Goal: Task Accomplishment & Management: Manage account settings

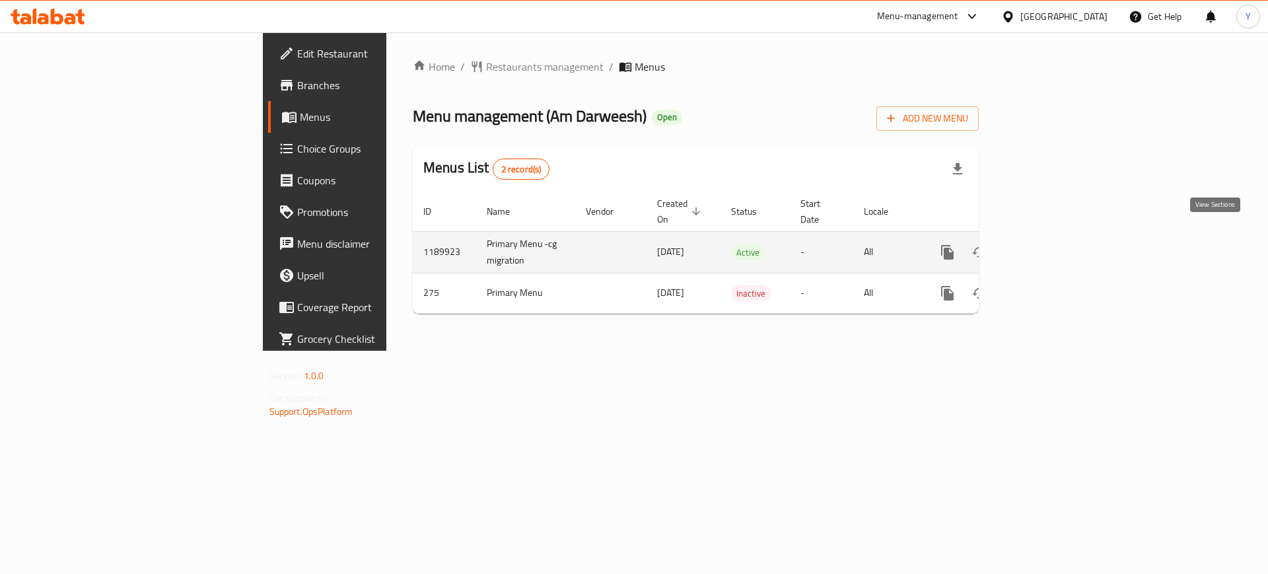
click at [1051, 244] on icon "enhanced table" at bounding box center [1043, 252] width 16 height 16
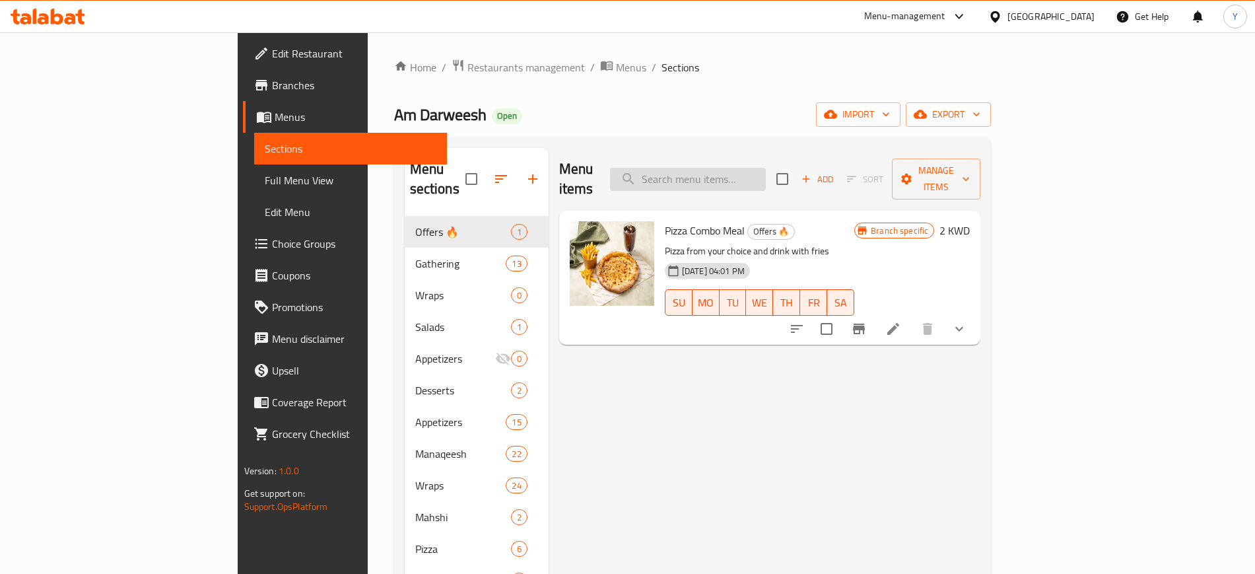
click at [766, 178] on input "search" at bounding box center [688, 179] width 156 height 23
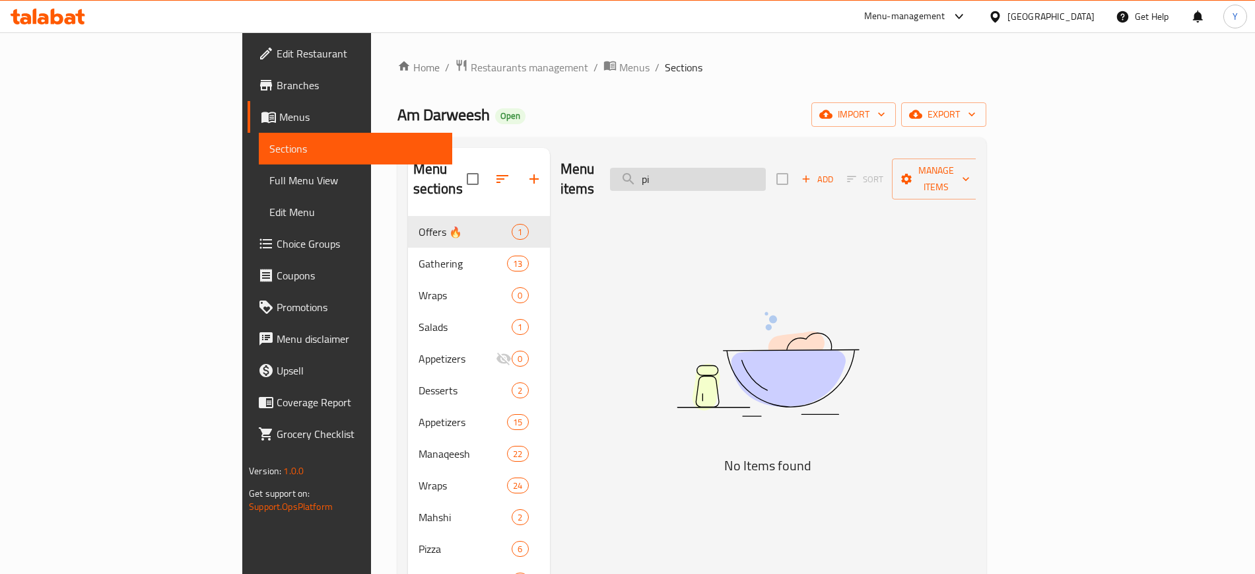
type input "p"
type input "m"
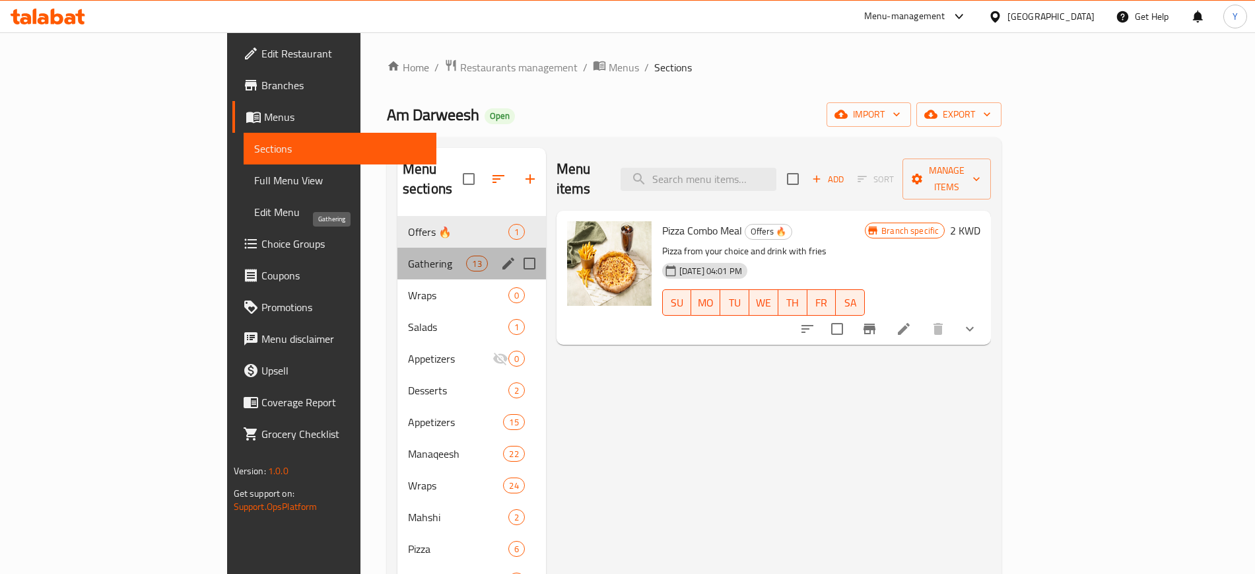
click at [408, 256] on span "Gathering" at bounding box center [437, 264] width 59 height 16
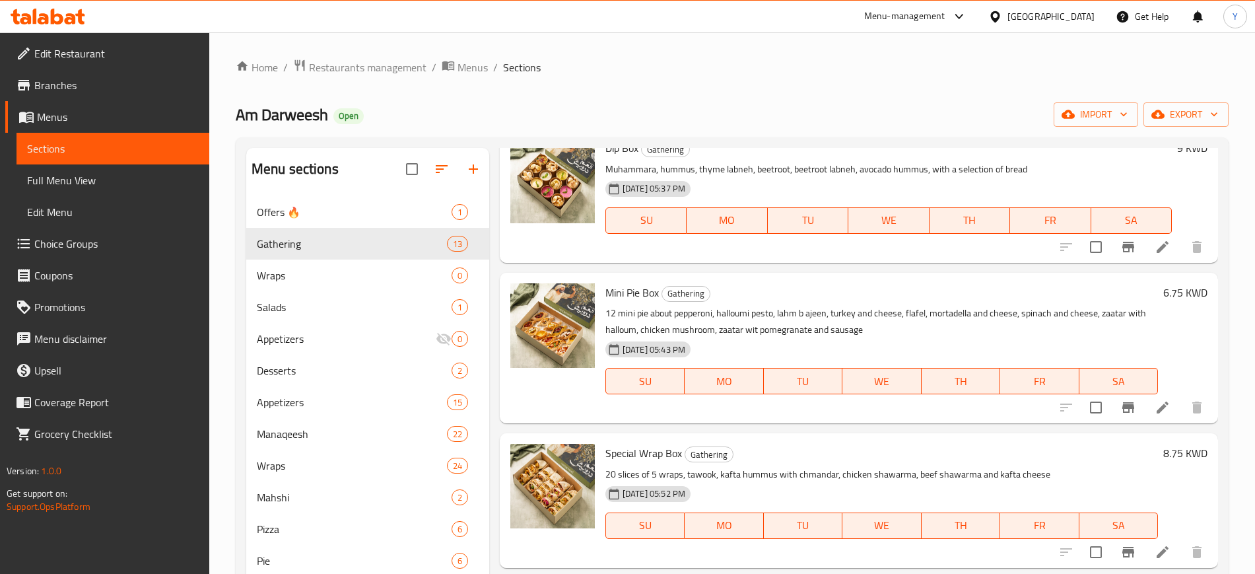
scroll to position [493, 0]
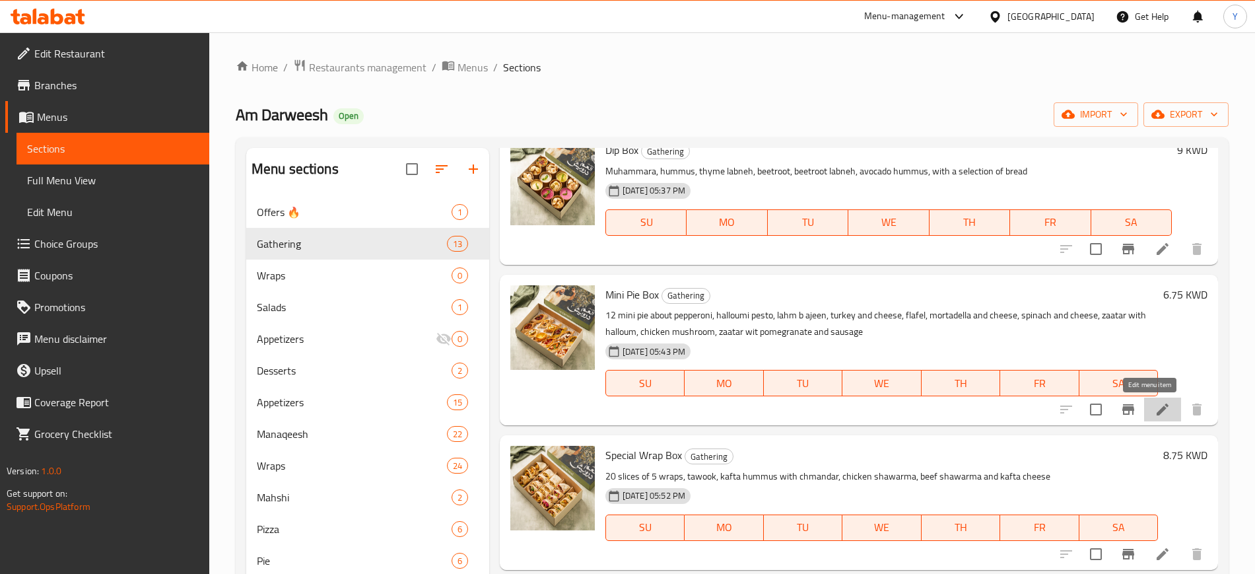
click at [1155, 405] on icon at bounding box center [1163, 409] width 16 height 16
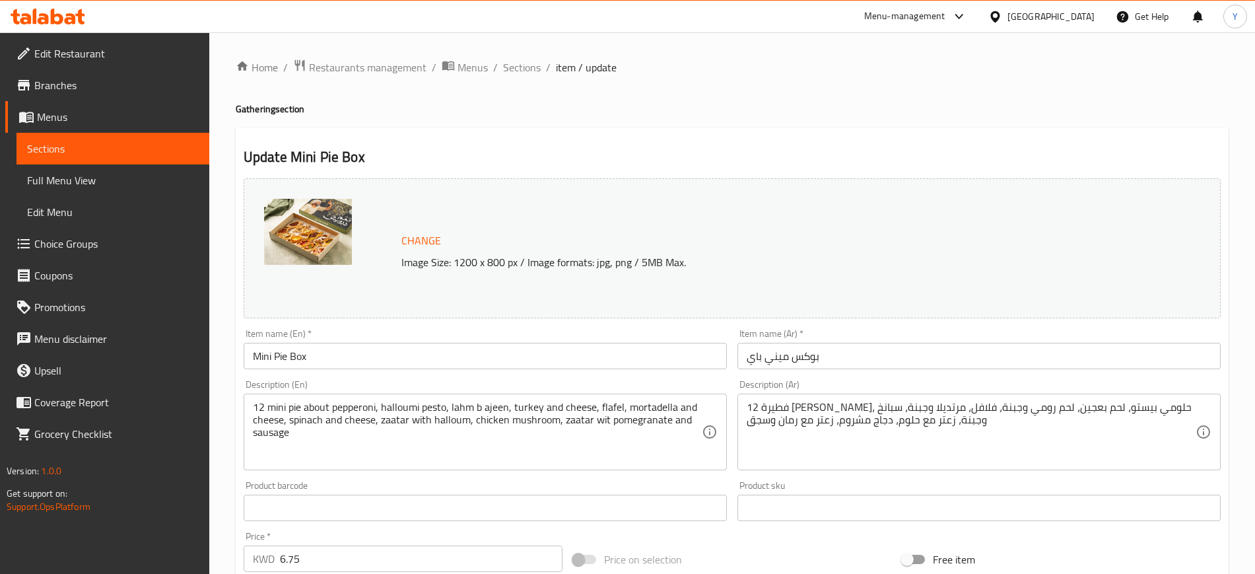
scroll to position [234, 0]
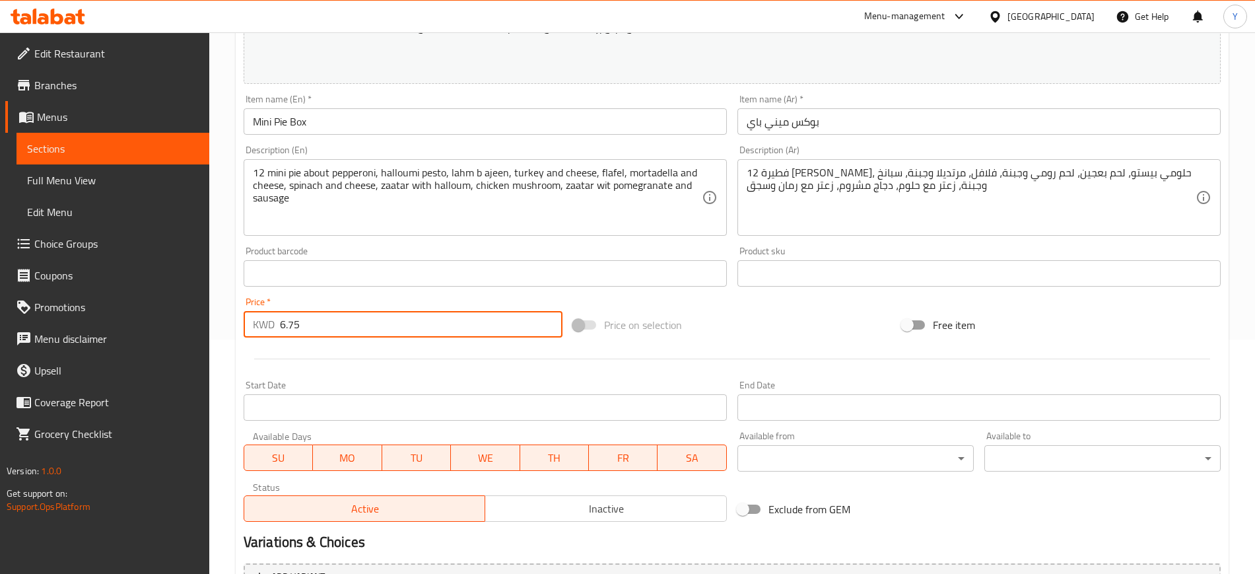
click at [322, 321] on input "6.75" at bounding box center [421, 324] width 283 height 26
type input "6"
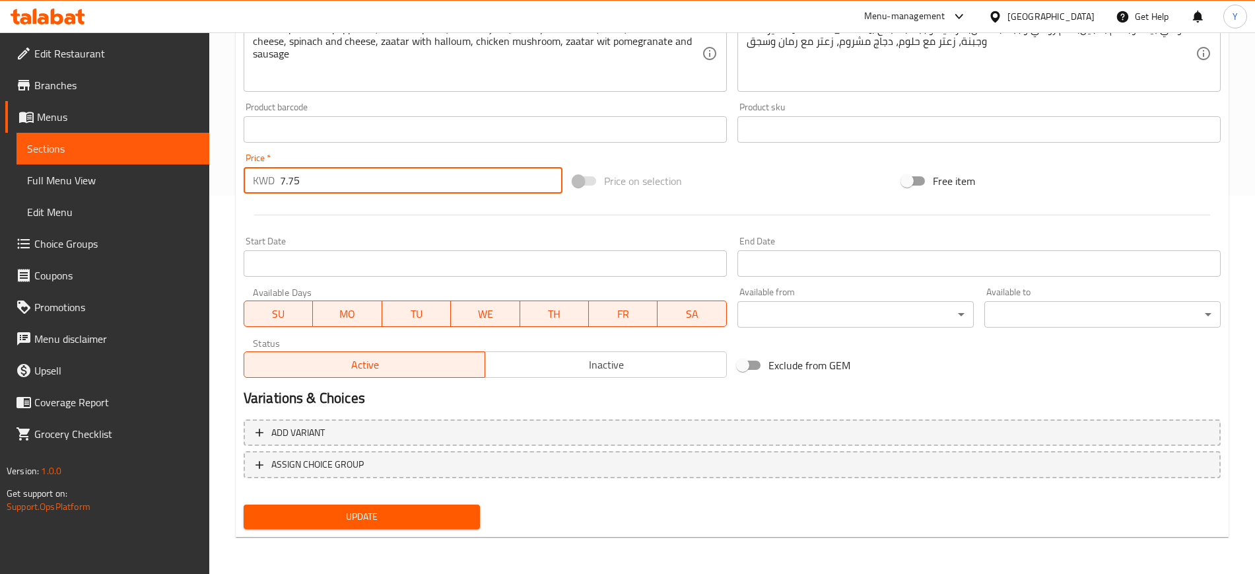
type input "7.75"
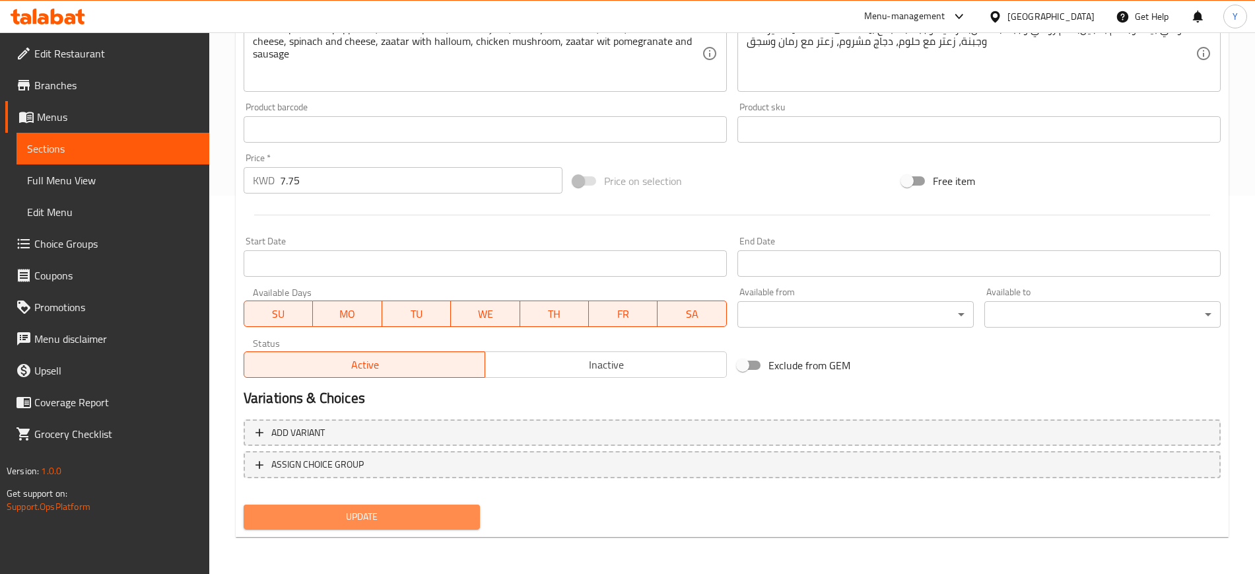
click at [345, 514] on span "Update" at bounding box center [361, 516] width 215 height 17
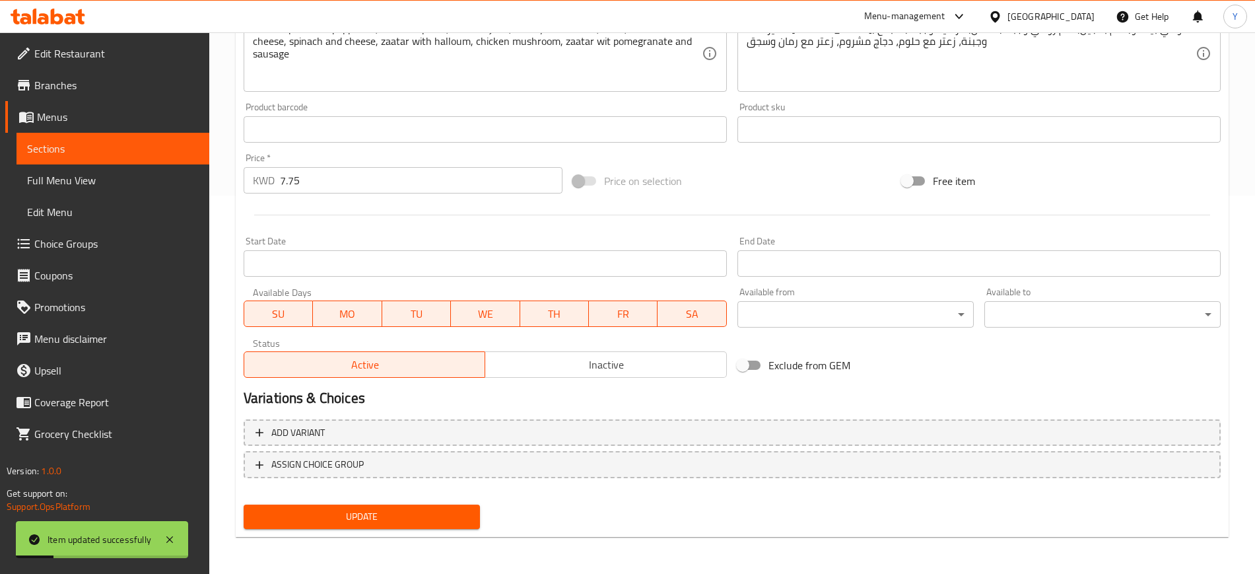
scroll to position [0, 0]
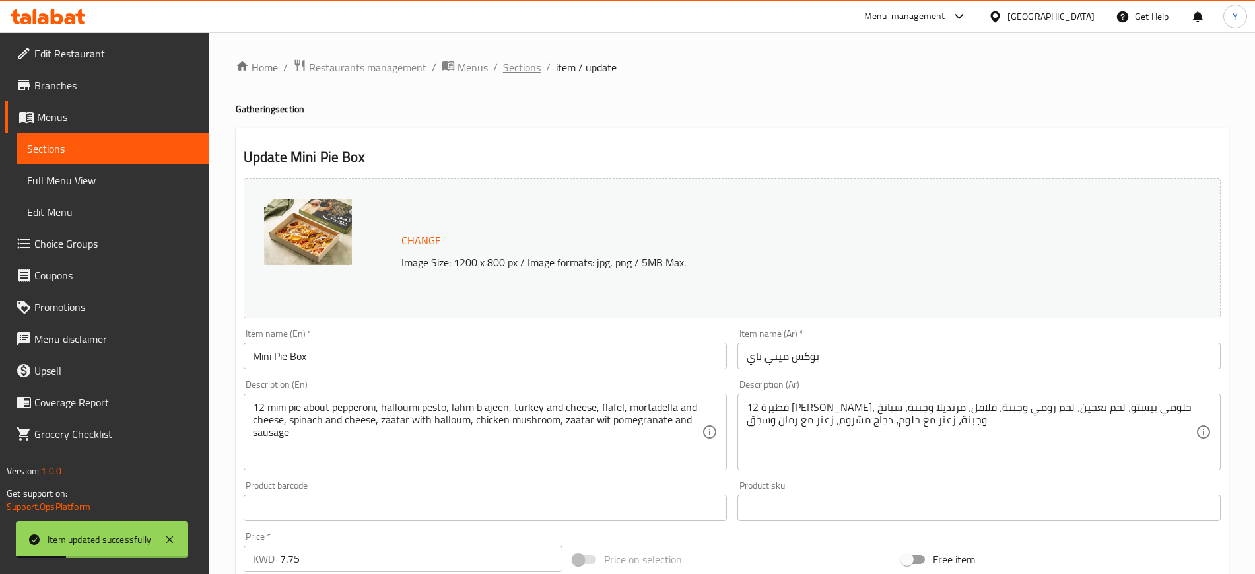
click at [524, 69] on span "Sections" at bounding box center [522, 67] width 38 height 16
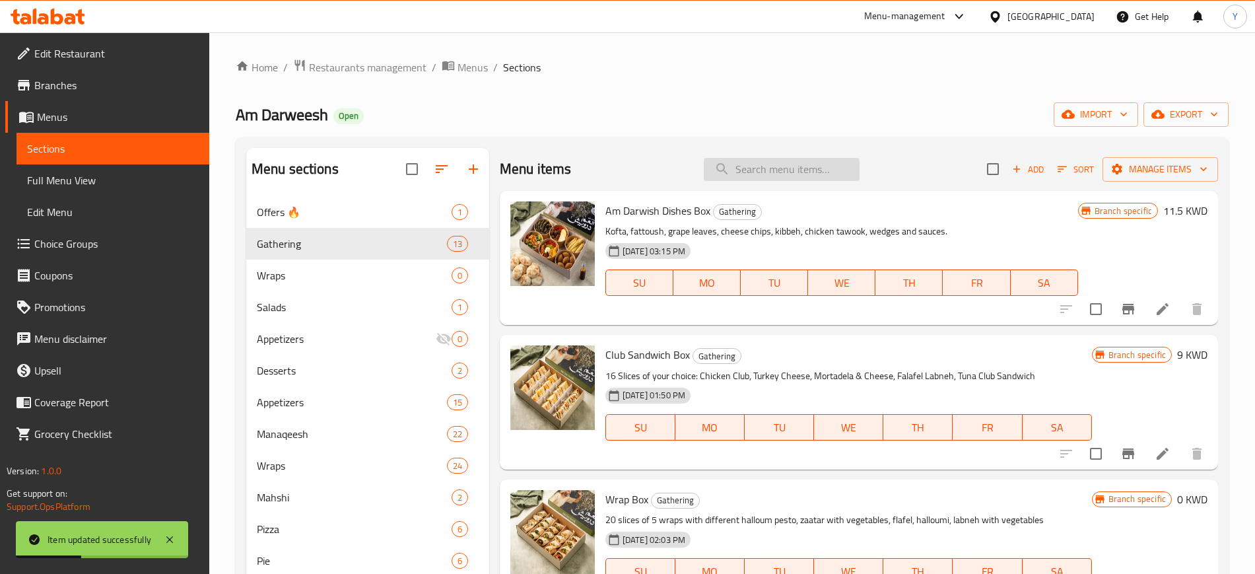
click at [747, 173] on input "search" at bounding box center [782, 169] width 156 height 23
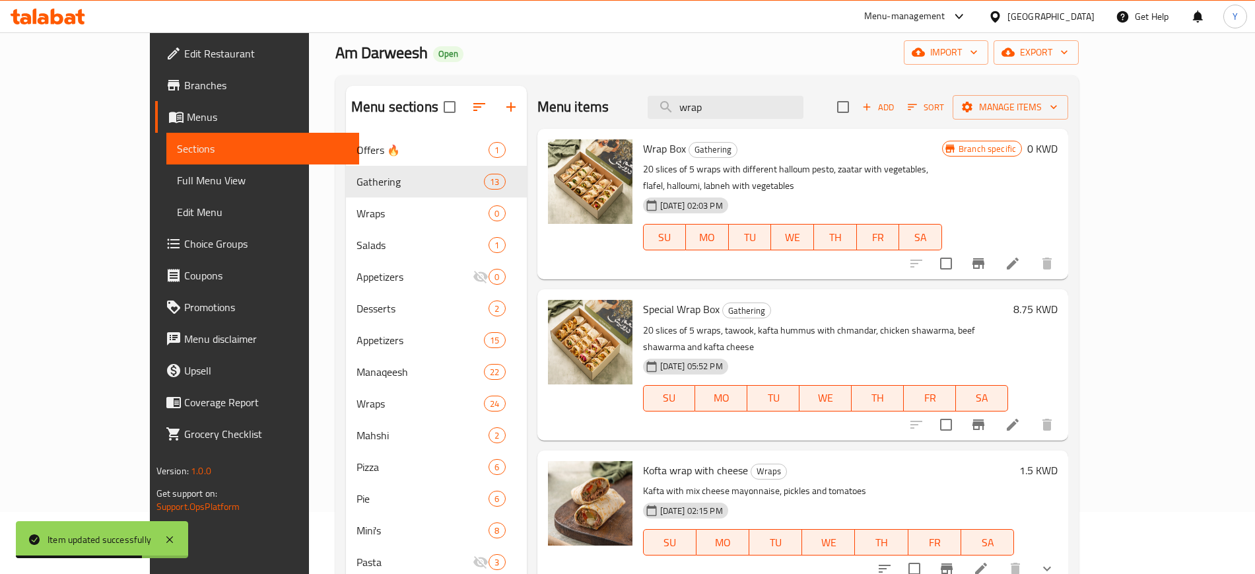
scroll to position [61, 0]
type input "wrap"
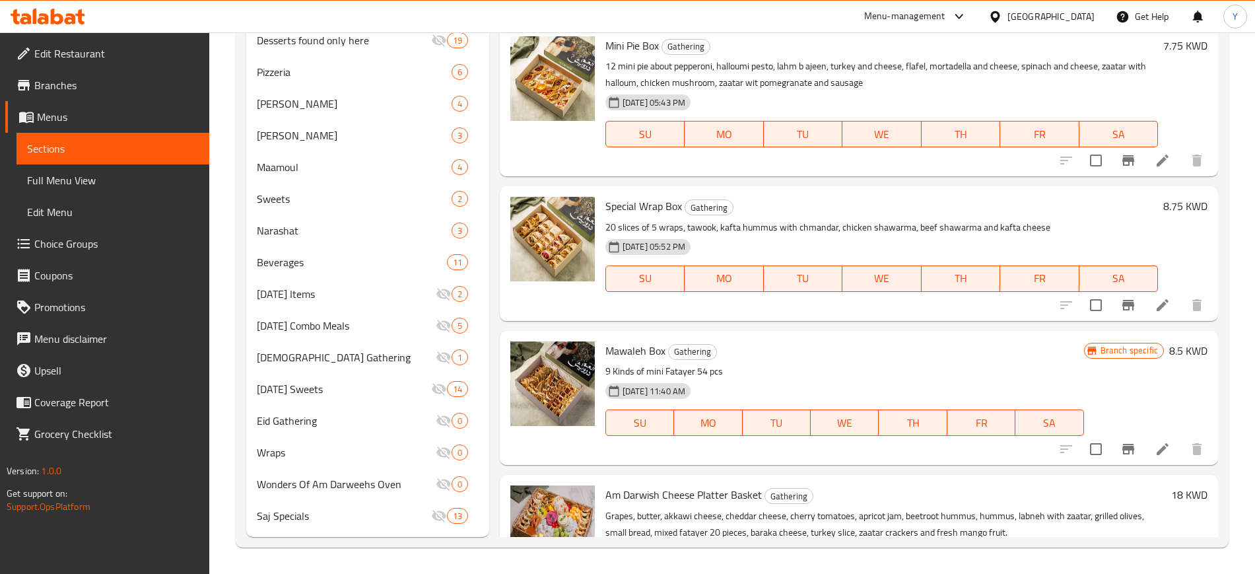
scroll to position [0, 0]
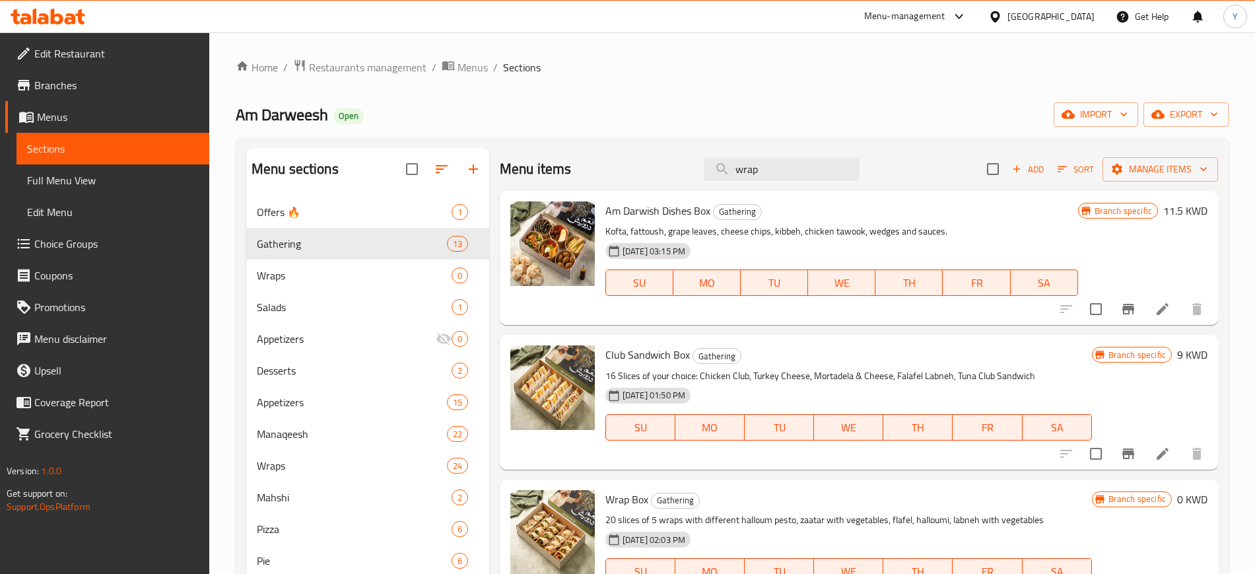
click at [1155, 314] on icon at bounding box center [1163, 309] width 16 height 16
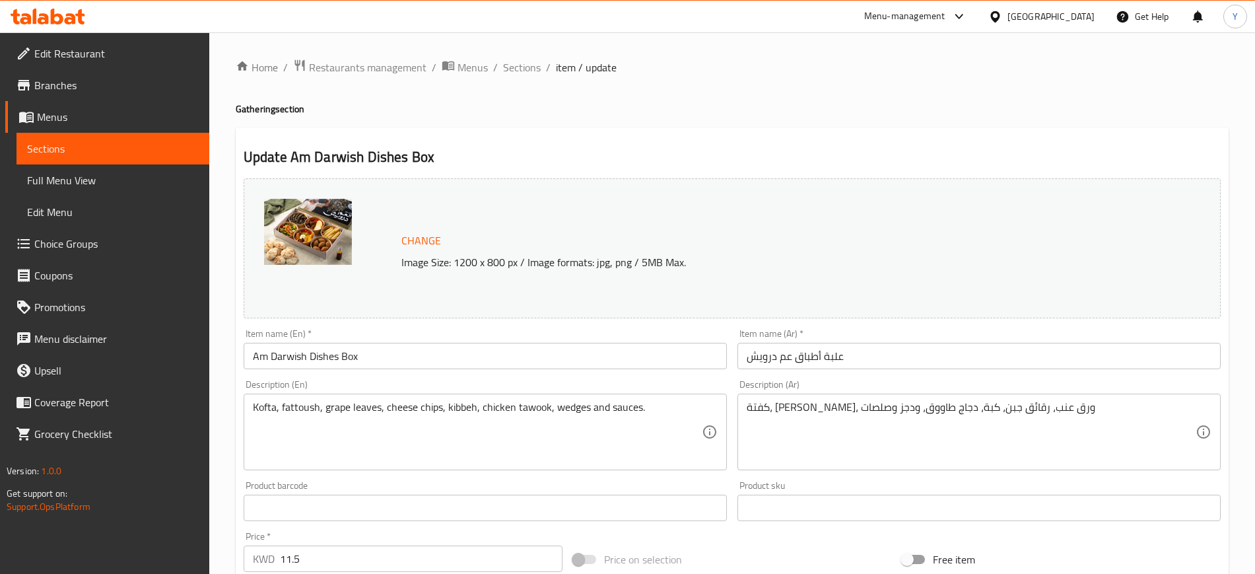
scroll to position [166, 0]
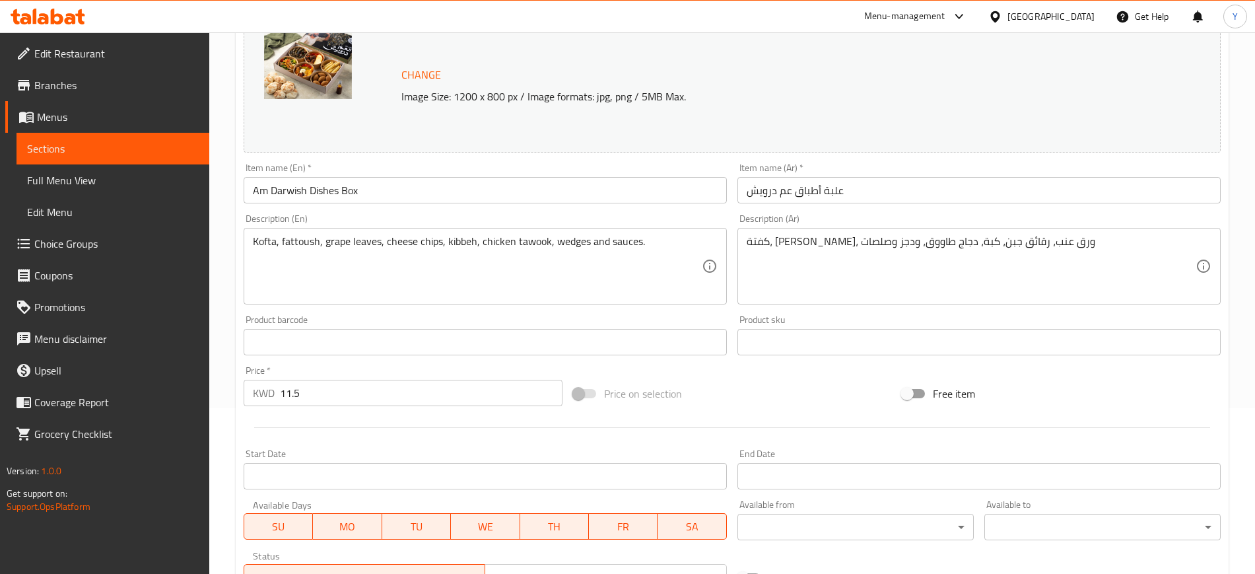
click at [343, 391] on input "11.5" at bounding box center [421, 393] width 283 height 26
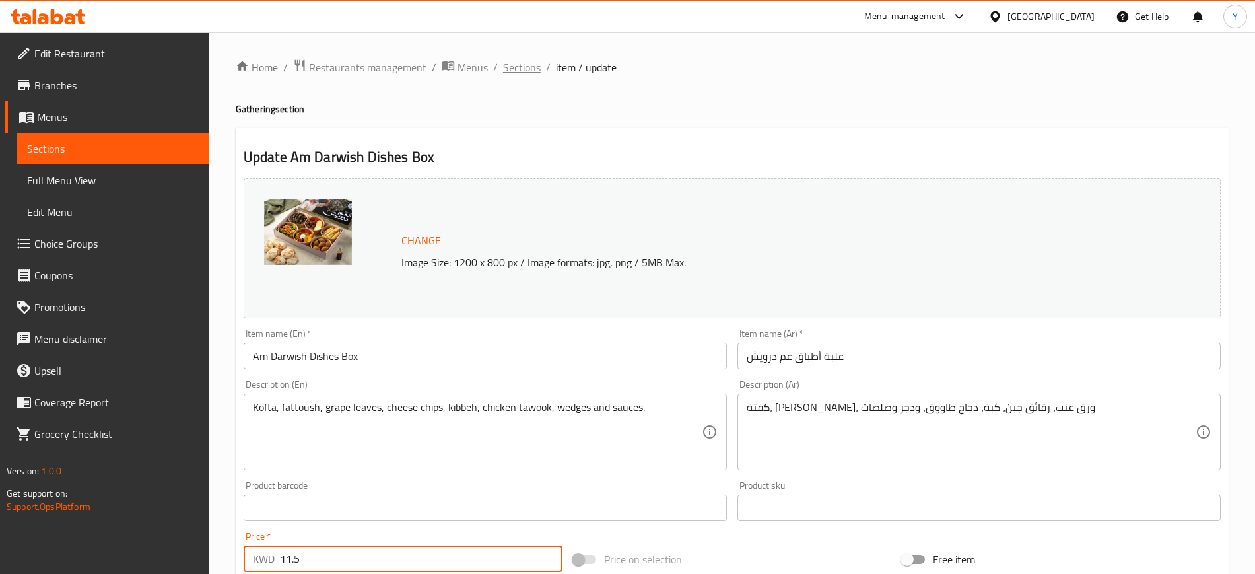
click at [527, 70] on span "Sections" at bounding box center [522, 67] width 38 height 16
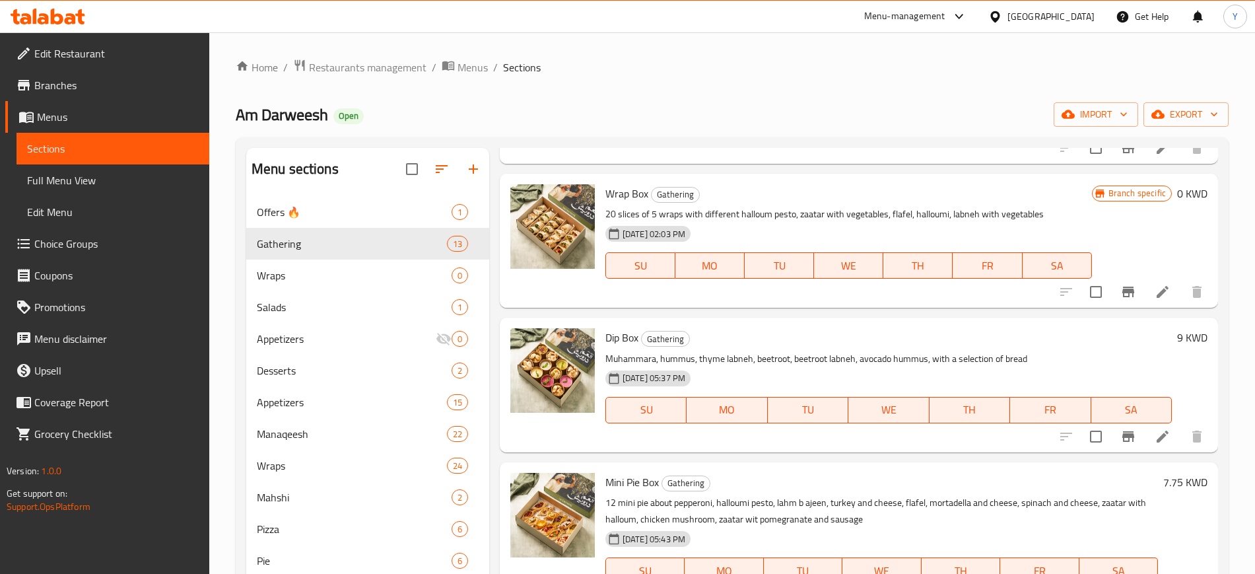
scroll to position [317, 0]
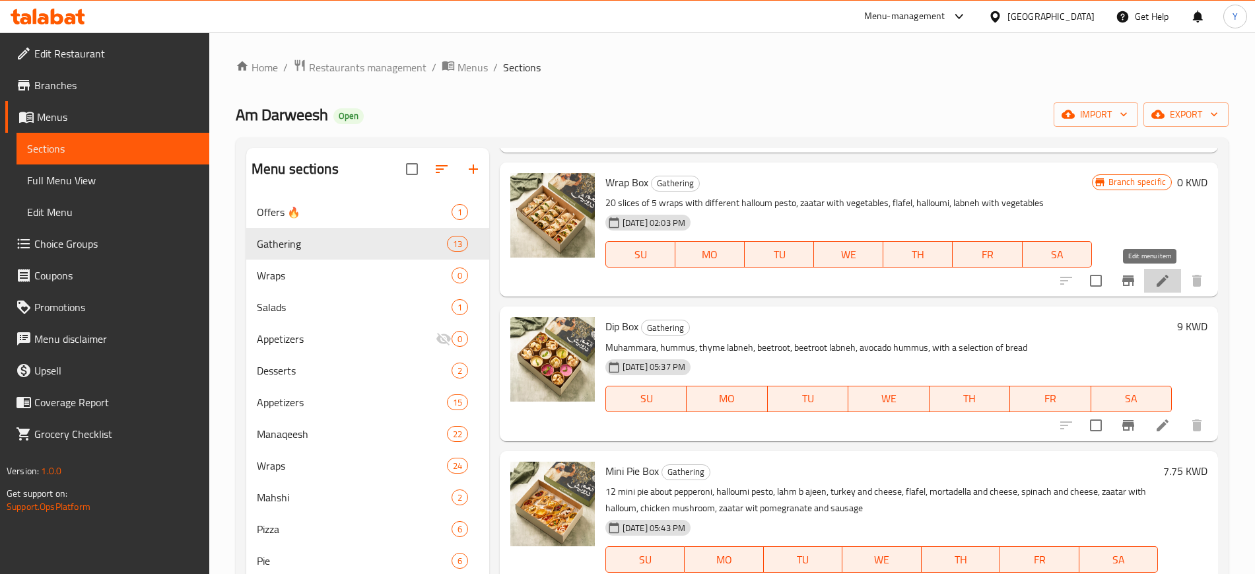
click at [1155, 275] on icon at bounding box center [1163, 281] width 16 height 16
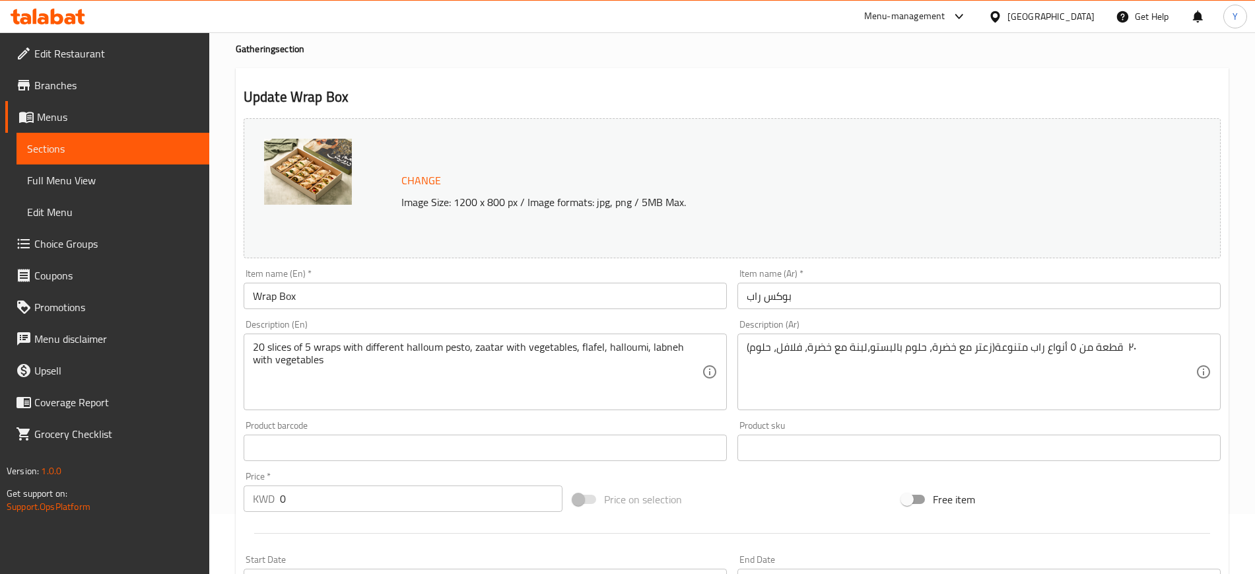
scroll to position [61, 0]
click at [1125, 97] on h2 "Update Wrap Box" at bounding box center [732, 97] width 977 height 20
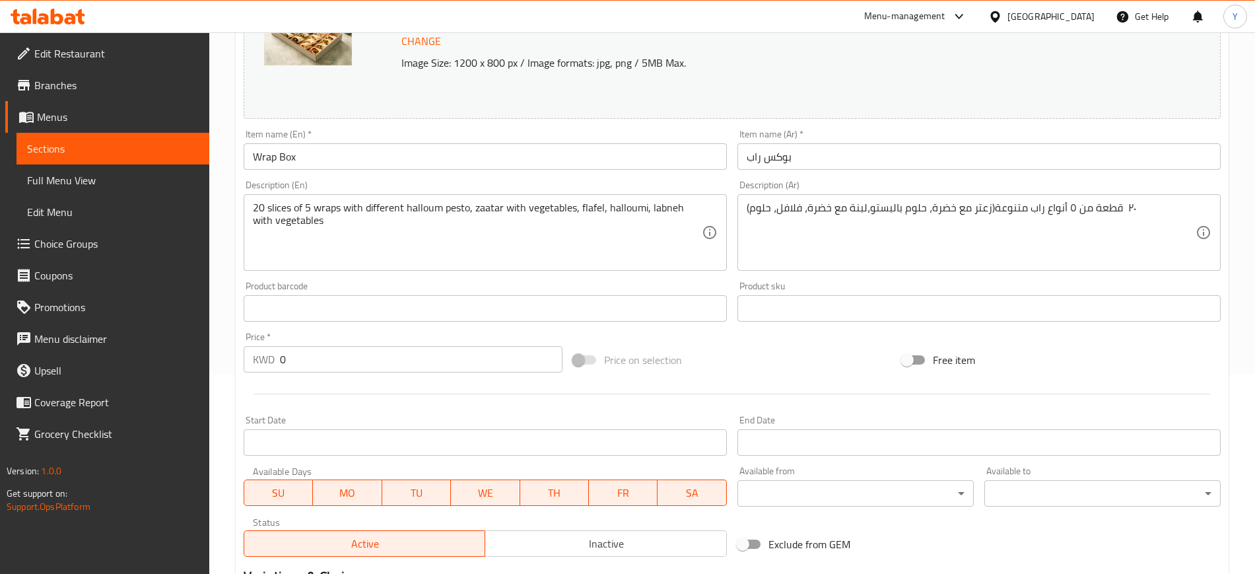
scroll to position [204, 0]
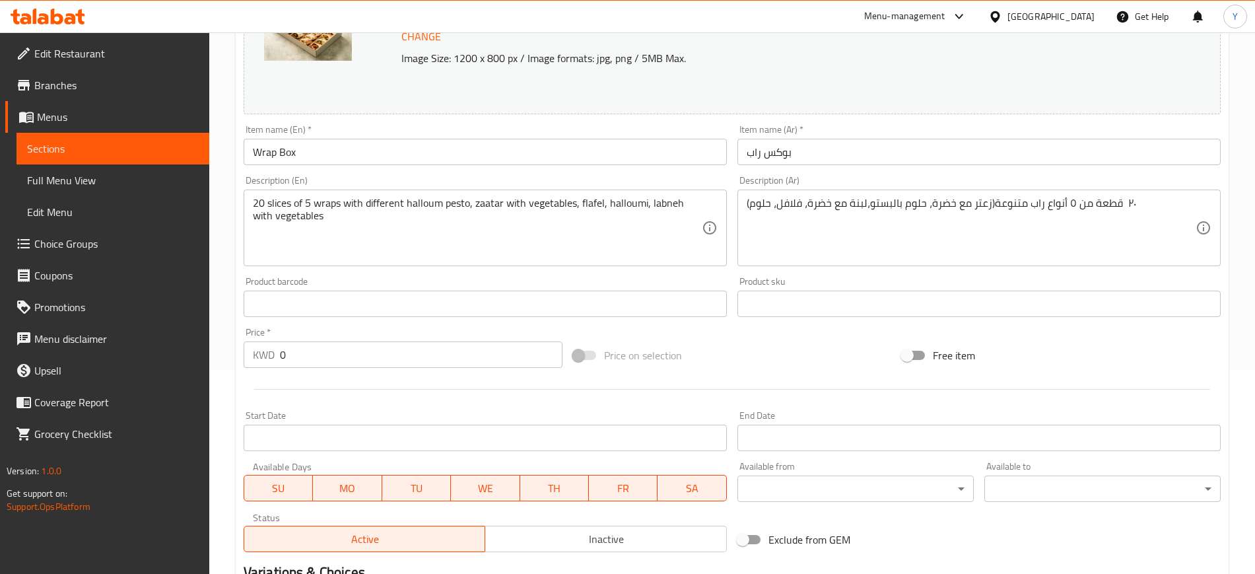
click at [382, 365] on input "0" at bounding box center [421, 354] width 283 height 26
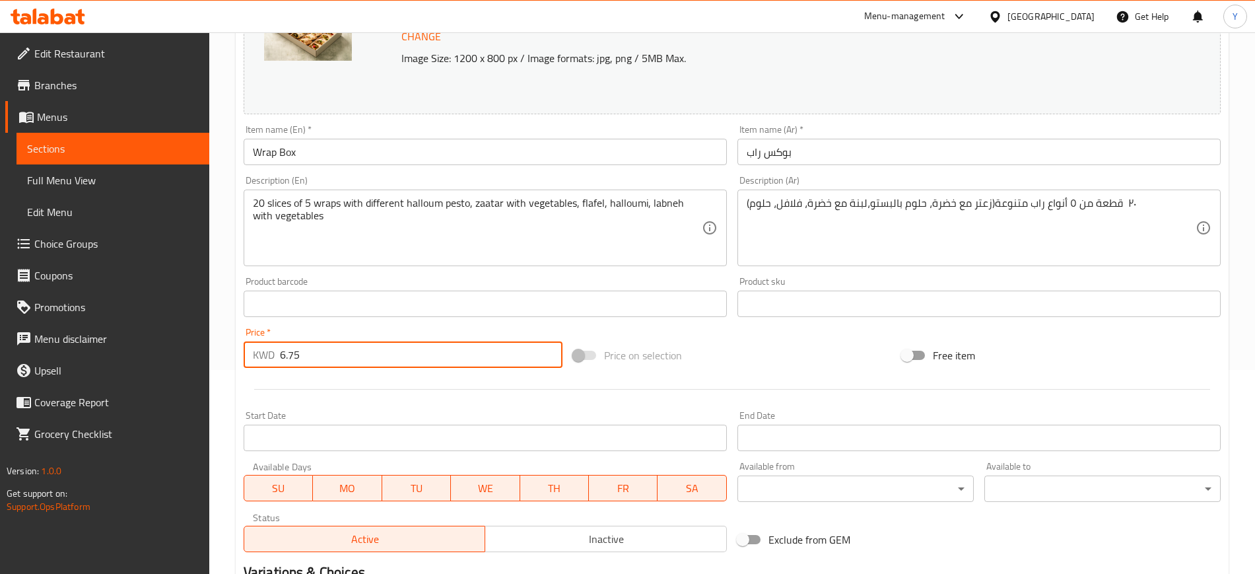
type input "6.75"
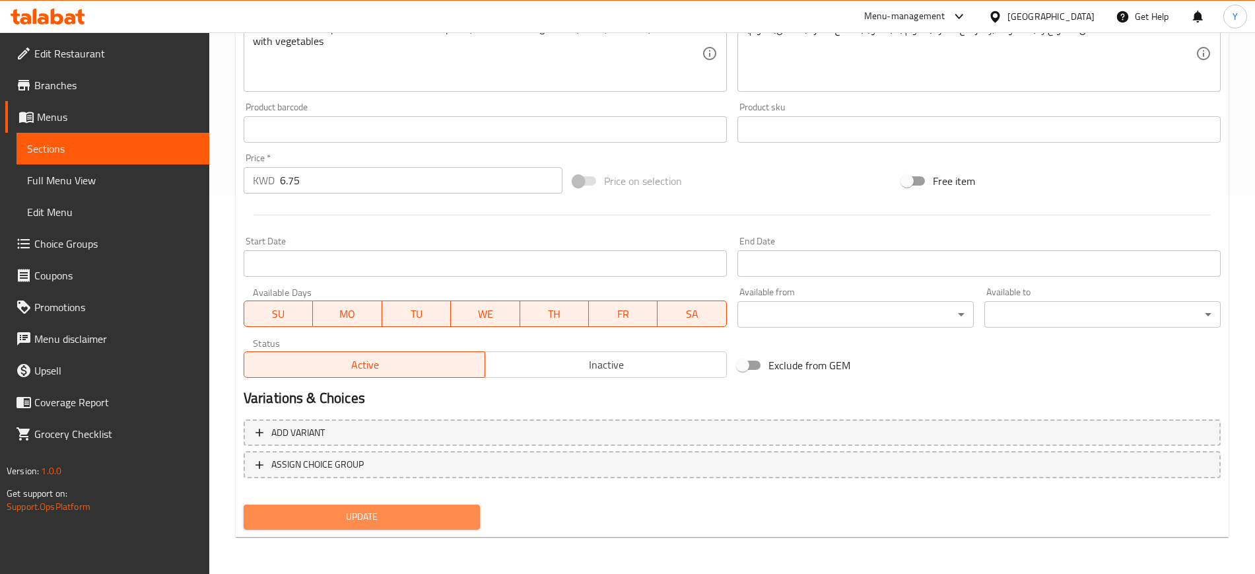
click at [372, 516] on span "Update" at bounding box center [361, 516] width 215 height 17
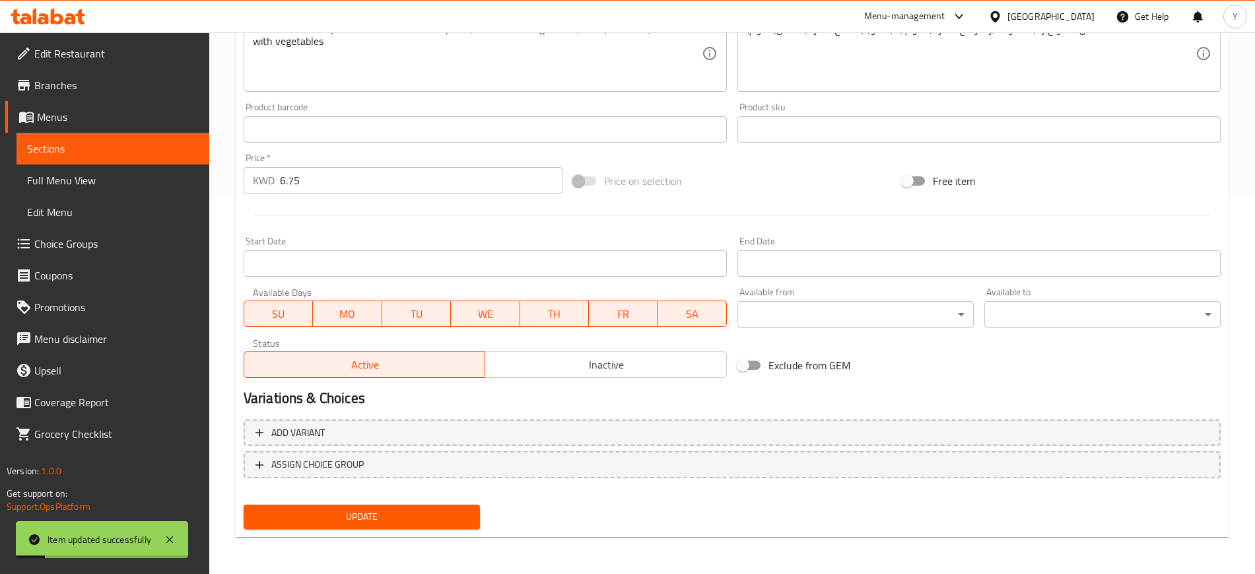
scroll to position [0, 0]
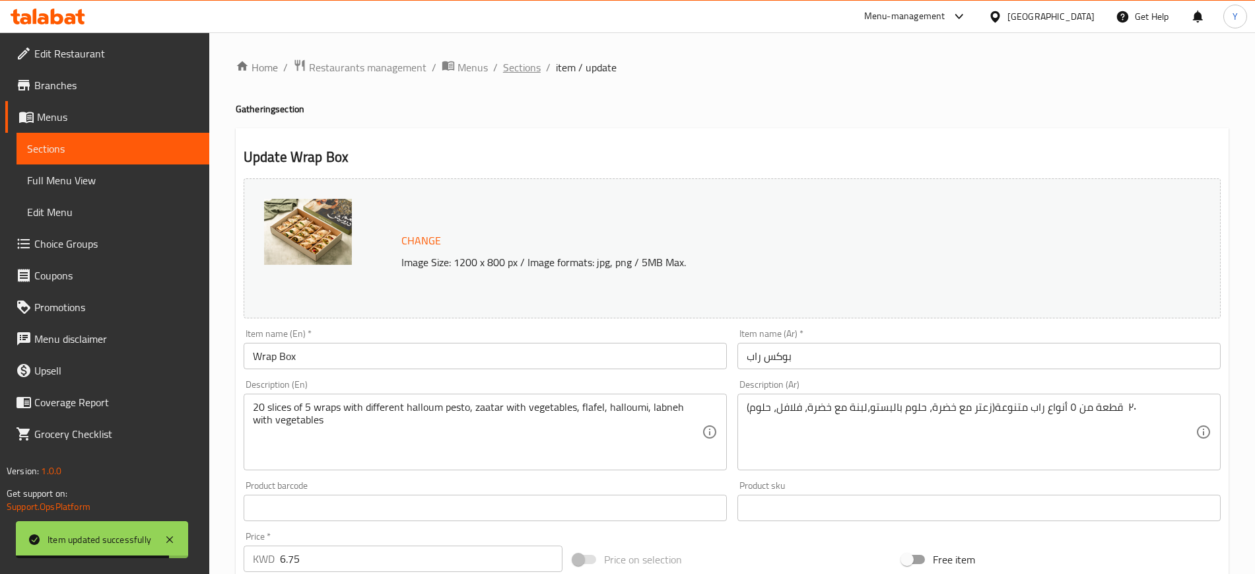
click at [525, 68] on span "Sections" at bounding box center [522, 67] width 38 height 16
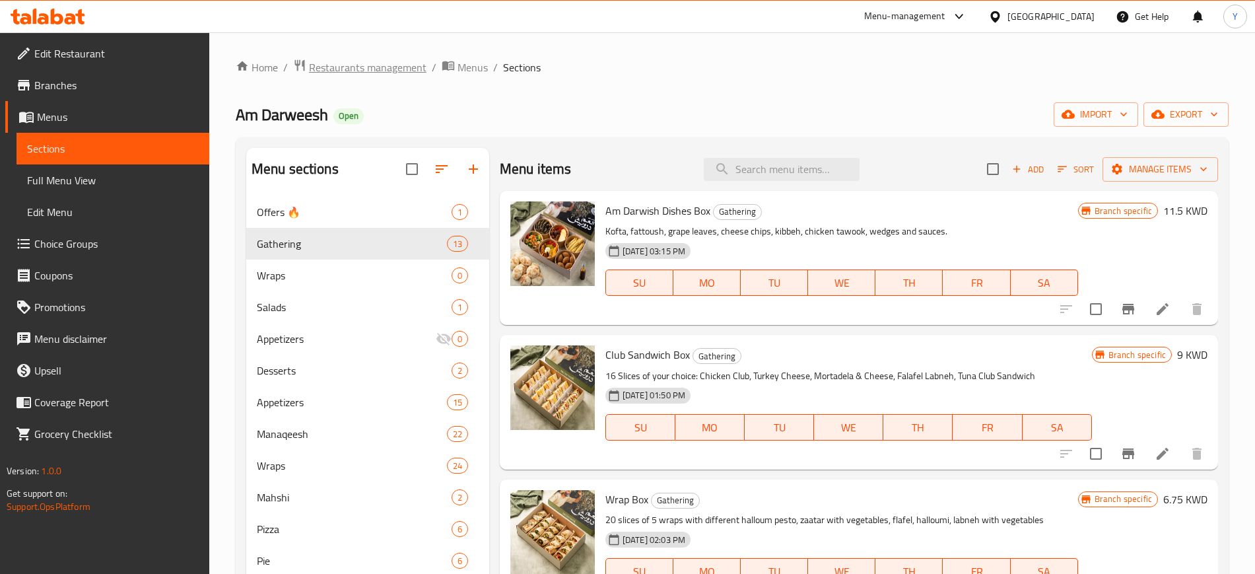
click at [368, 74] on span "Restaurants management" at bounding box center [368, 67] width 118 height 16
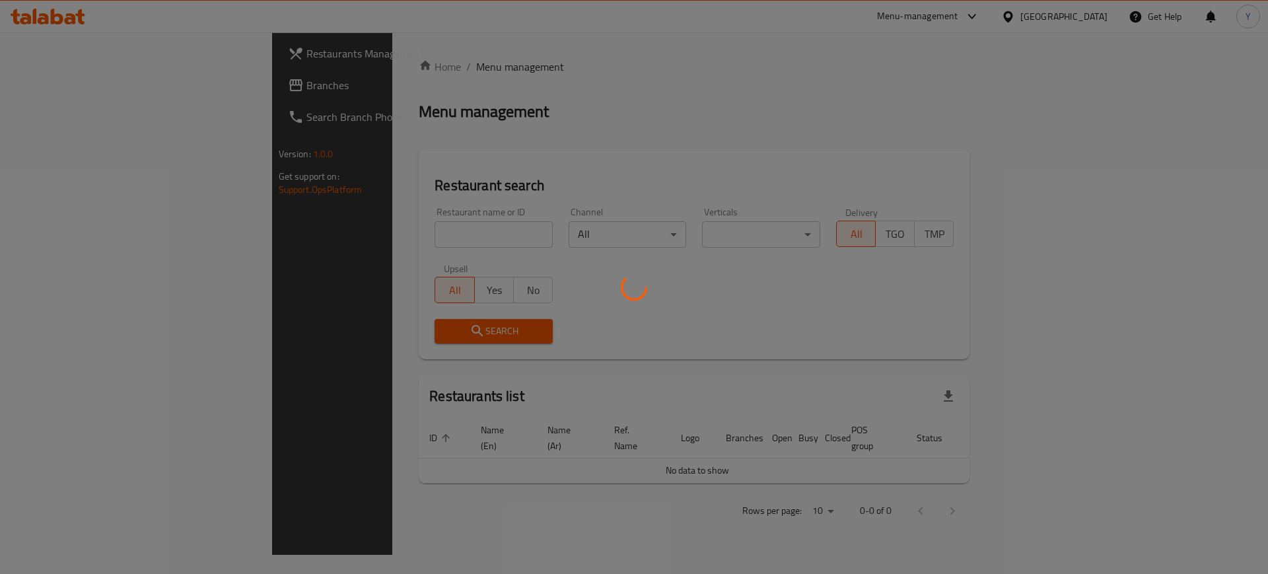
click at [344, 219] on div at bounding box center [634, 287] width 1268 height 574
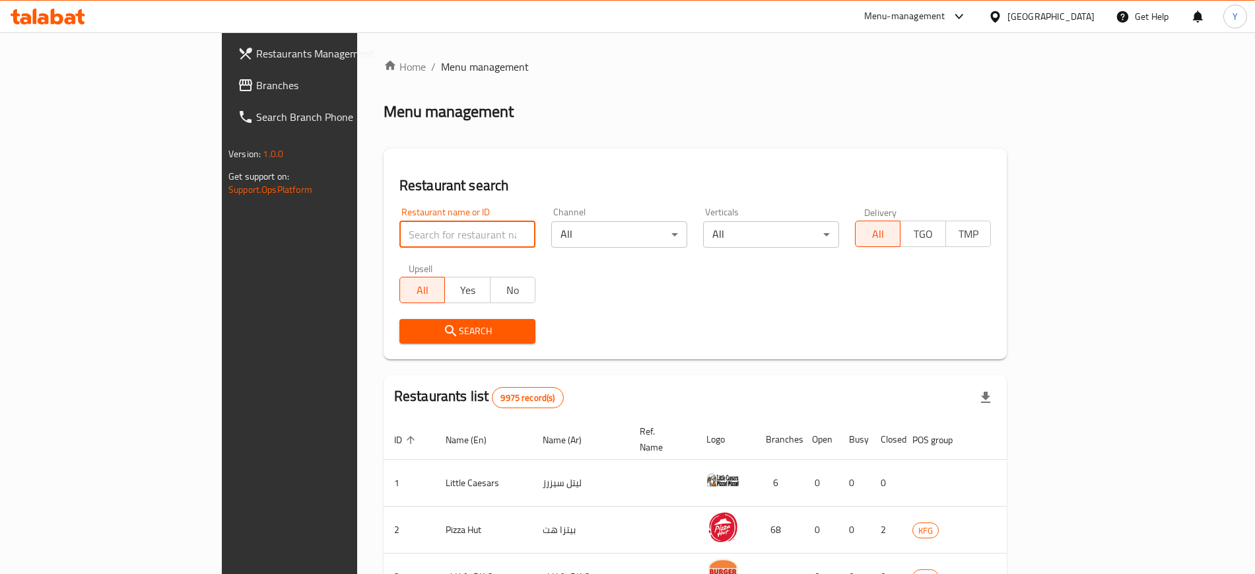
click at [399, 230] on input "search" at bounding box center [467, 234] width 136 height 26
type input "ص"
type input "waraq"
click button "Search" at bounding box center [467, 331] width 136 height 24
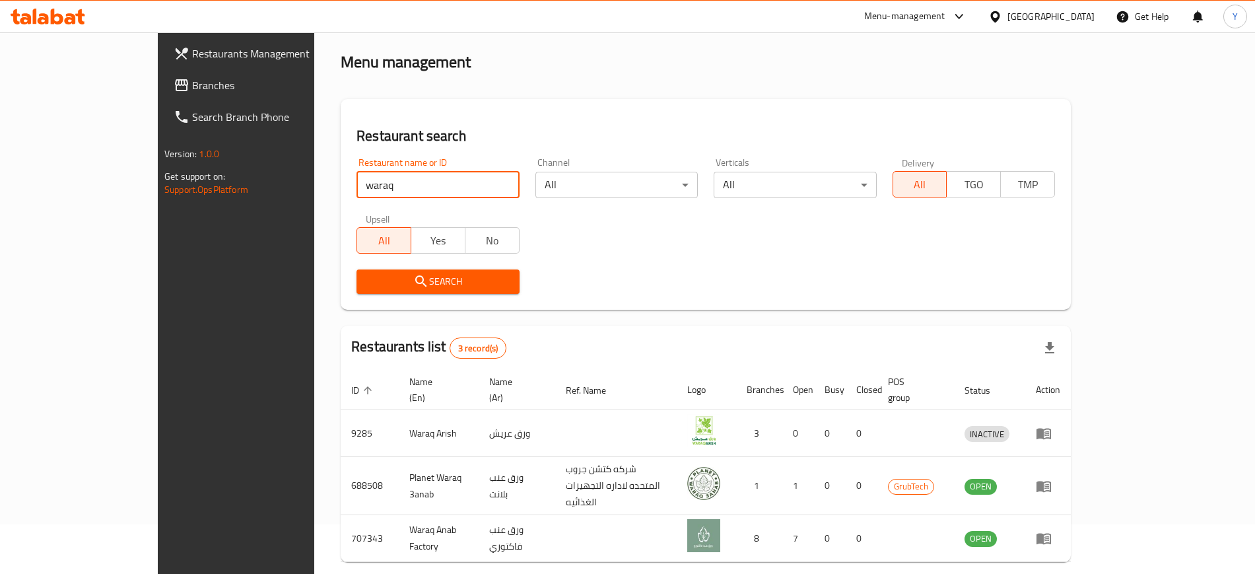
scroll to position [83, 0]
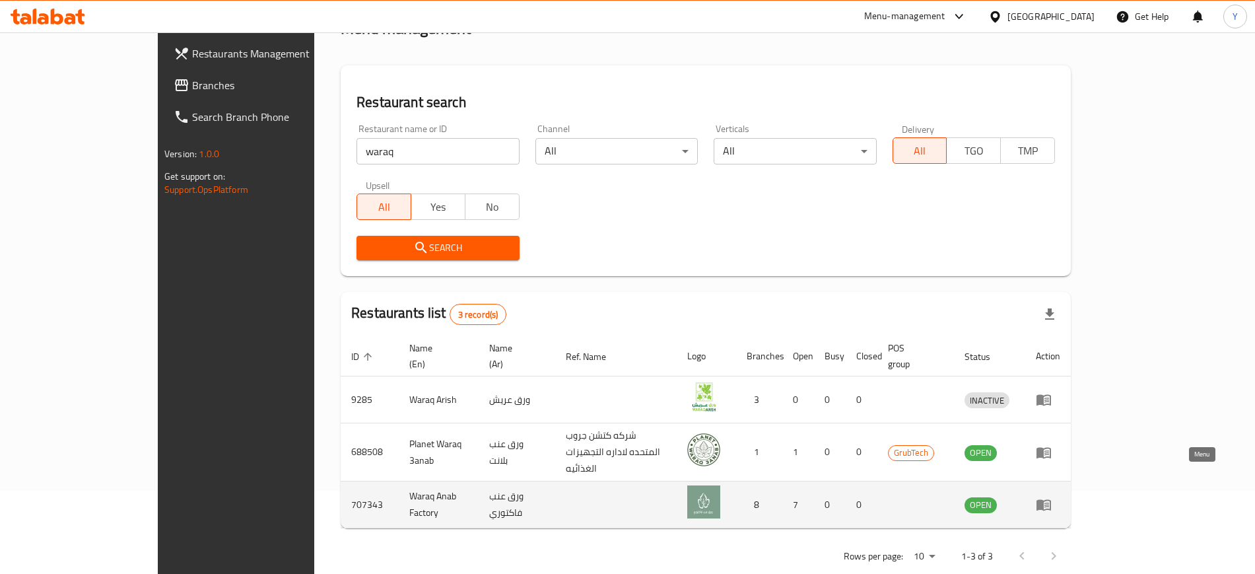
click at [1051, 500] on icon "enhanced table" at bounding box center [1044, 505] width 15 height 11
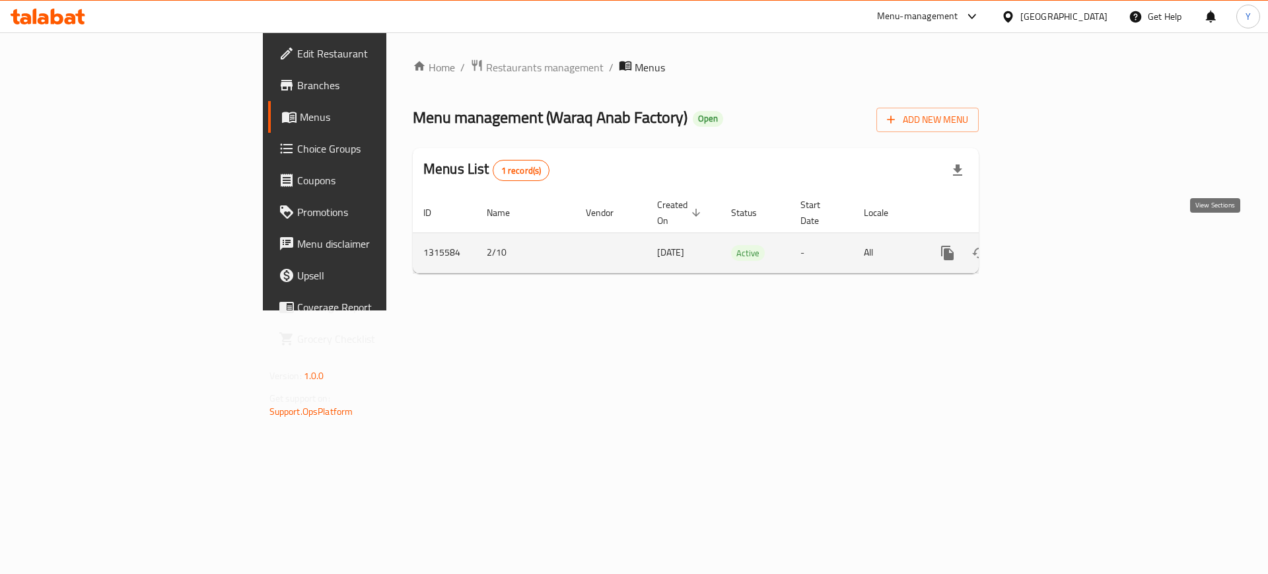
click at [1051, 245] on icon "enhanced table" at bounding box center [1043, 253] width 16 height 16
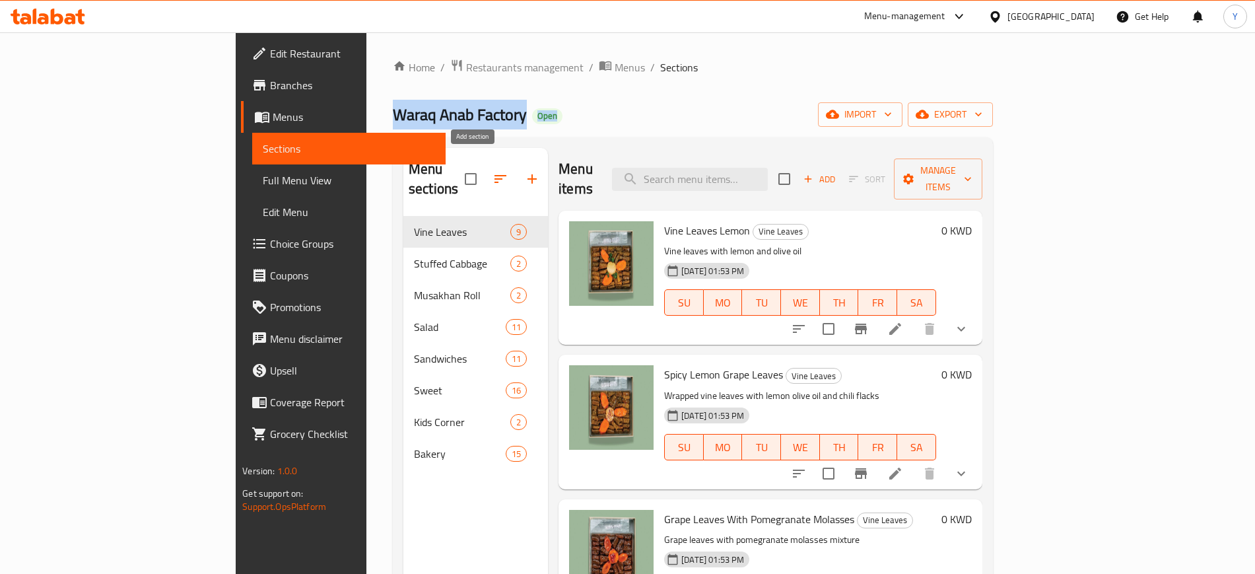
drag, startPoint x: 536, startPoint y: 78, endPoint x: 651, endPoint y: -85, distance: 199.3
click at [651, 0] on html "​ Menu-management [GEOGRAPHIC_DATA] Get Help Y Edit Restaurant Branches Menus S…" at bounding box center [627, 287] width 1255 height 574
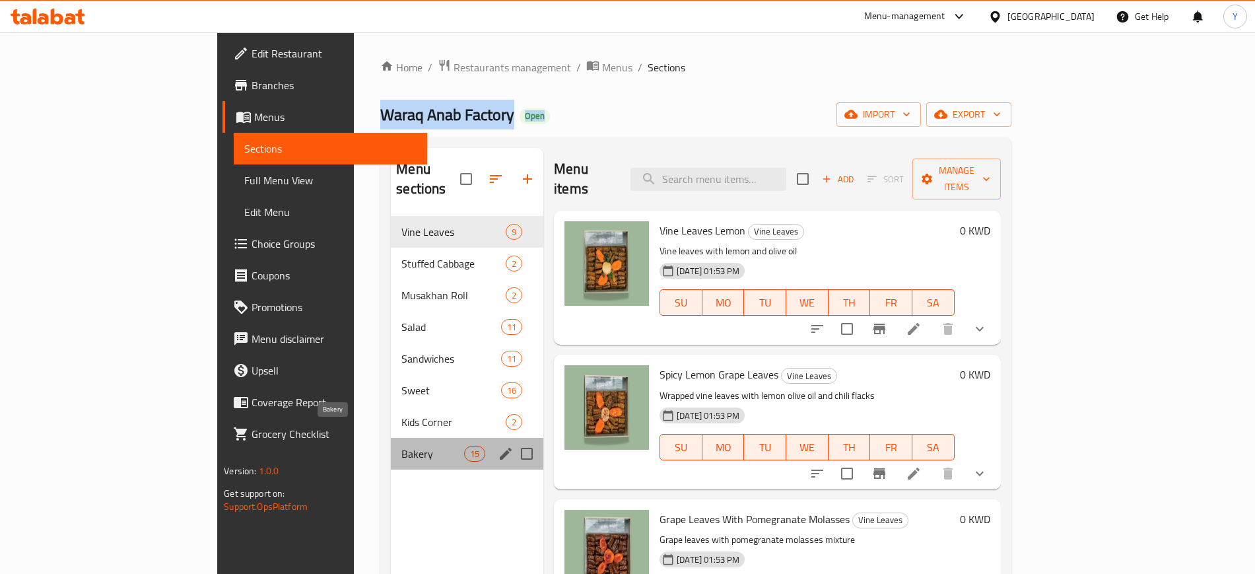
click at [401, 446] on span "Bakery" at bounding box center [432, 454] width 63 height 16
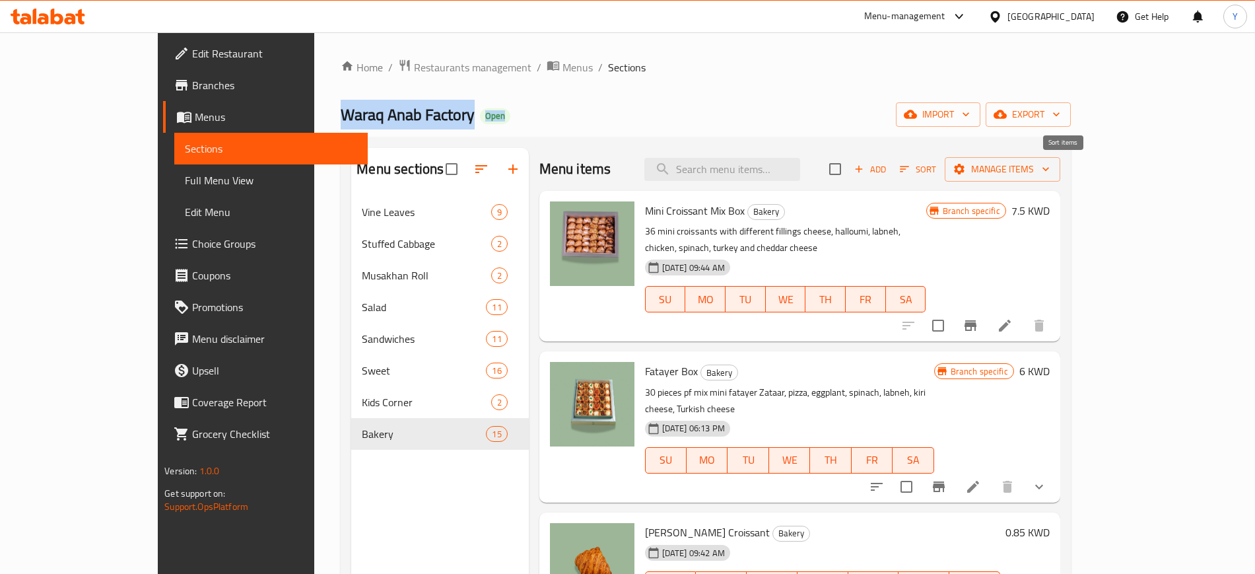
click at [888, 170] on span "Add" at bounding box center [870, 169] width 36 height 15
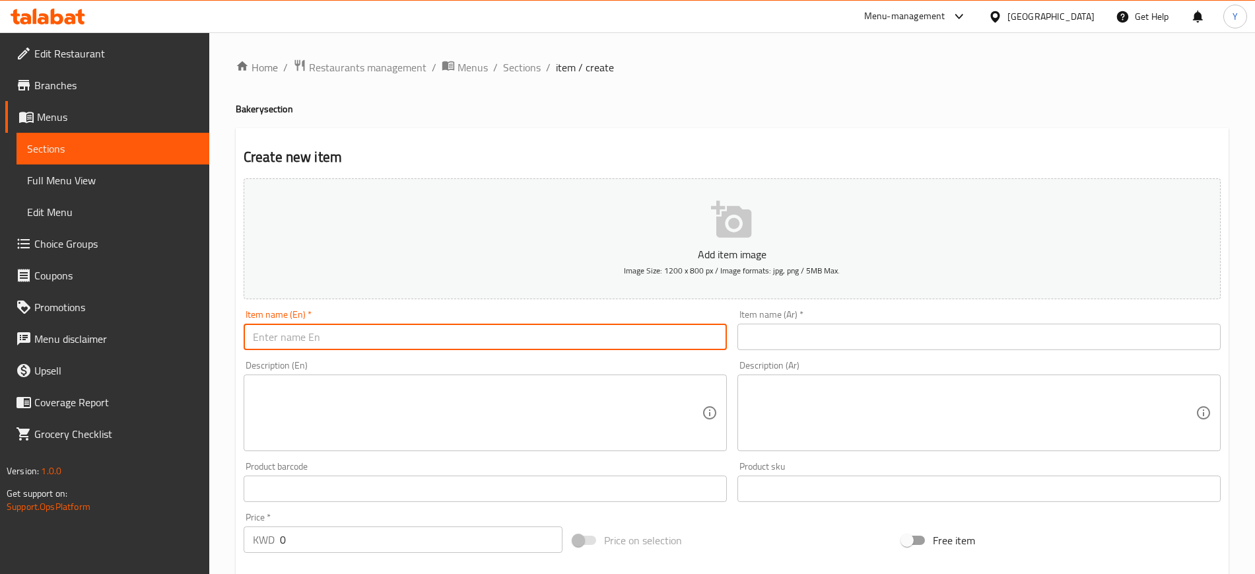
click at [615, 344] on input "text" at bounding box center [485, 337] width 483 height 26
paste input "Rusk"
type input "Rusk"
click at [854, 339] on input "text" at bounding box center [979, 337] width 483 height 26
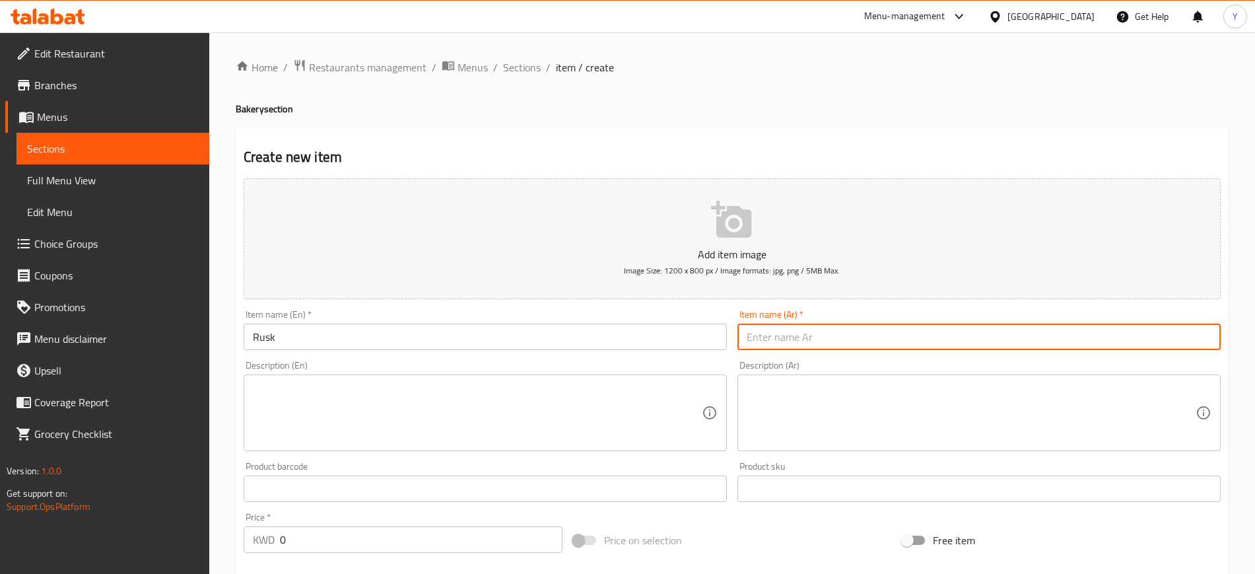
paste input "كيك ناشف"
type input "كيك ناشف"
click at [437, 425] on textarea at bounding box center [477, 413] width 449 height 63
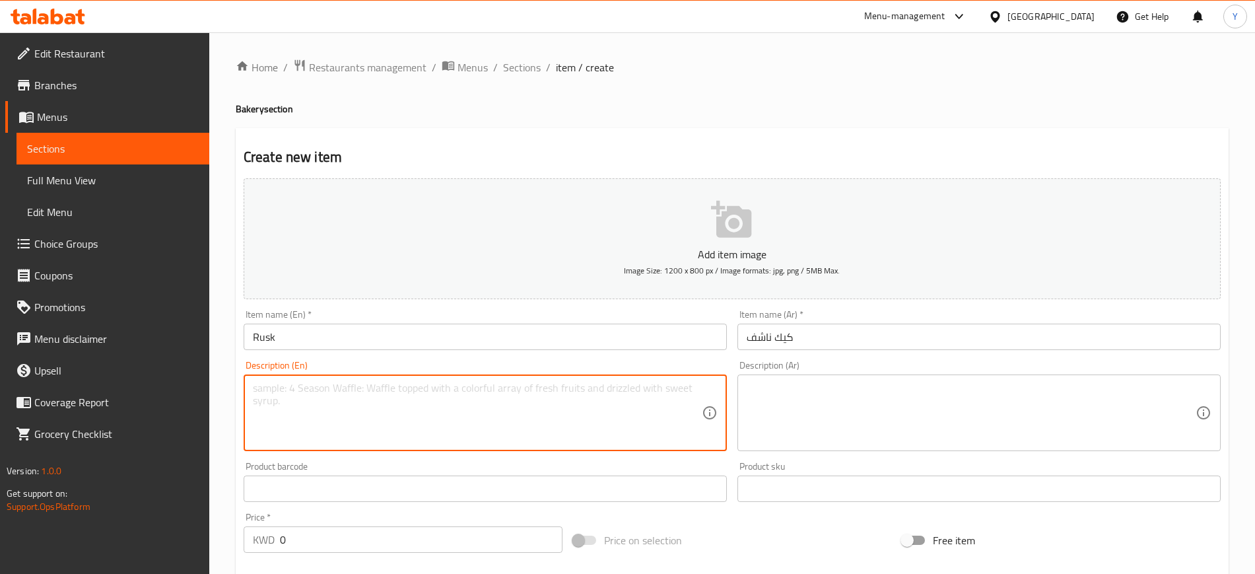
paste textarea "Dried cake slices with fennel seed"
type textarea "Dried cake slices with fennel seed"
click at [943, 417] on textarea at bounding box center [971, 413] width 449 height 63
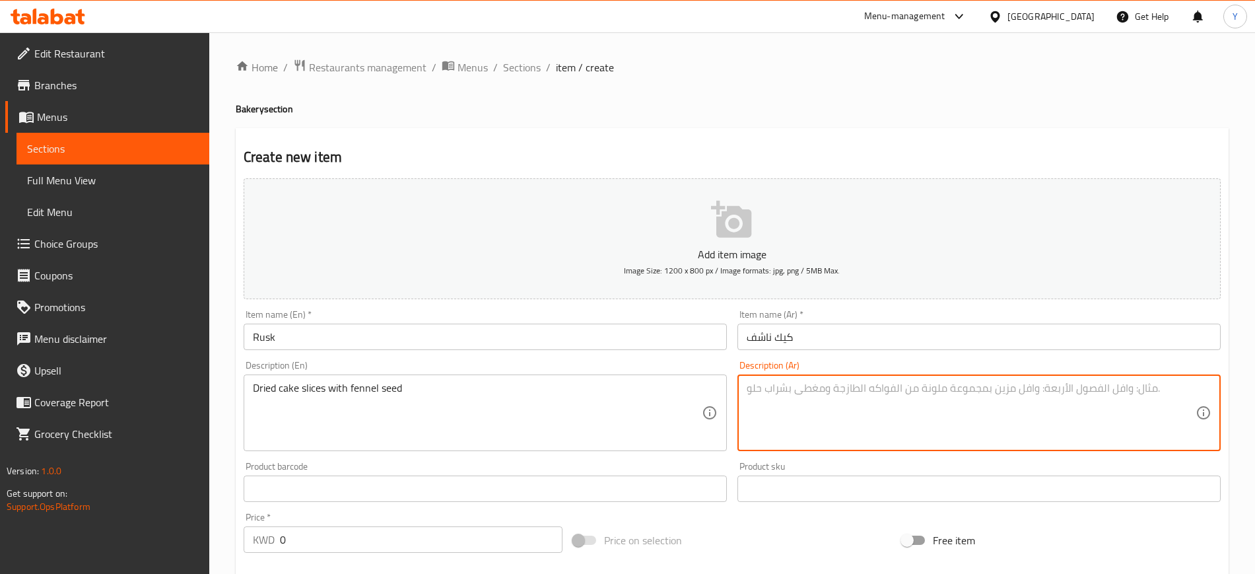
paste textarea "كيك ناشف مع الحبة الحلوة"
type textarea "كيك ناشف مع الحبة الحلوة"
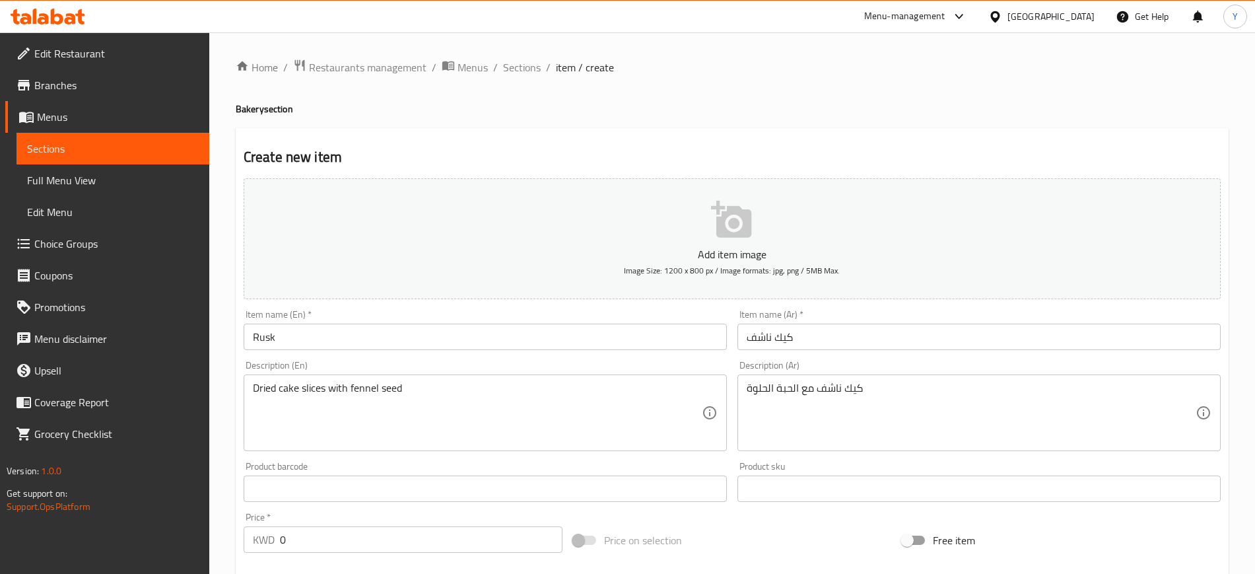
click at [667, 161] on h2 "Create new item" at bounding box center [732, 157] width 977 height 20
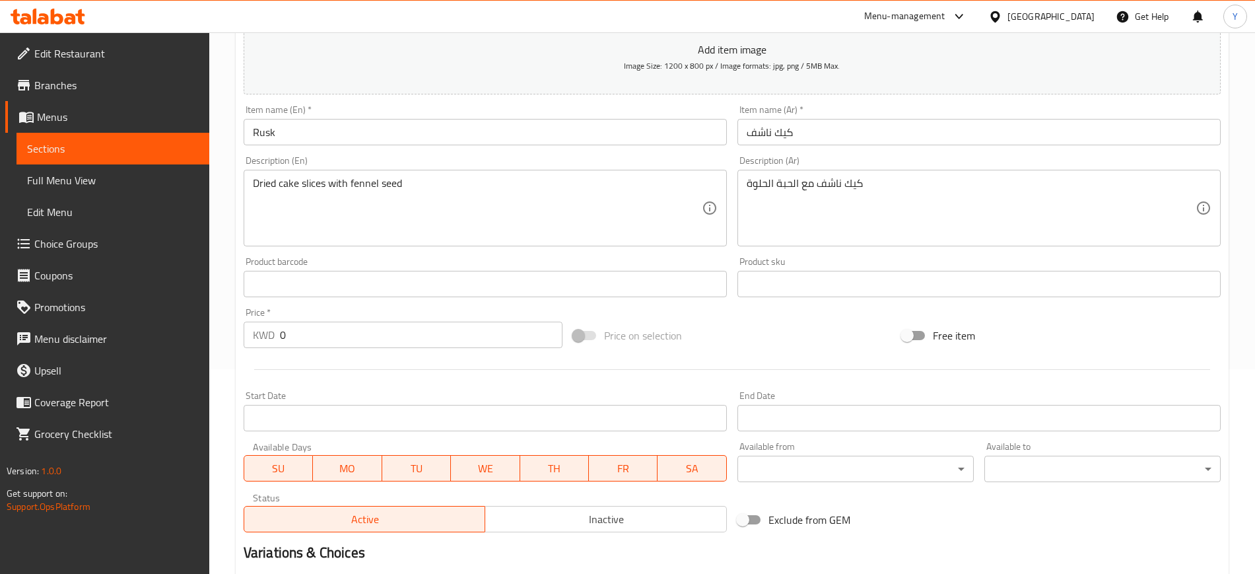
click at [326, 325] on input "0" at bounding box center [421, 335] width 283 height 26
type input "1.75"
click at [720, 336] on div "Price on selection" at bounding box center [733, 336] width 330 height 36
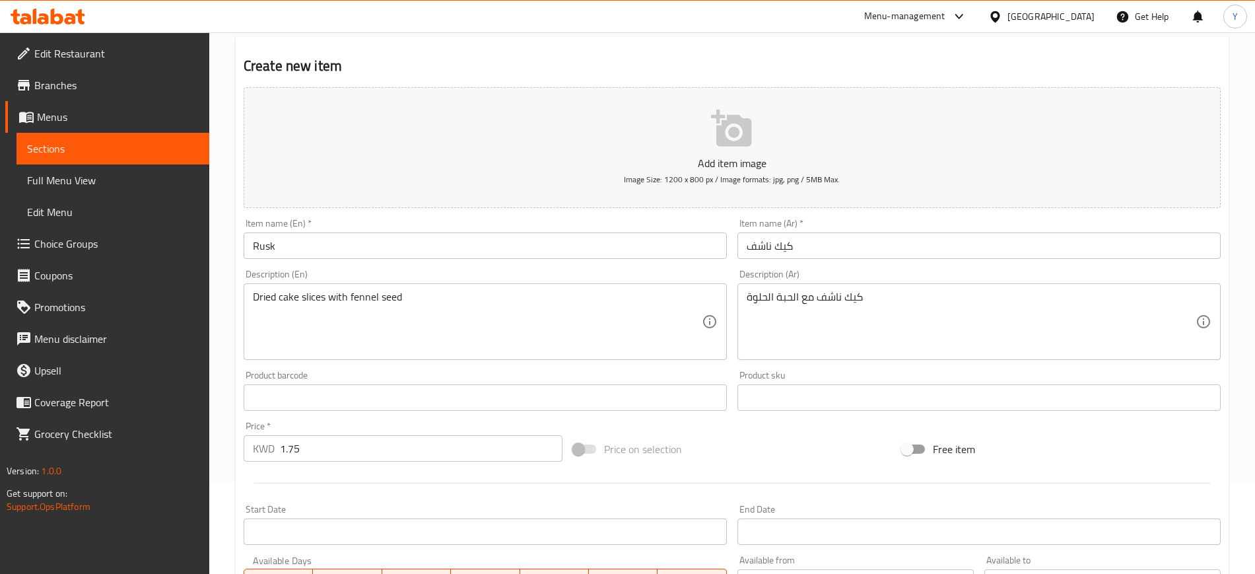
scroll to position [0, 0]
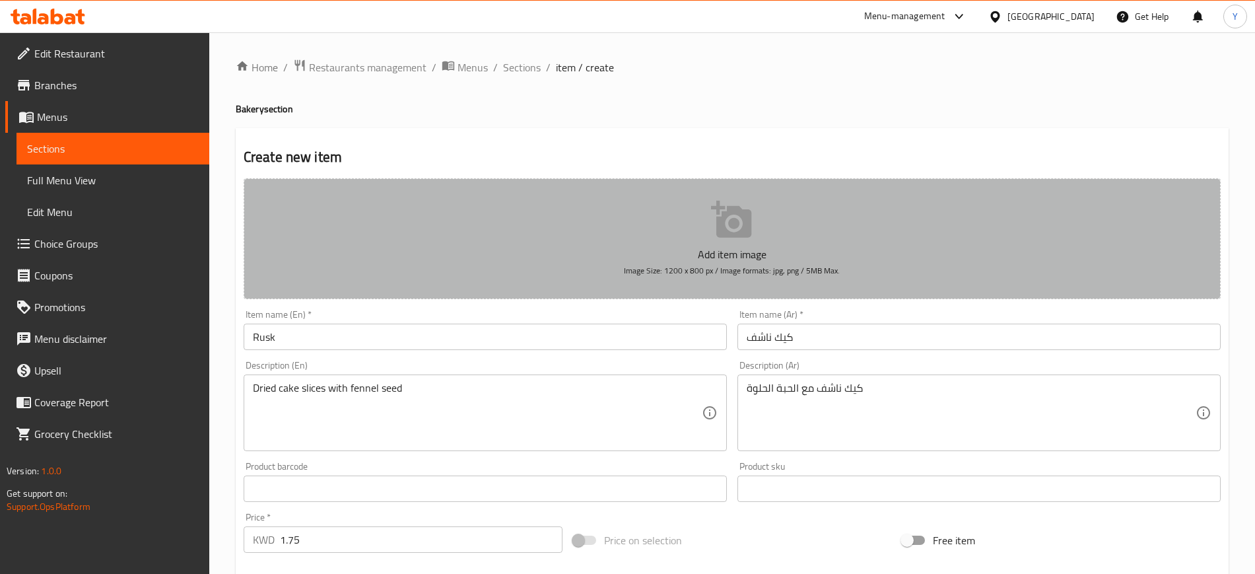
click at [704, 216] on button "Add item image Image Size: 1200 x 800 px / Image formats: jpg, png / 5MB Max." at bounding box center [732, 238] width 977 height 121
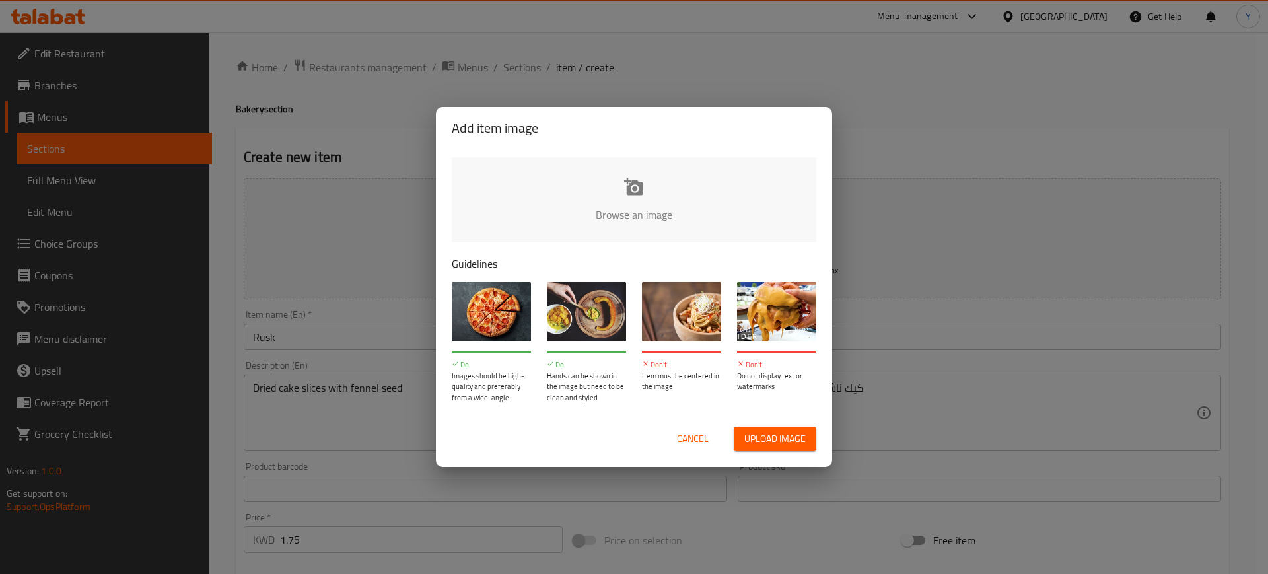
click at [625, 220] on input "file" at bounding box center [1080, 218] width 1257 height 123
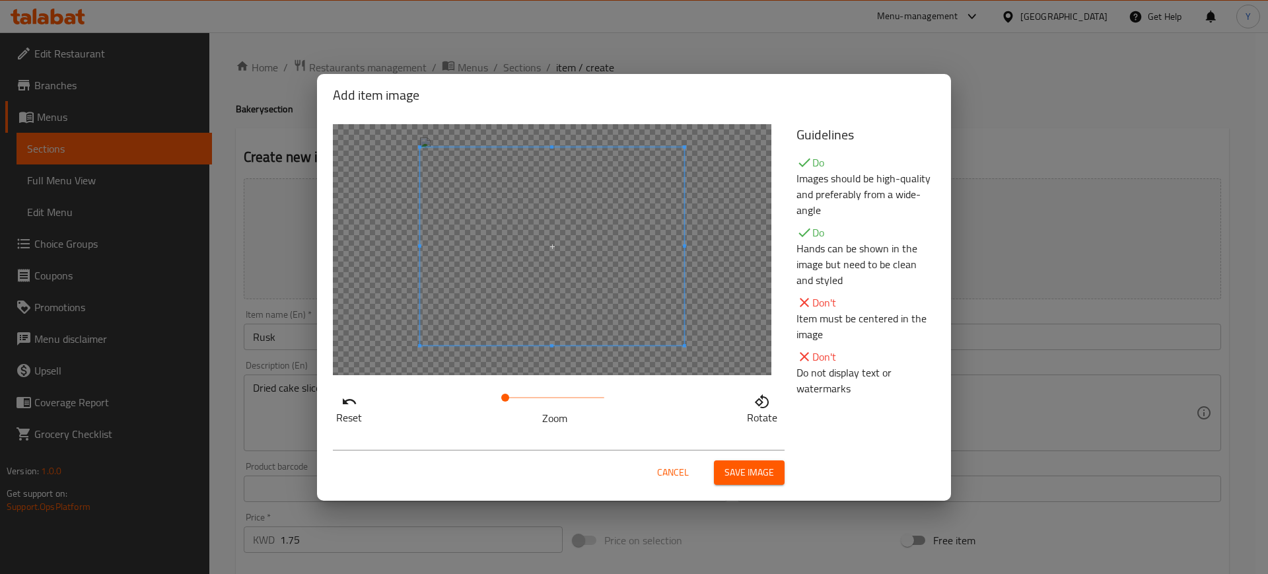
click at [613, 246] on span at bounding box center [552, 246] width 264 height 198
click at [626, 274] on span at bounding box center [552, 247] width 264 height 198
click at [415, 242] on div at bounding box center [552, 249] width 438 height 251
click at [462, 238] on div at bounding box center [552, 244] width 264 height 198
click at [625, 264] on span at bounding box center [552, 246] width 264 height 198
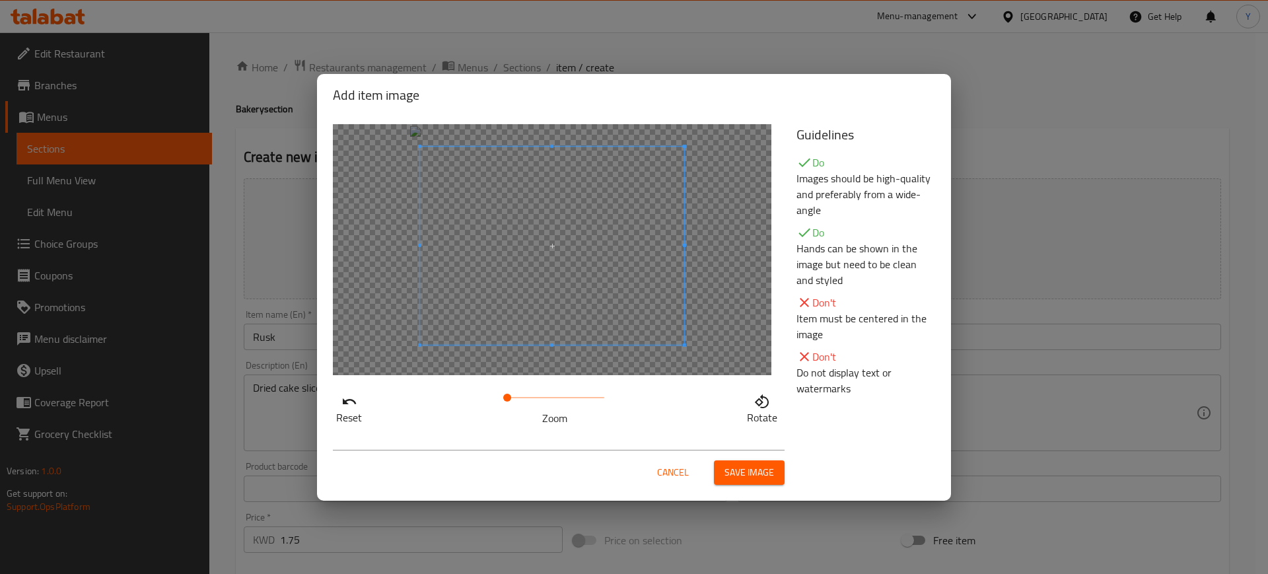
drag, startPoint x: 513, startPoint y: 401, endPoint x: 507, endPoint y: 386, distance: 16.3
click at [507, 394] on span at bounding box center [507, 398] width 8 height 8
click at [580, 308] on span at bounding box center [562, 242] width 264 height 198
click at [763, 469] on span "Save image" at bounding box center [749, 472] width 50 height 17
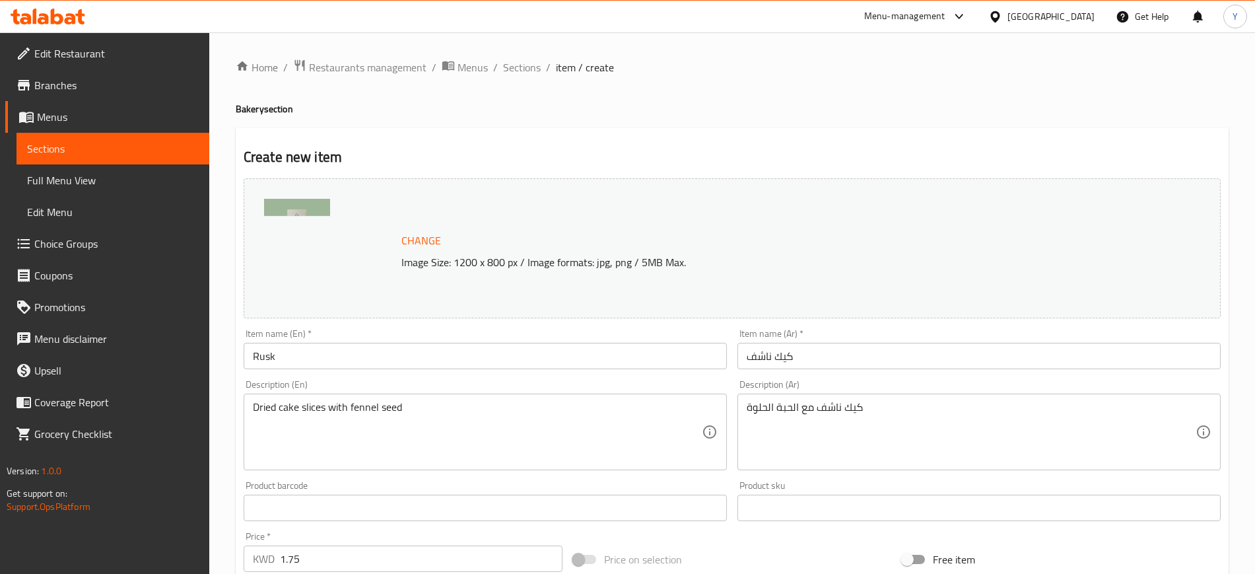
scroll to position [378, 0]
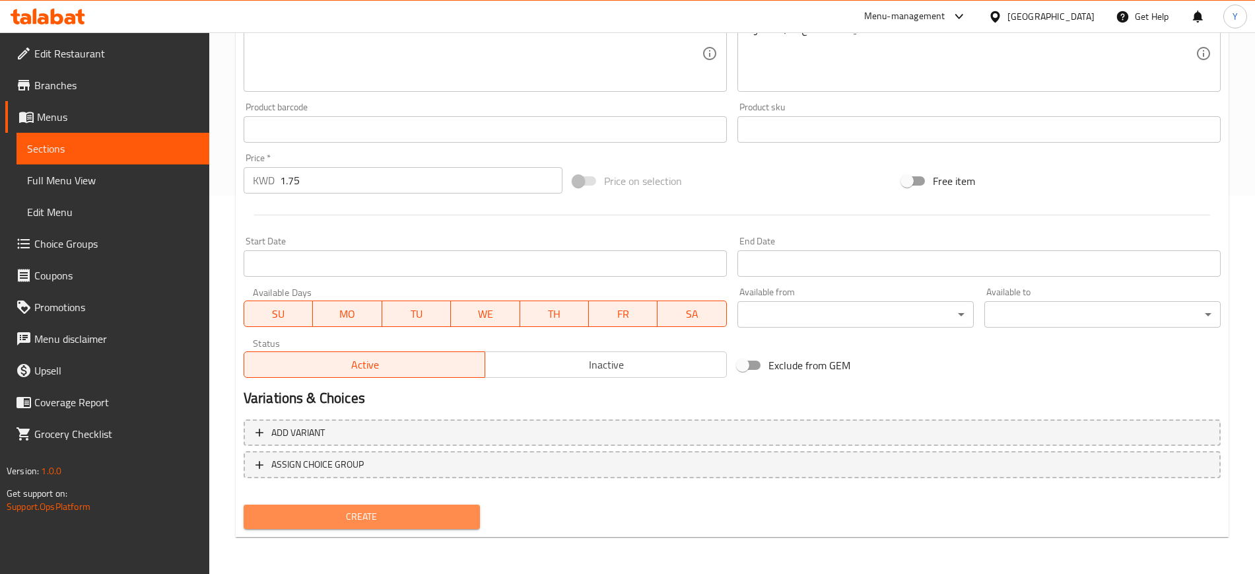
click at [371, 512] on span "Create" at bounding box center [361, 516] width 215 height 17
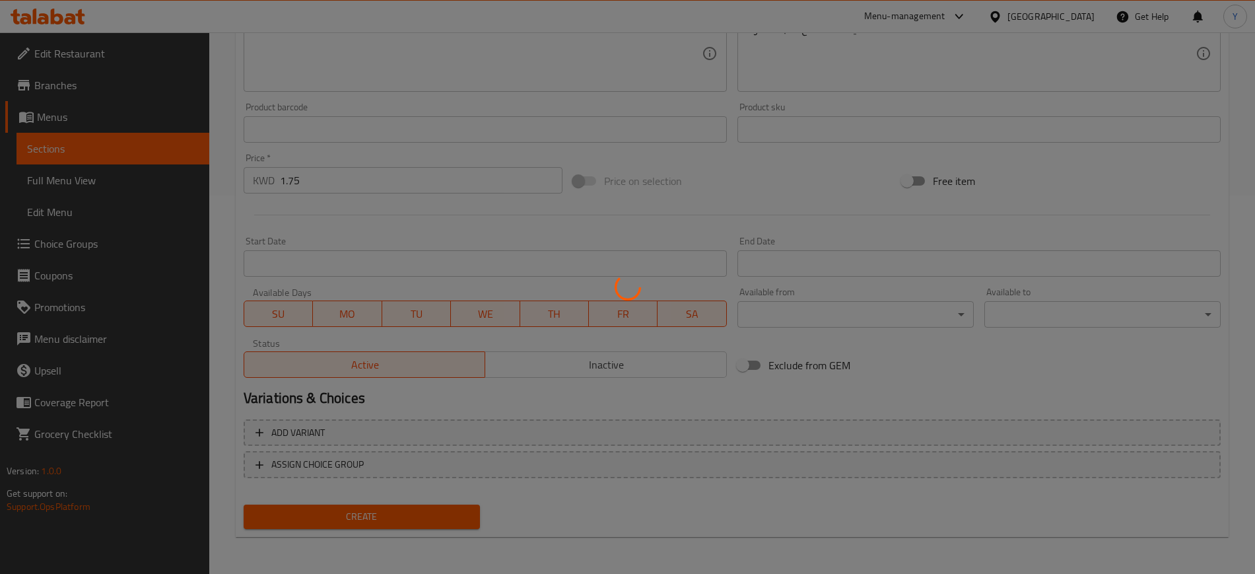
type input "0"
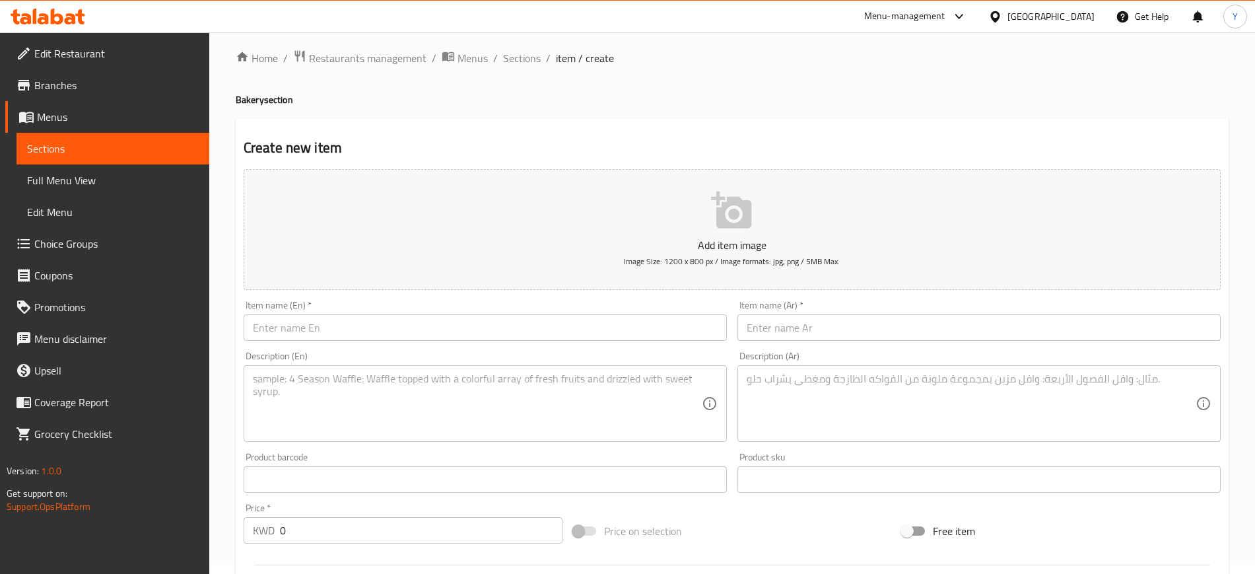
scroll to position [9, 0]
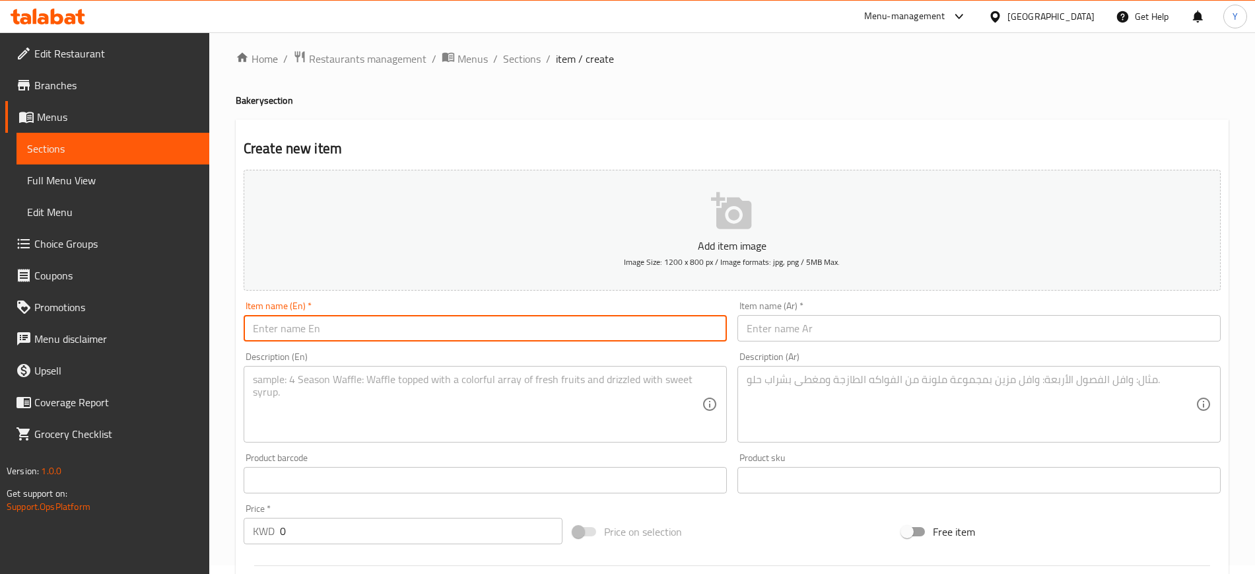
click at [319, 330] on input "text" at bounding box center [485, 328] width 483 height 26
paste input "Potato with lemon"
type input "Potato with lemon"
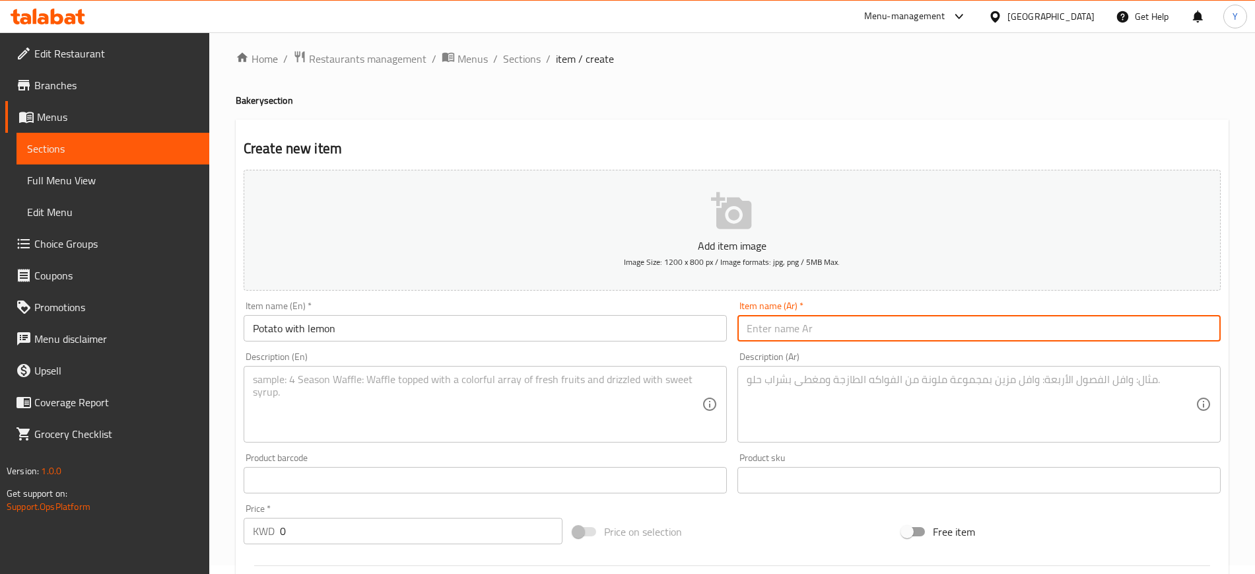
click at [767, 327] on input "text" at bounding box center [979, 328] width 483 height 26
paste input "بطاط مع [PERSON_NAME]"
type input "بطاط مع [PERSON_NAME]"
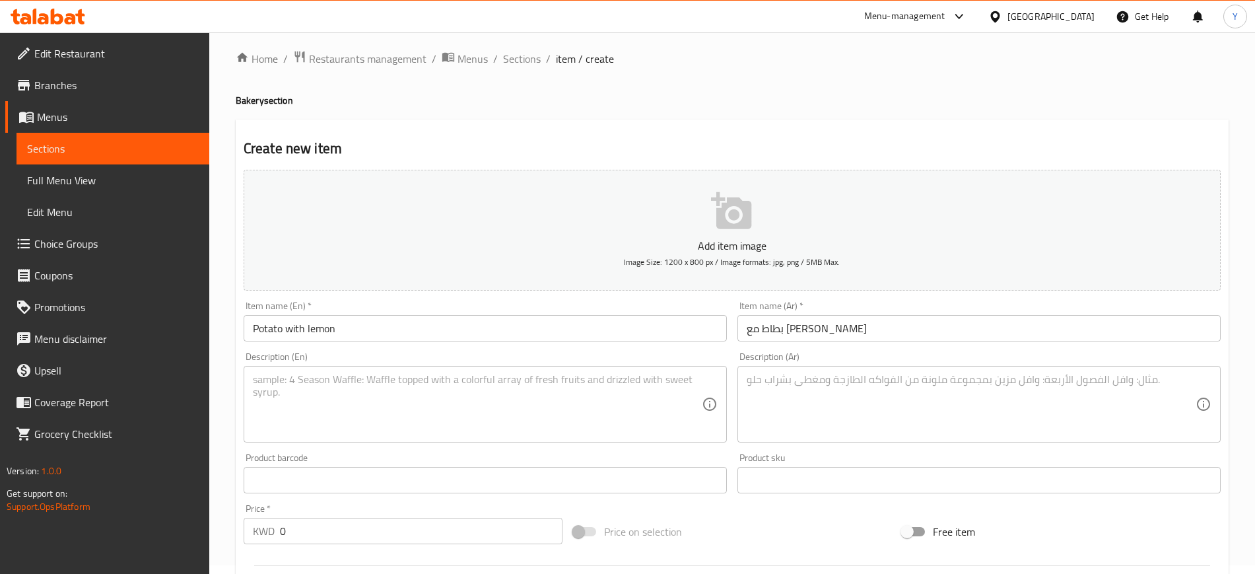
click at [699, 309] on div "Item name (En)   * Potato with lemon Item name (En) *" at bounding box center [485, 321] width 483 height 40
click at [532, 403] on textarea at bounding box center [477, 404] width 449 height 63
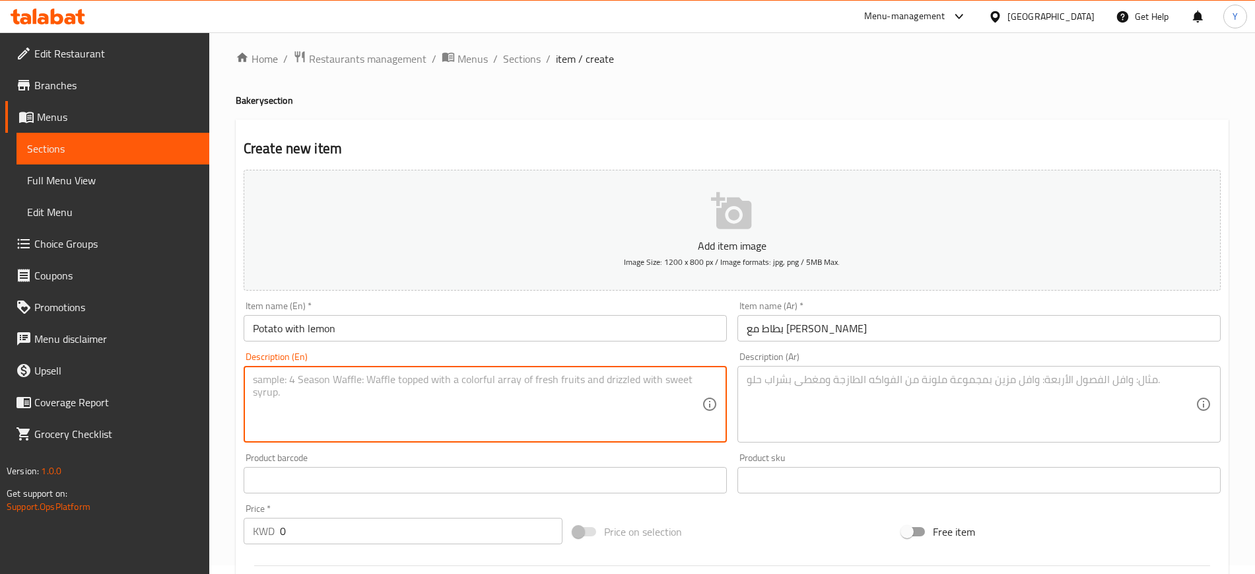
click at [464, 407] on textarea at bounding box center [477, 404] width 449 height 63
type textarea "25 pcs of lemon"
drag, startPoint x: 334, startPoint y: 402, endPoint x: 218, endPoint y: 367, distance: 121.4
click at [218, 367] on div "Home / Restaurants management / Menus / Sections / item / create Bakery section…" at bounding box center [732, 474] width 1046 height 901
type textarea "Potato with lemon box"
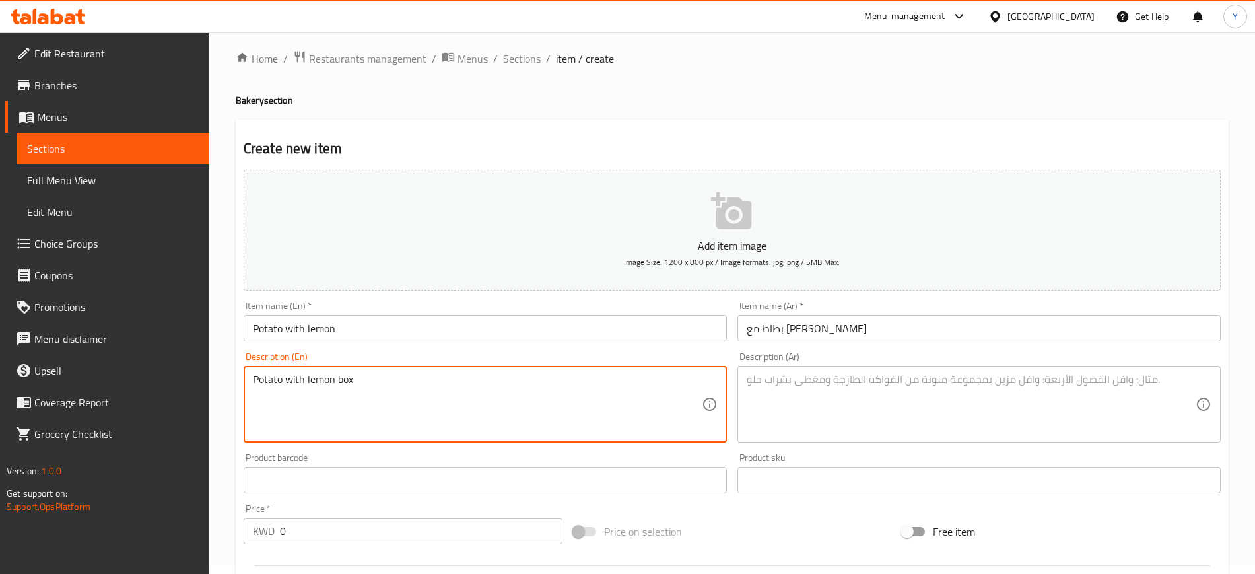
click at [828, 407] on textarea at bounding box center [971, 404] width 449 height 63
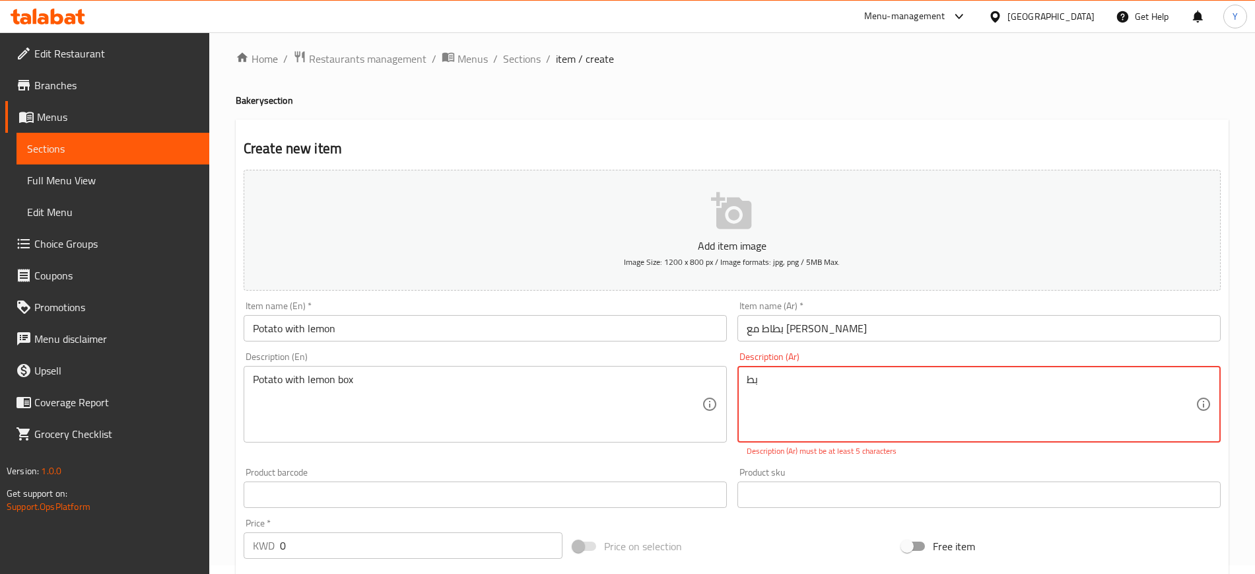
type textarea "ب"
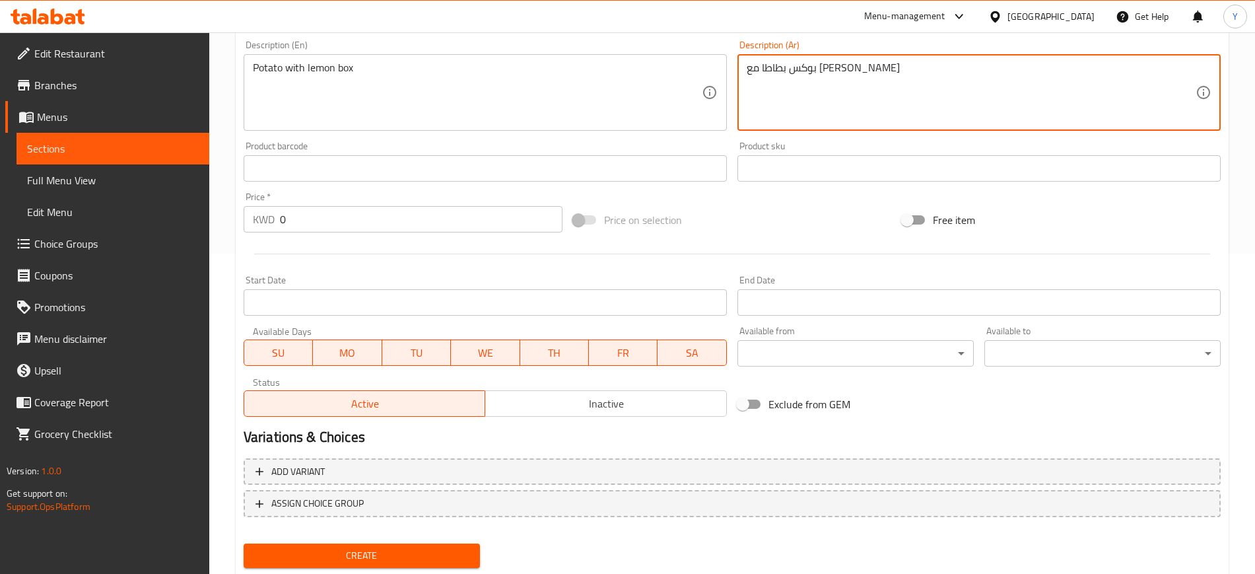
scroll to position [321, 0]
type textarea "بوكس بطاطا مع [PERSON_NAME]"
click at [298, 225] on input "0" at bounding box center [421, 218] width 283 height 26
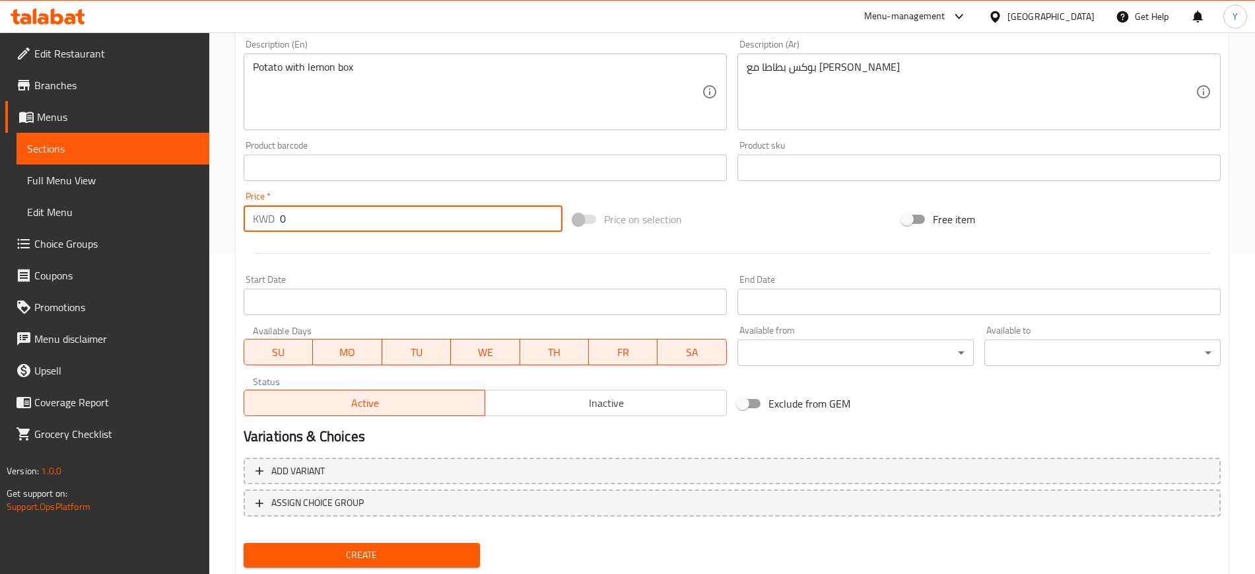
scroll to position [0, 0]
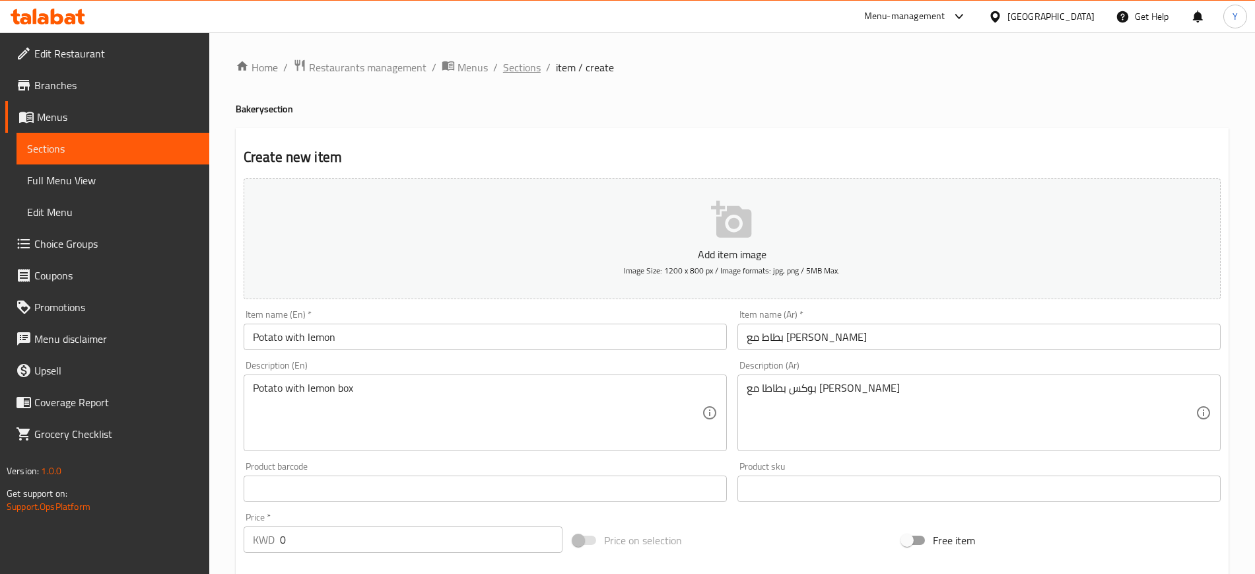
click at [519, 70] on span "Sections" at bounding box center [522, 67] width 38 height 16
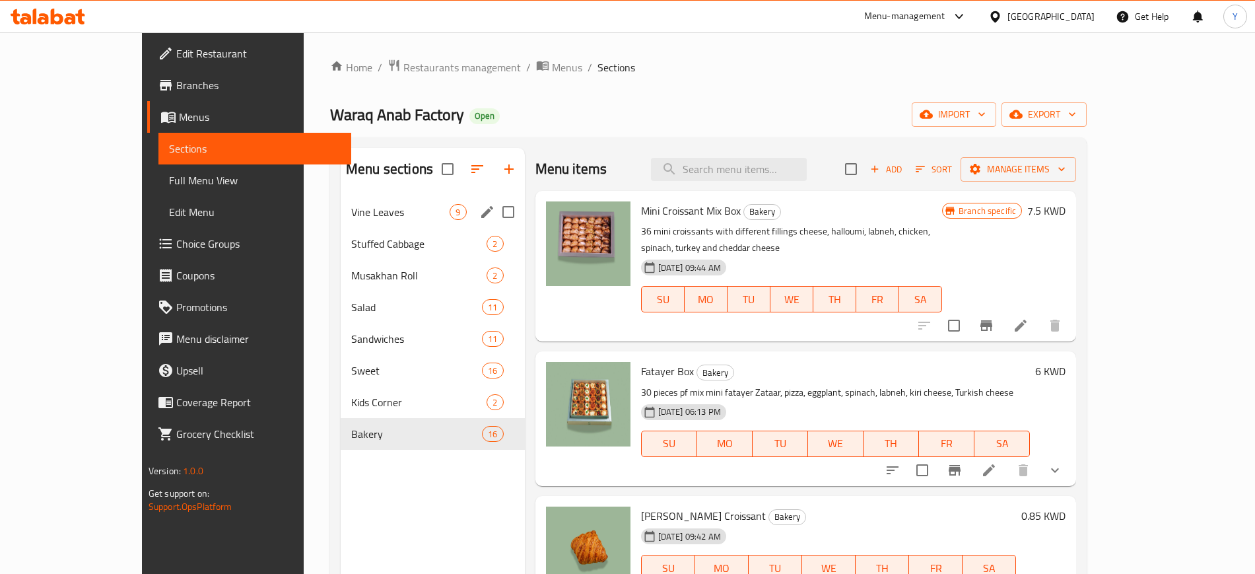
click at [341, 202] on div "Vine Leaves 9" at bounding box center [433, 212] width 184 height 32
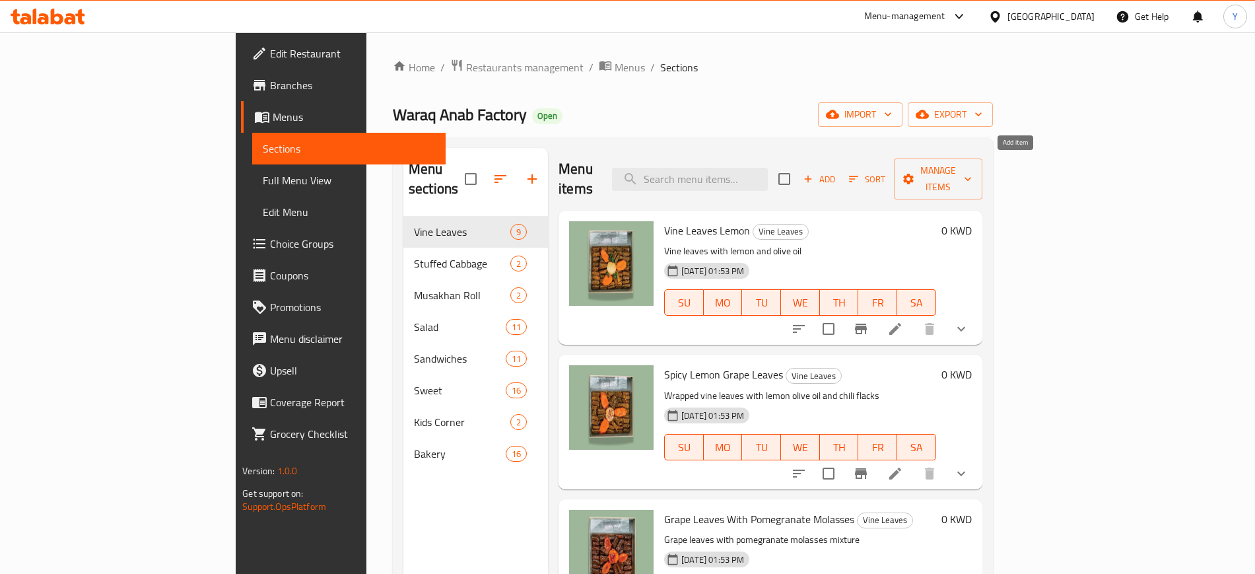
click at [837, 172] on span "Add" at bounding box center [820, 179] width 36 height 15
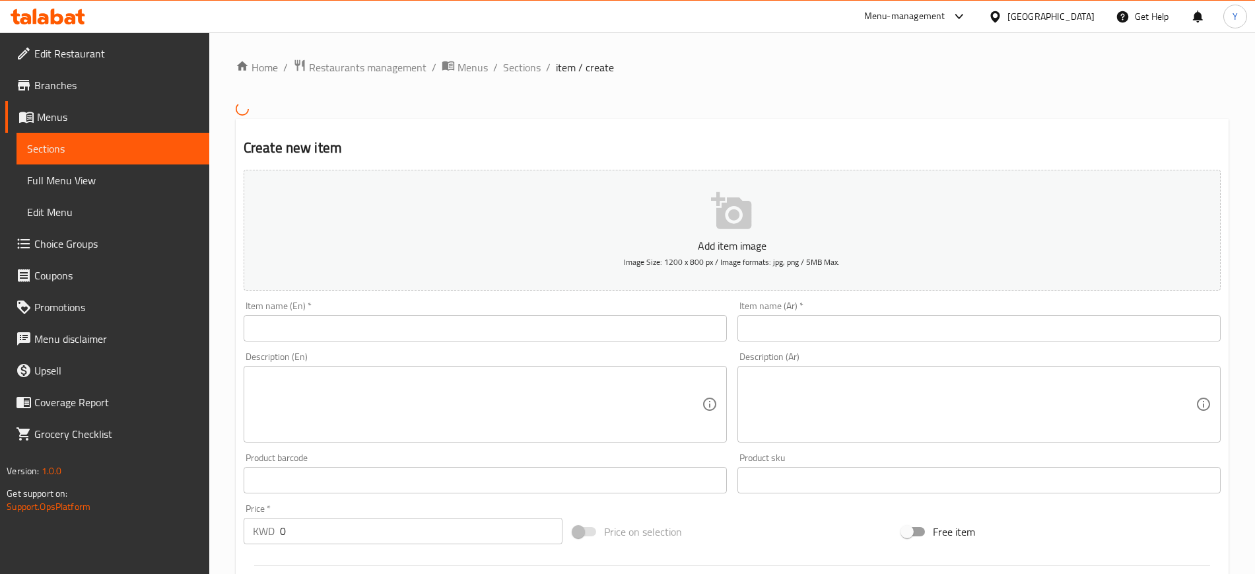
click at [511, 329] on input "text" at bounding box center [485, 328] width 483 height 26
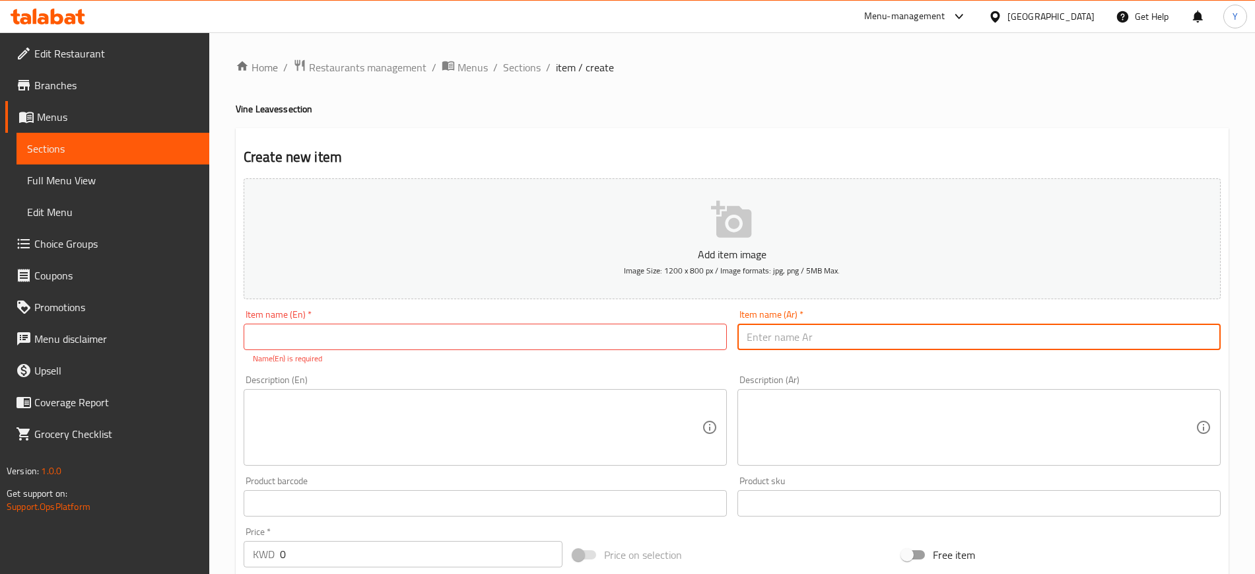
click at [784, 341] on input "text" at bounding box center [979, 337] width 483 height 26
paste input "Potato with lemon"
type input "Potato with lemon"
drag, startPoint x: 845, startPoint y: 333, endPoint x: 697, endPoint y: 326, distance: 148.1
click at [697, 326] on div "Add item image Image Size: 1200 x 800 px / Image formats: jpg, png / 5MB Max. I…" at bounding box center [732, 465] width 988 height 584
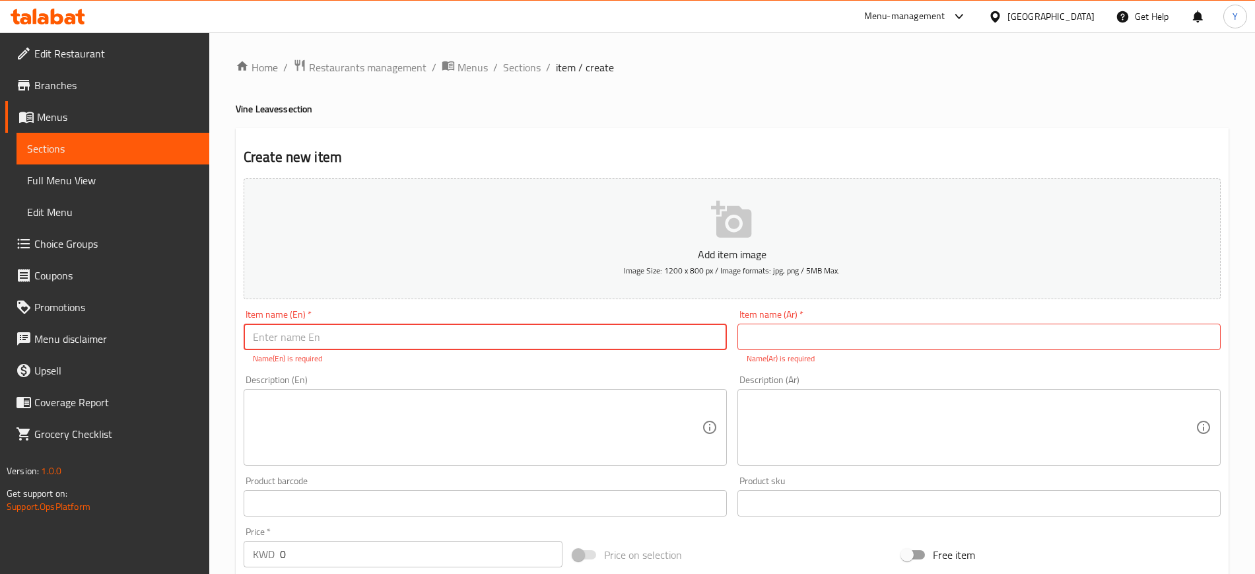
click at [684, 327] on input "text" at bounding box center [485, 337] width 483 height 26
paste input "Potato with lemon"
type input "Potato with lemon"
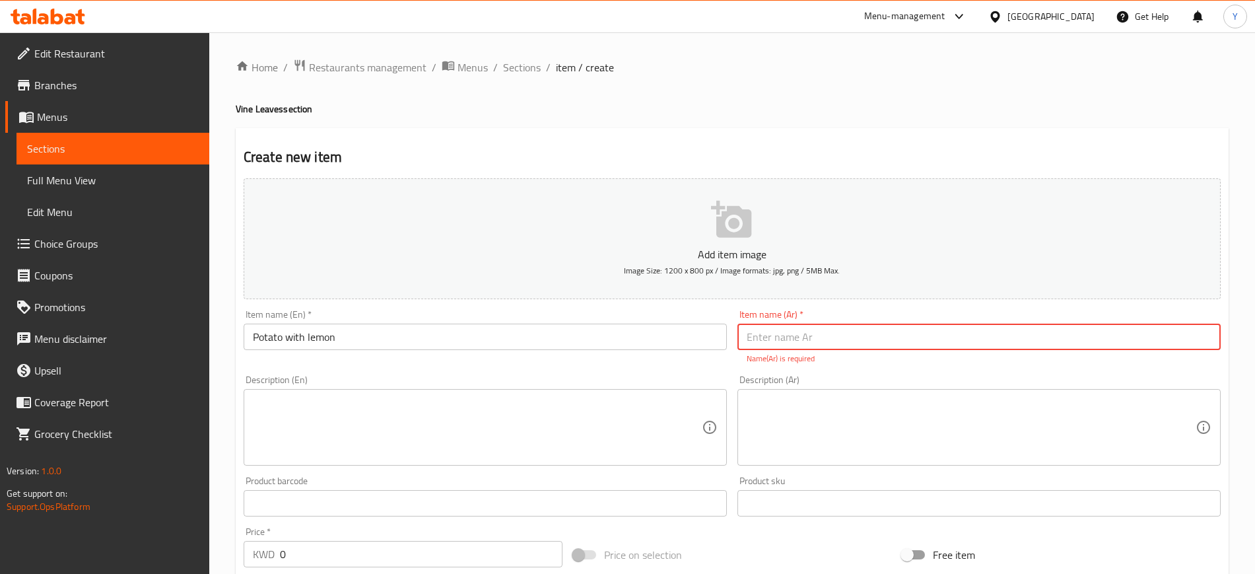
click at [784, 326] on input "text" at bounding box center [979, 337] width 483 height 26
paste input "بطاط ليمون"
type input "بطاط ليمون"
click at [426, 436] on textarea at bounding box center [477, 427] width 449 height 63
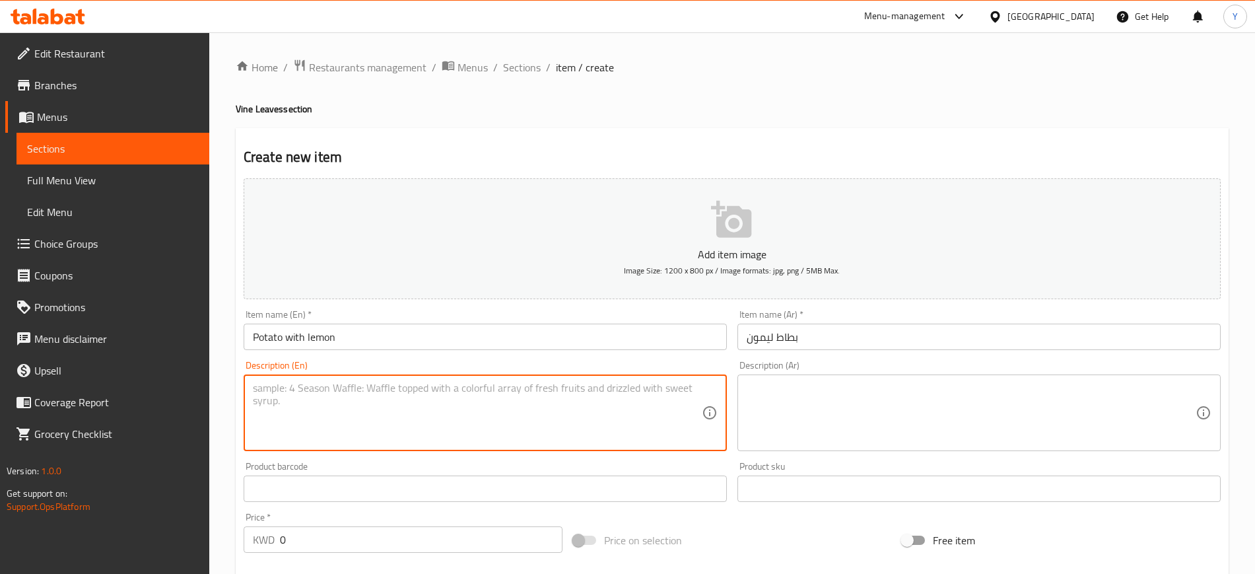
click at [359, 411] on textarea at bounding box center [477, 413] width 449 height 63
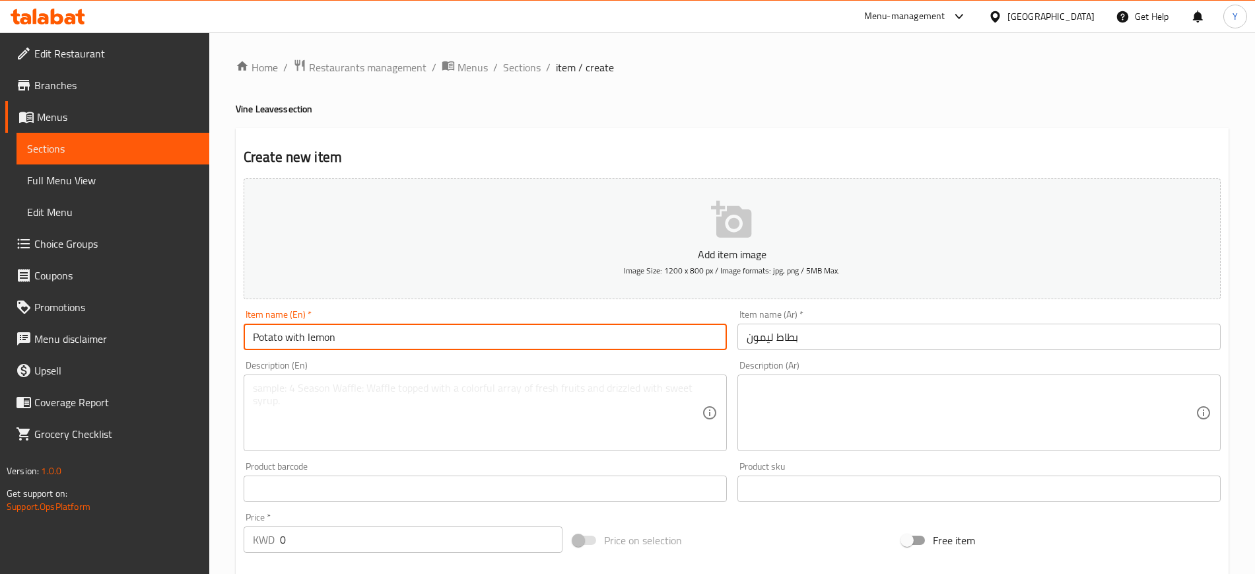
drag, startPoint x: 341, startPoint y: 339, endPoint x: 210, endPoint y: 316, distance: 133.3
click at [210, 316] on div "Home / Restaurants management / Menus / Sections / item / create Vine Leaves se…" at bounding box center [732, 482] width 1046 height 901
click at [294, 411] on textarea at bounding box center [477, 413] width 449 height 63
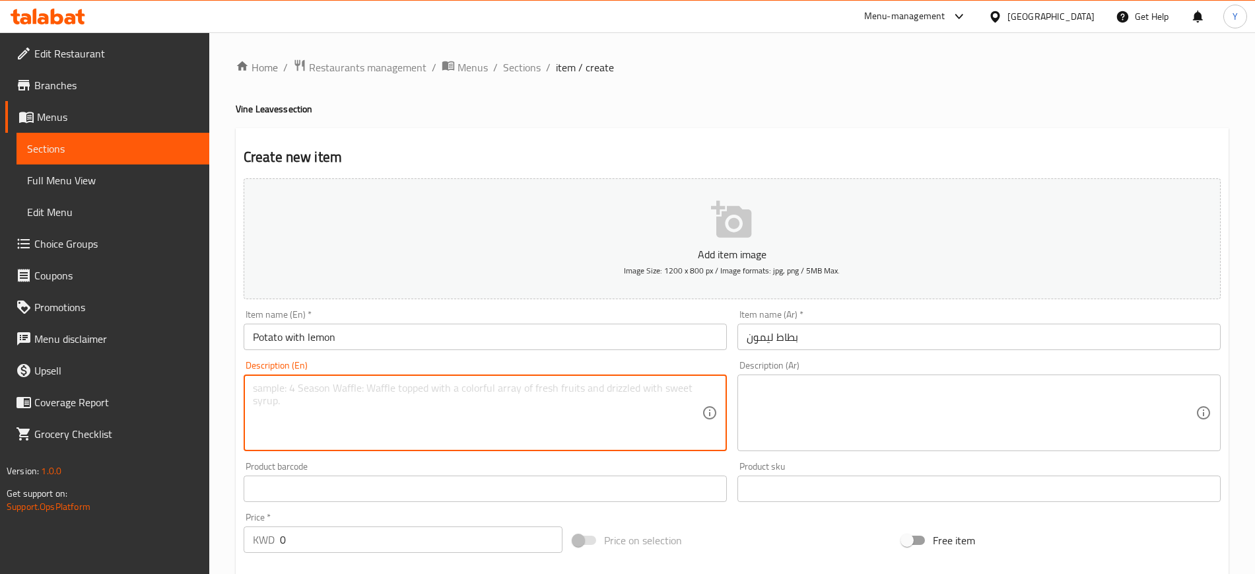
paste textarea "Potato with lemon"
type textarea "Potato with lemon box"
click at [792, 385] on textarea at bounding box center [971, 413] width 449 height 63
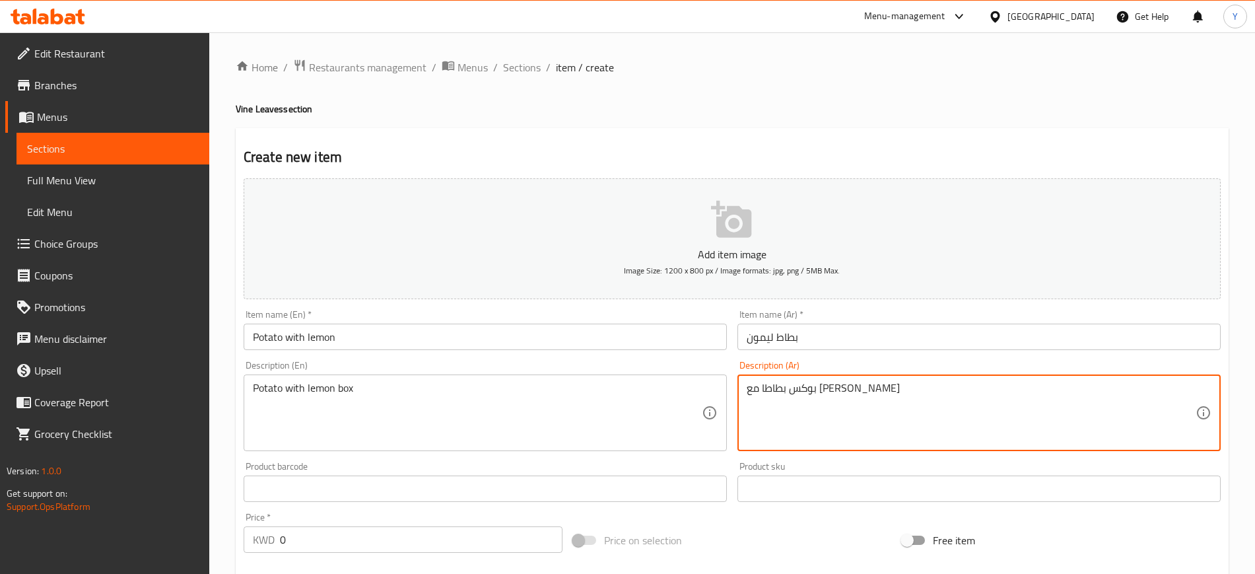
type textarea "بوكس بطاطا مع [PERSON_NAME]"
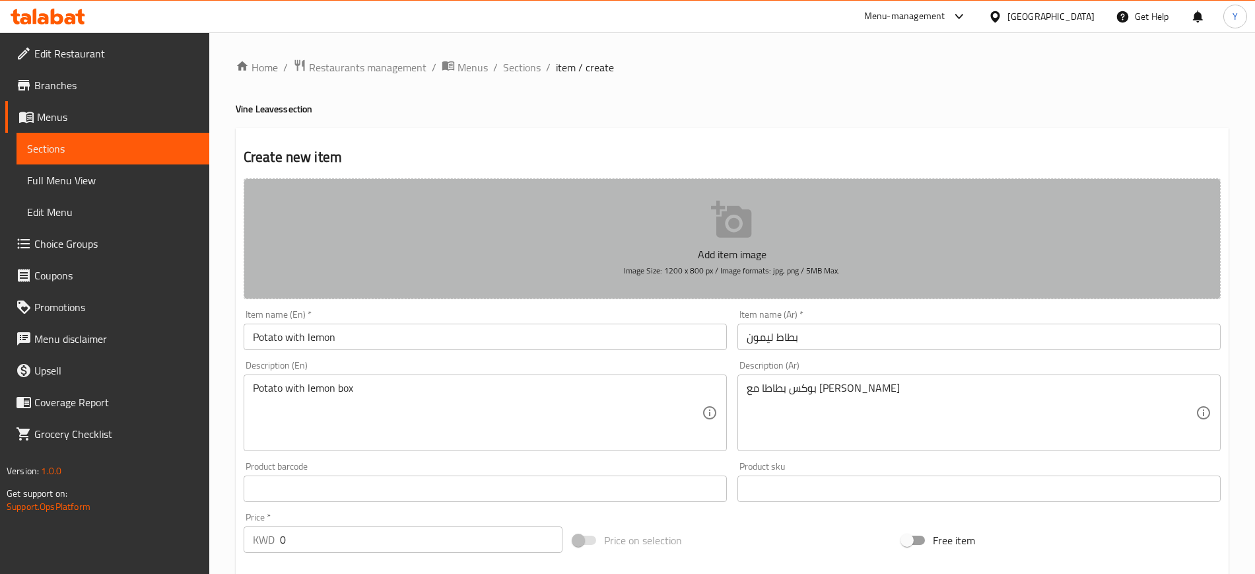
drag, startPoint x: 631, startPoint y: 198, endPoint x: 606, endPoint y: 314, distance: 118.2
click at [606, 314] on div "Add item image Image Size: 1200 x 800 px / Image formats: jpg, png / 5MB Max. I…" at bounding box center [732, 457] width 988 height 569
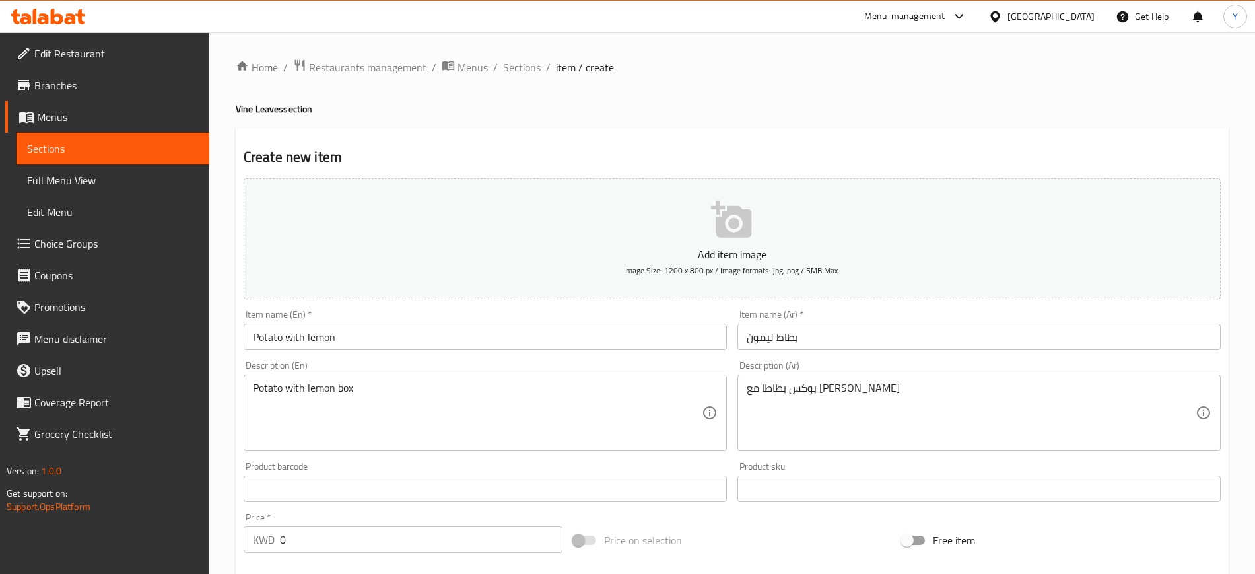
click at [701, 252] on p "Add item image" at bounding box center [732, 254] width 936 height 16
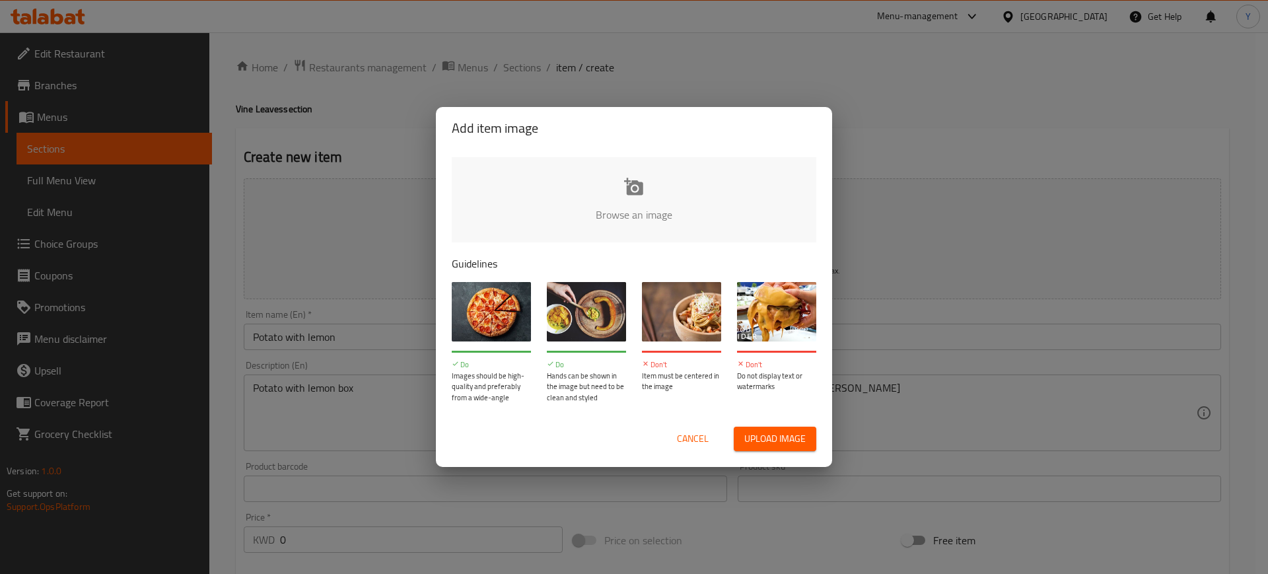
click at [631, 207] on input "file" at bounding box center [1080, 218] width 1257 height 123
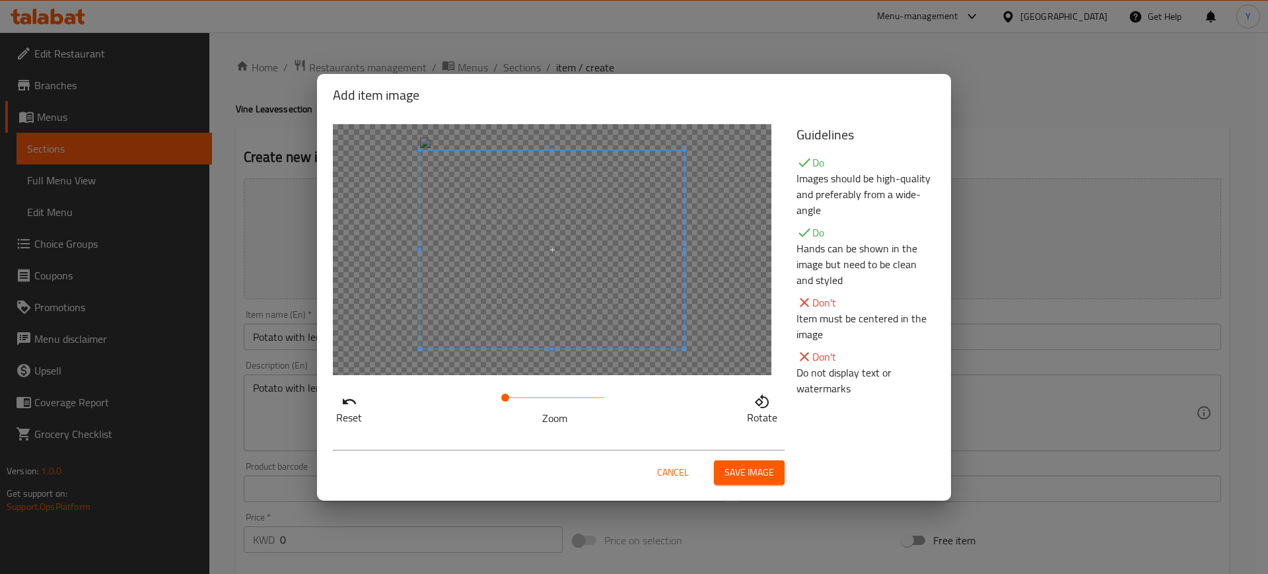
click at [755, 470] on span "Save image" at bounding box center [749, 472] width 50 height 17
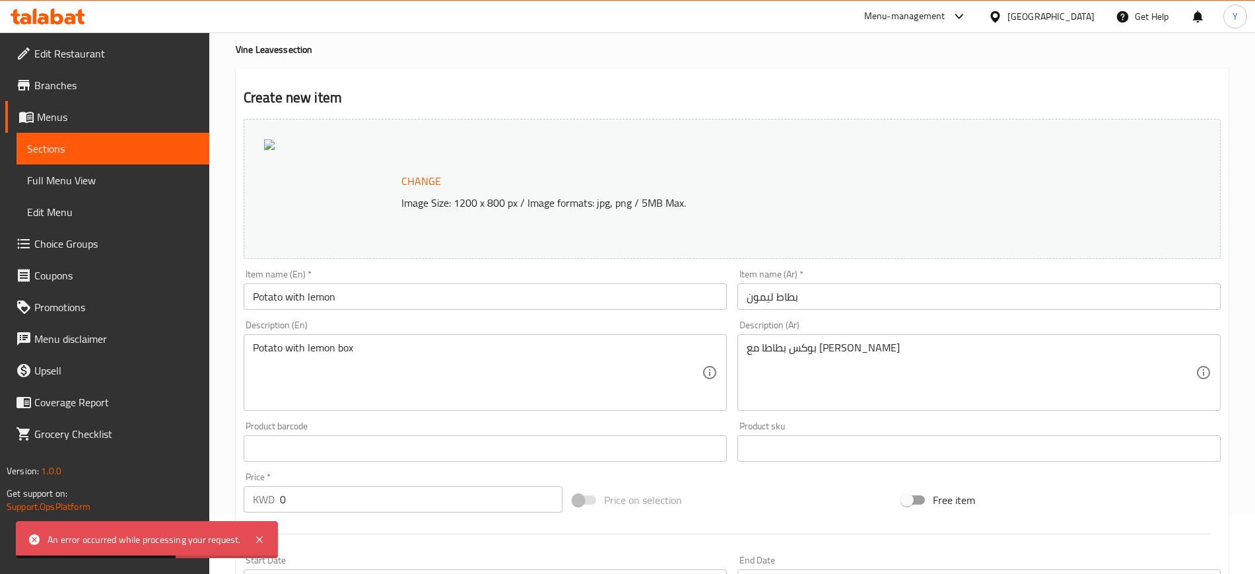
scroll to position [62, 0]
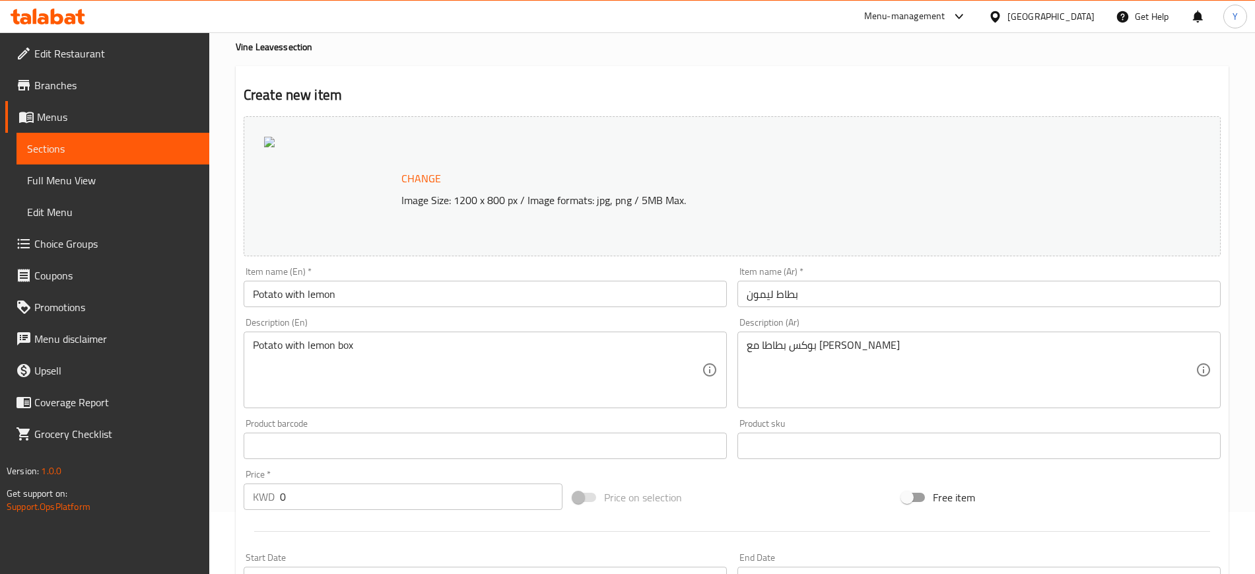
click at [429, 178] on span "Change" at bounding box center [421, 178] width 40 height 19
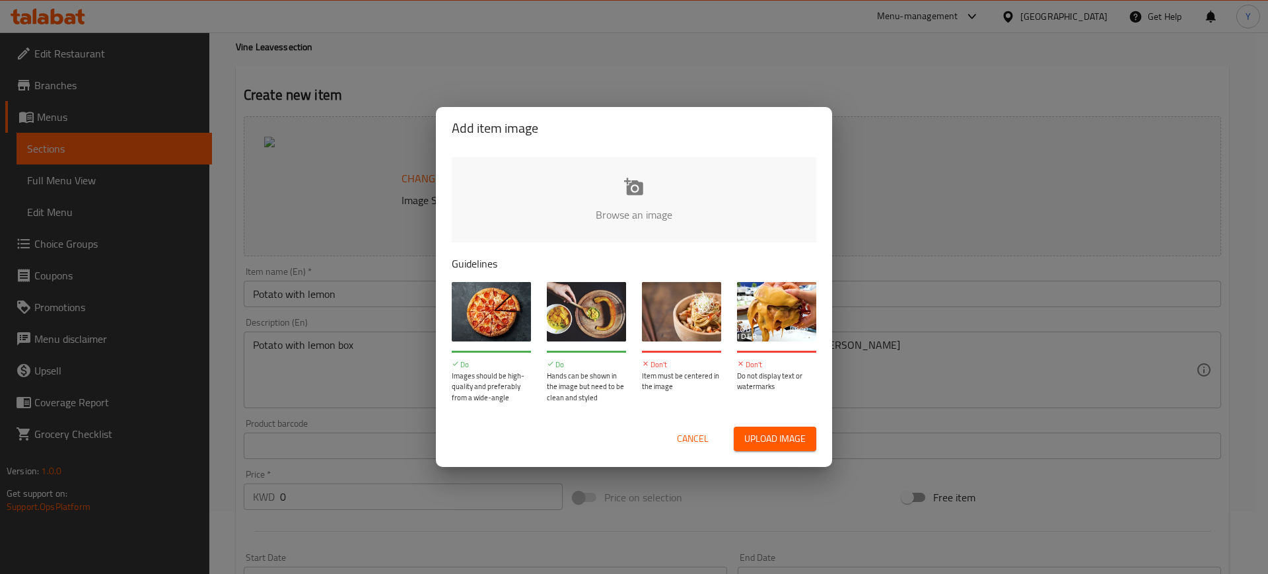
click at [641, 203] on input "file" at bounding box center [1080, 218] width 1257 height 123
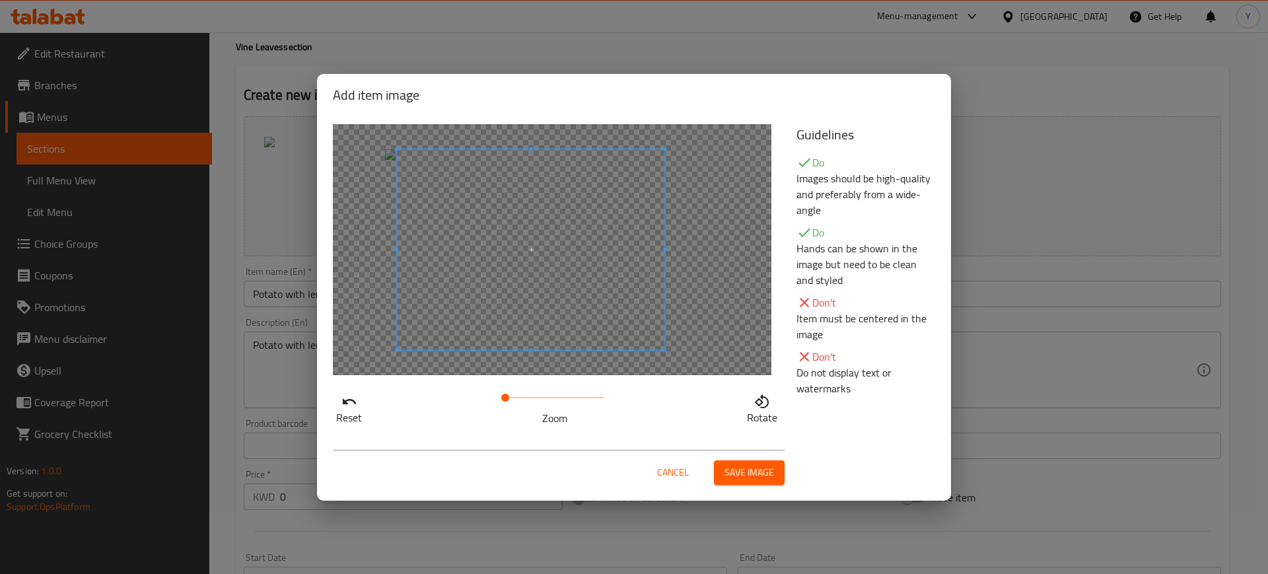
click at [627, 298] on span at bounding box center [530, 249] width 267 height 201
click at [512, 397] on span at bounding box center [513, 398] width 8 height 8
click at [755, 476] on span "Save image" at bounding box center [749, 472] width 50 height 17
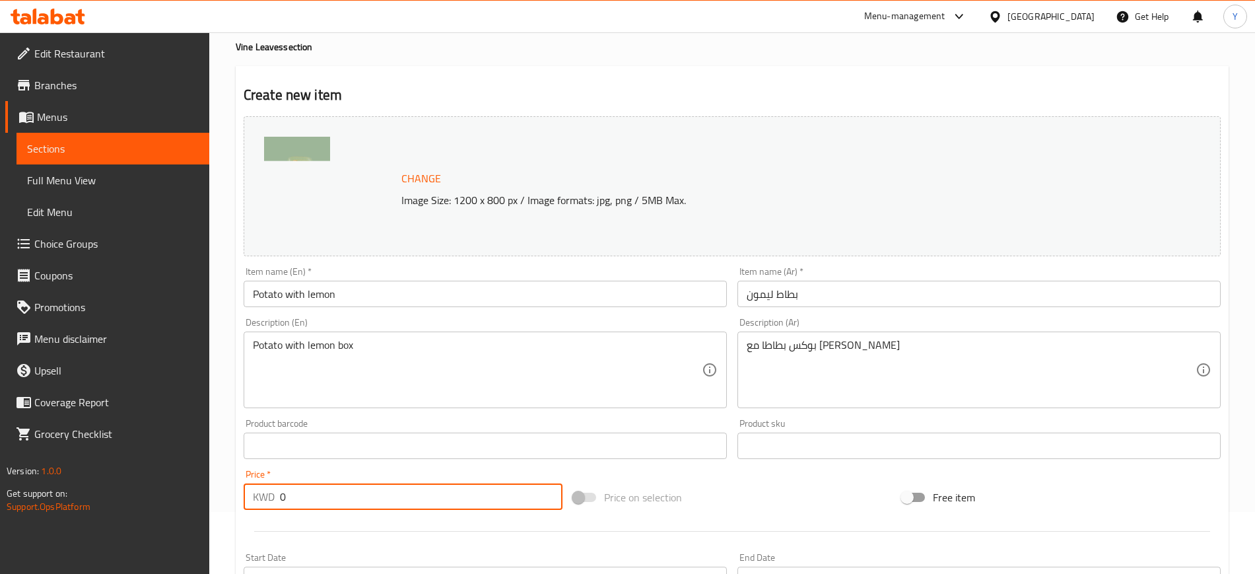
drag, startPoint x: 329, startPoint y: 506, endPoint x: 261, endPoint y: 491, distance: 69.8
click at [261, 491] on div "KWD 0 Price *" at bounding box center [403, 496] width 319 height 26
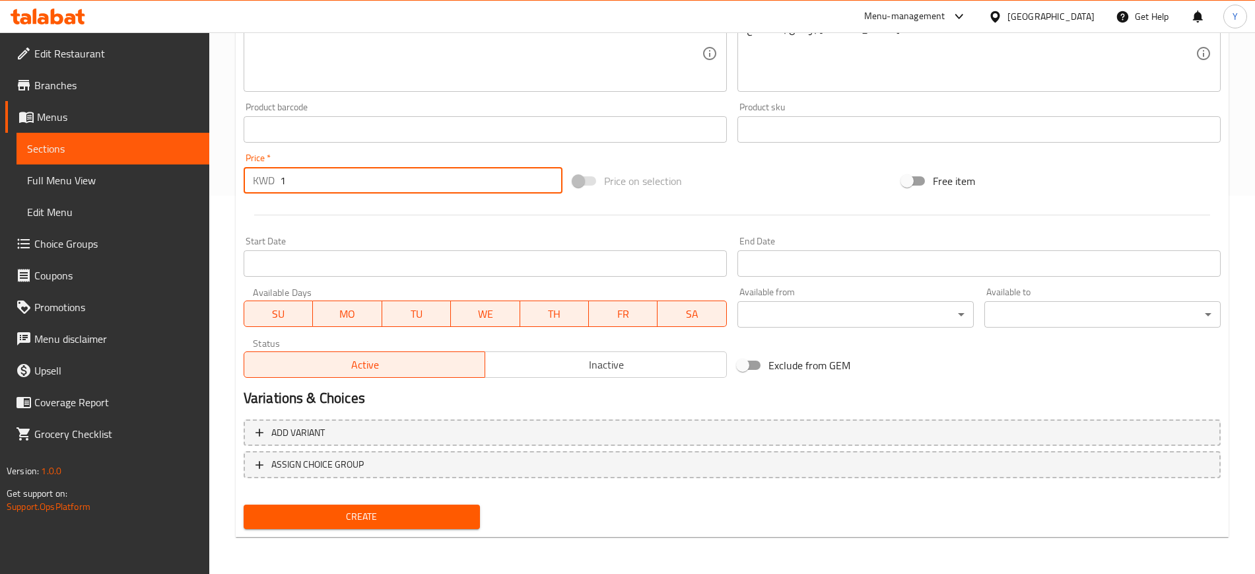
type input "1"
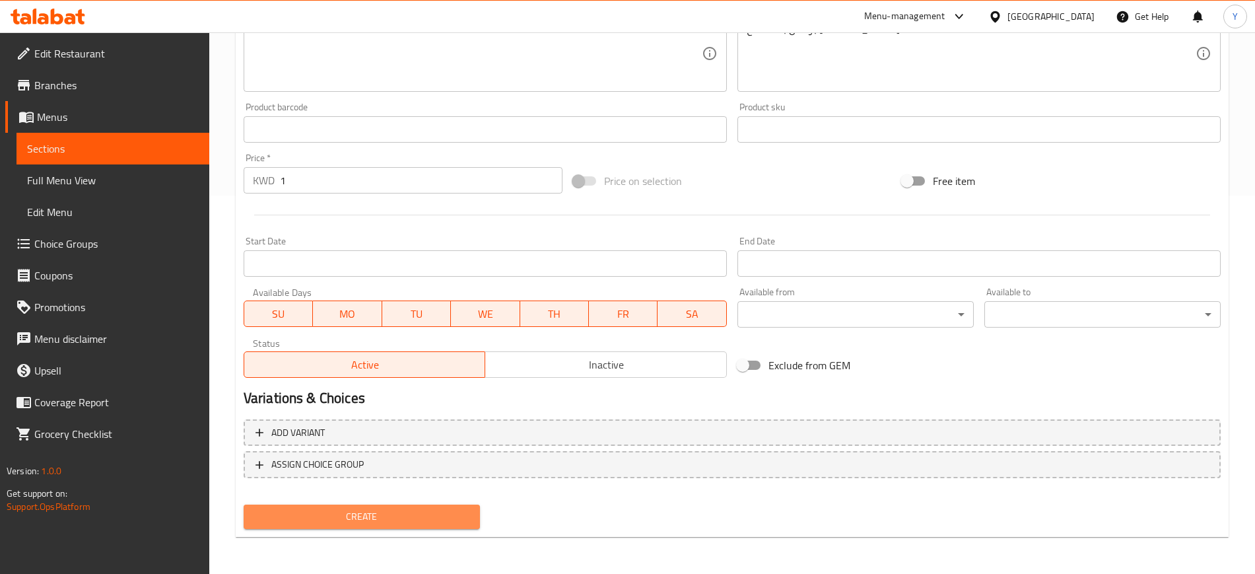
click at [312, 511] on span "Create" at bounding box center [361, 516] width 215 height 17
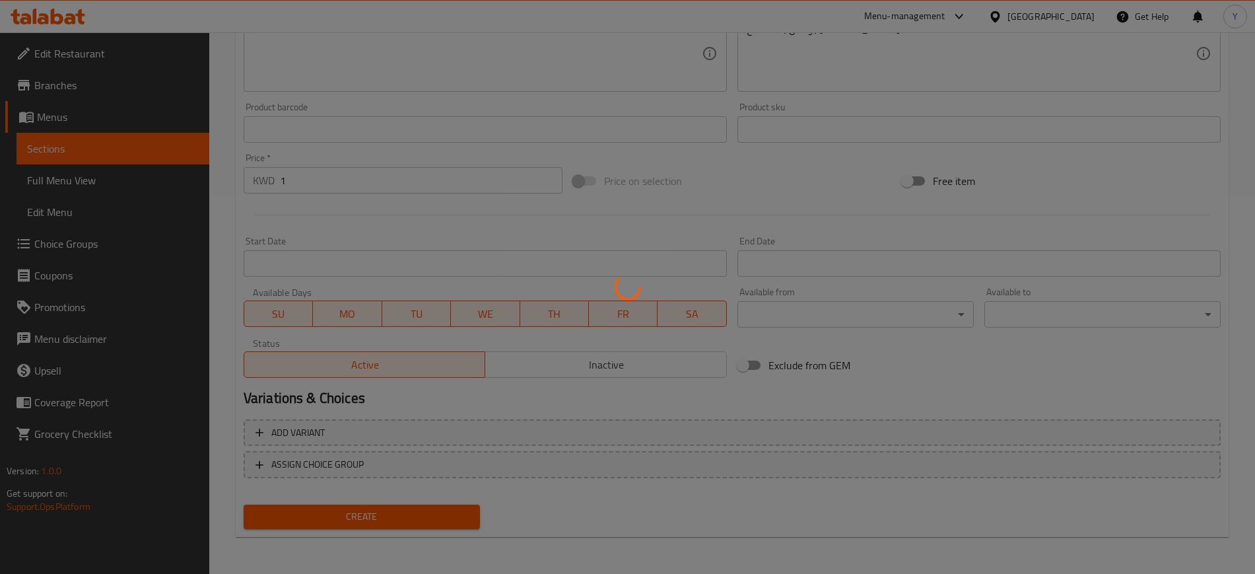
type input "0"
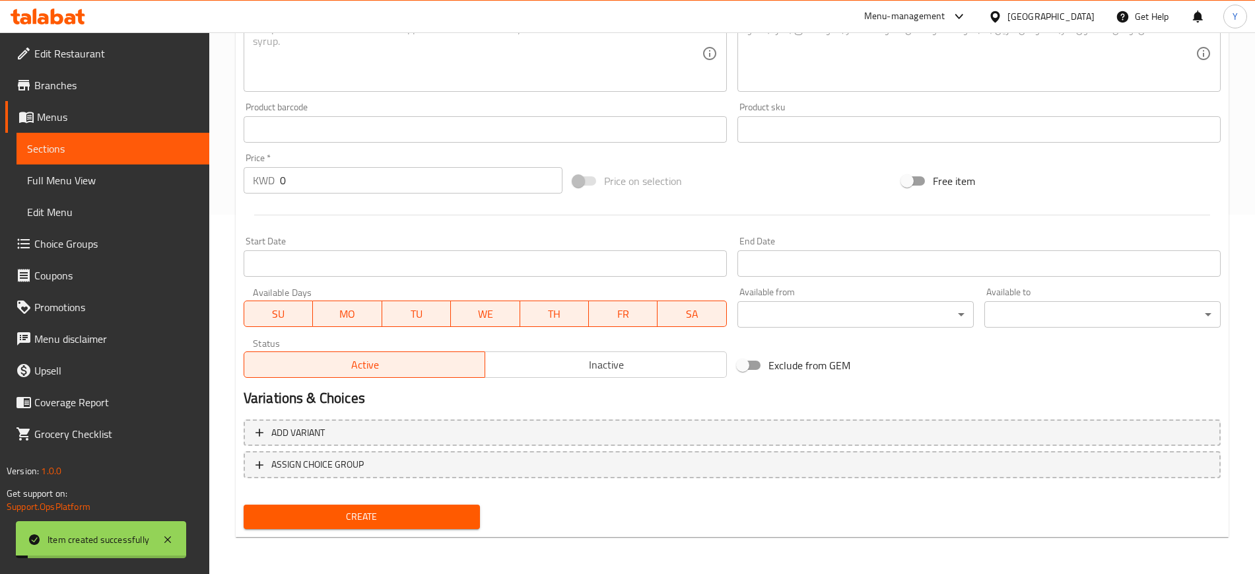
scroll to position [0, 0]
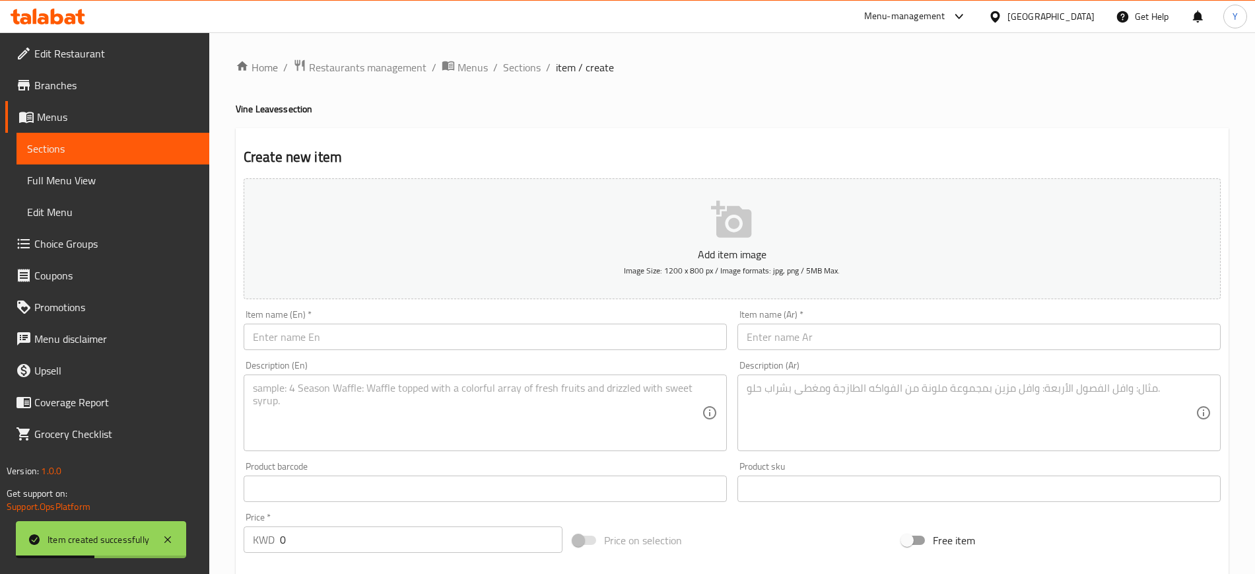
click at [356, 336] on input "text" at bounding box center [485, 337] width 483 height 26
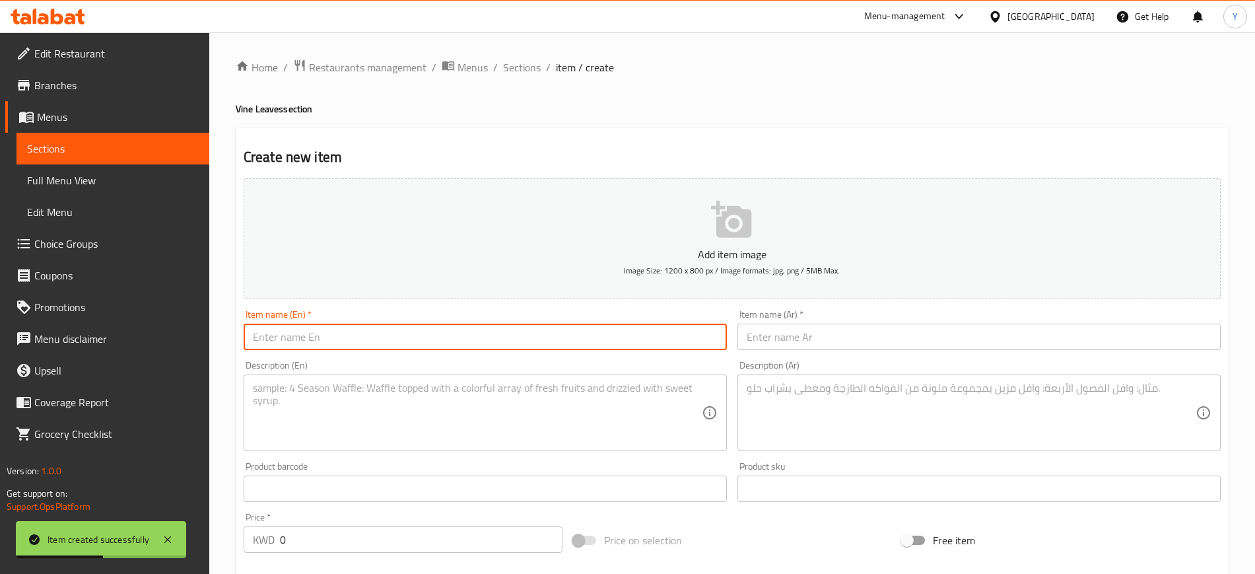
paste input "Potato with Pomegranate sauce"
type input "Potato with Pomegranate sauce"
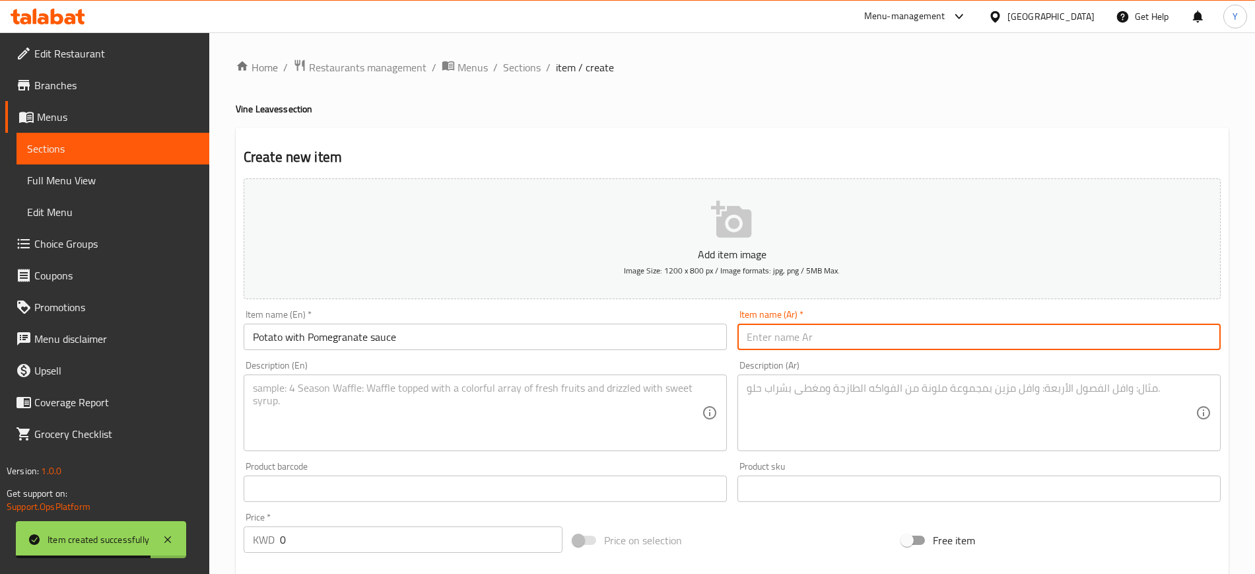
click at [789, 349] on input "text" at bounding box center [979, 337] width 483 height 26
paste input "بطاط بدبس الرمان"
type input "بطاط بدبس الرمان"
click at [451, 417] on textarea at bounding box center [477, 413] width 449 height 63
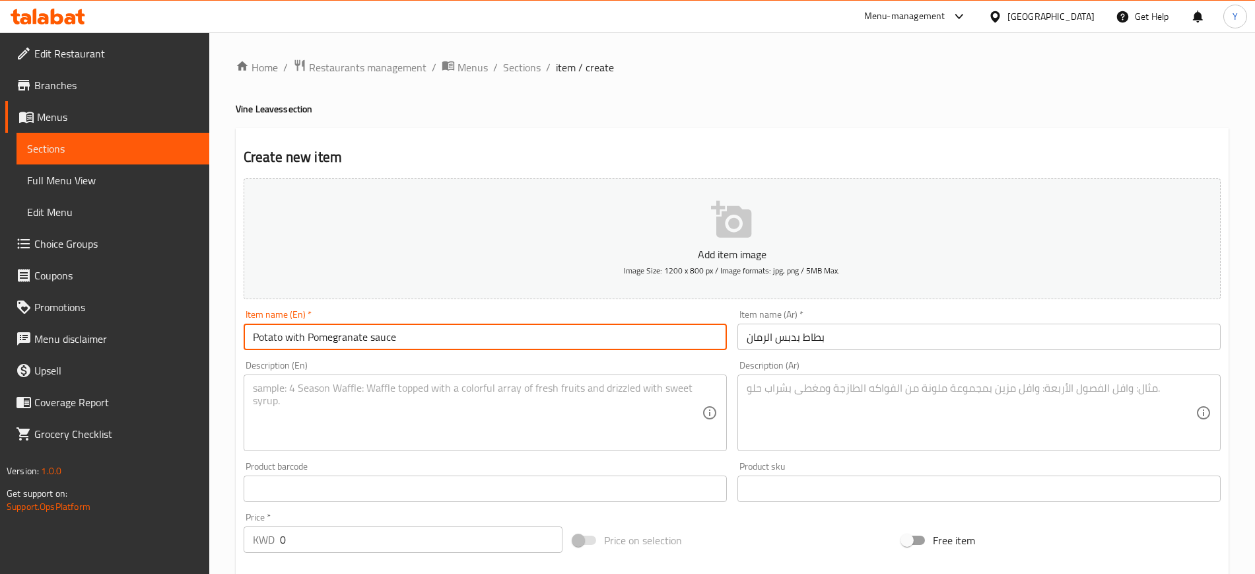
drag, startPoint x: 409, startPoint y: 334, endPoint x: 234, endPoint y: 321, distance: 176.1
click at [234, 321] on div "Home / Restaurants management / Menus / Sections / item / create Vine Leaves se…" at bounding box center [732, 482] width 1046 height 901
click at [297, 436] on textarea at bounding box center [477, 413] width 449 height 63
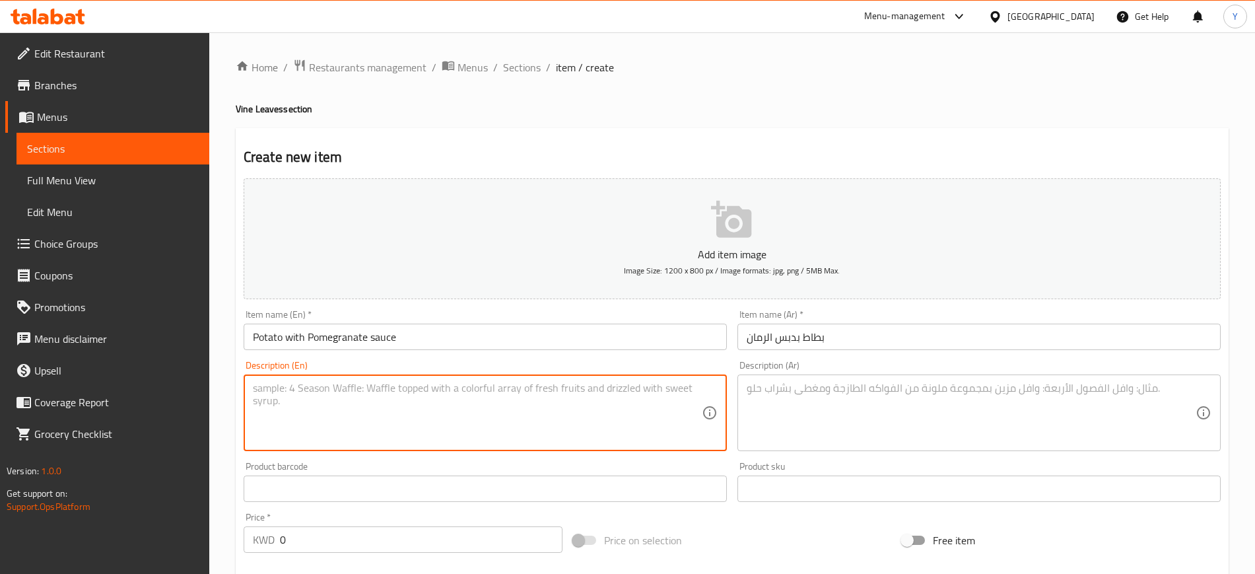
paste textarea "Potato with Pomegranate sauce"
type textarea "Potato with Pomegranate sauce box"
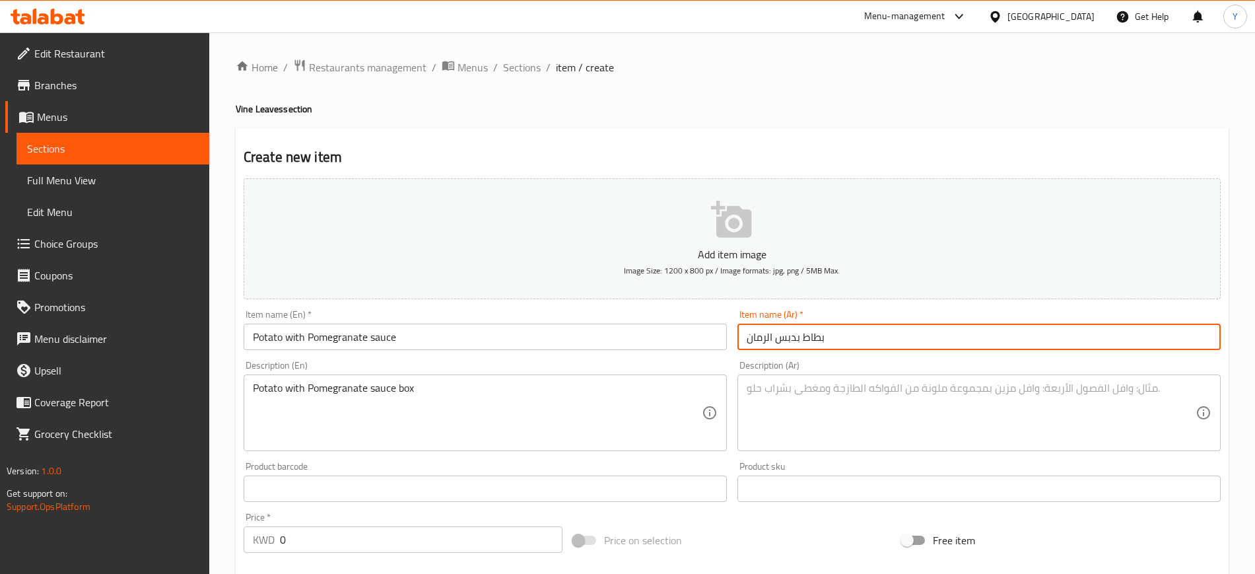
drag, startPoint x: 832, startPoint y: 345, endPoint x: 677, endPoint y: 322, distance: 156.1
click at [677, 322] on div "Add item image Image Size: 1200 x 800 px / Image formats: jpg, png / 5MB Max. I…" at bounding box center [732, 457] width 988 height 569
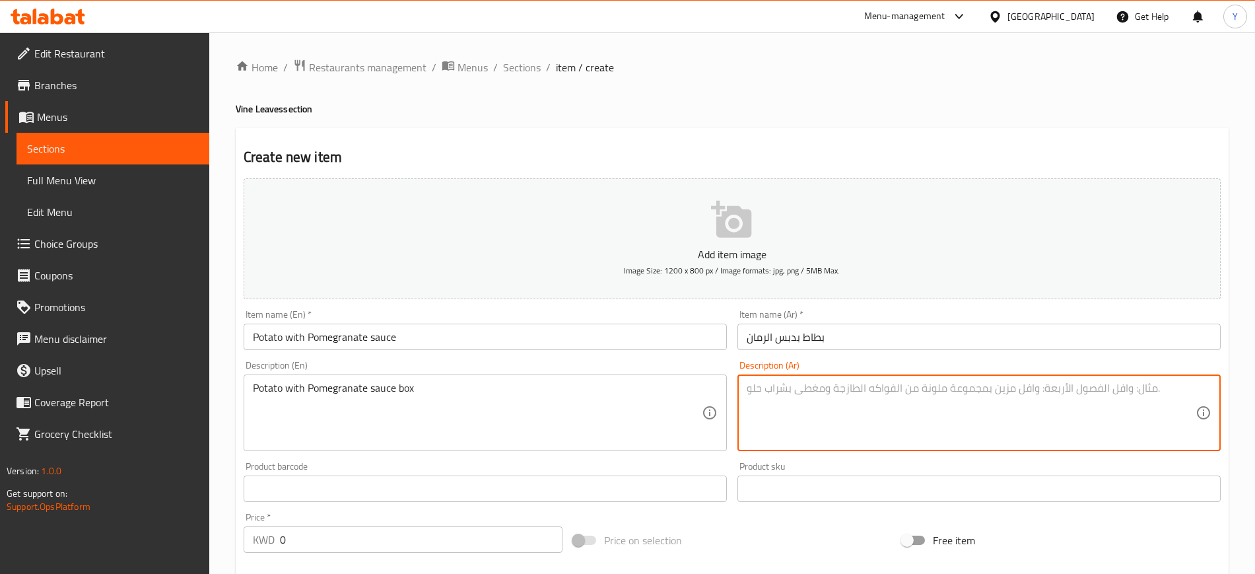
click at [757, 400] on textarea at bounding box center [971, 413] width 449 height 63
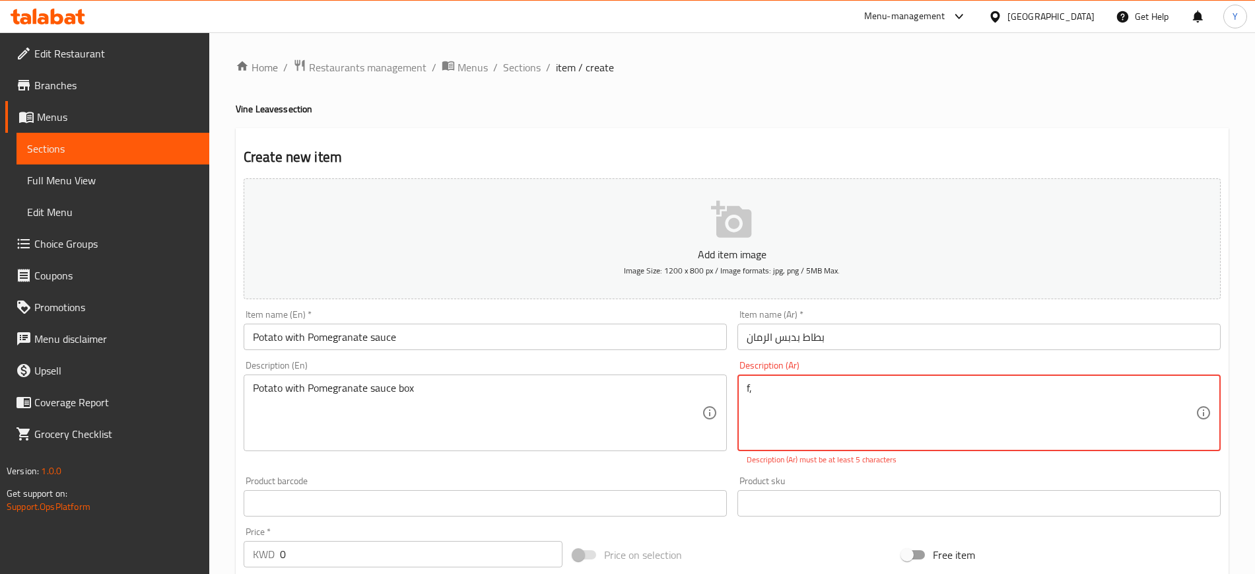
type textarea "f"
paste textarea "بطاط بدبس الرمان"
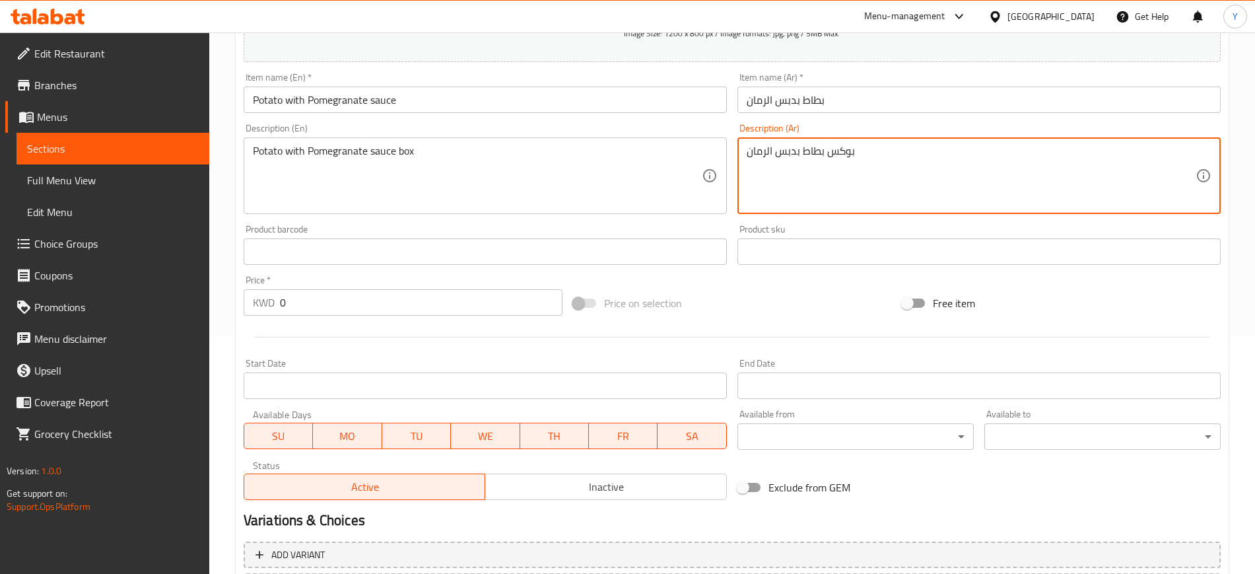
scroll to position [251, 0]
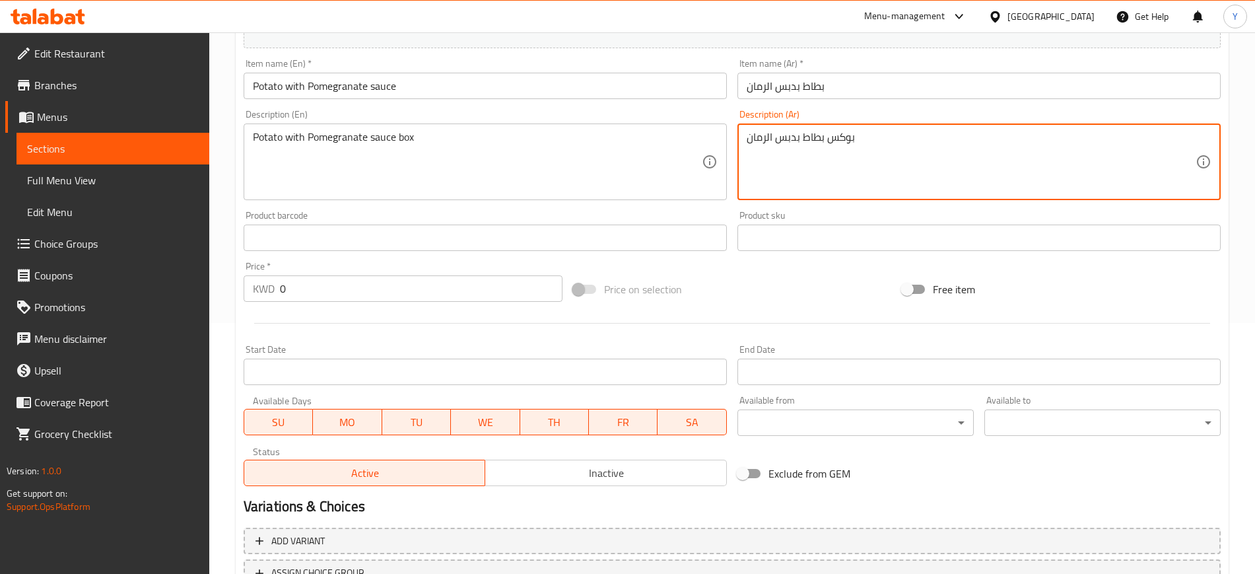
type textarea "بوكس بطاط بدبس الرمان"
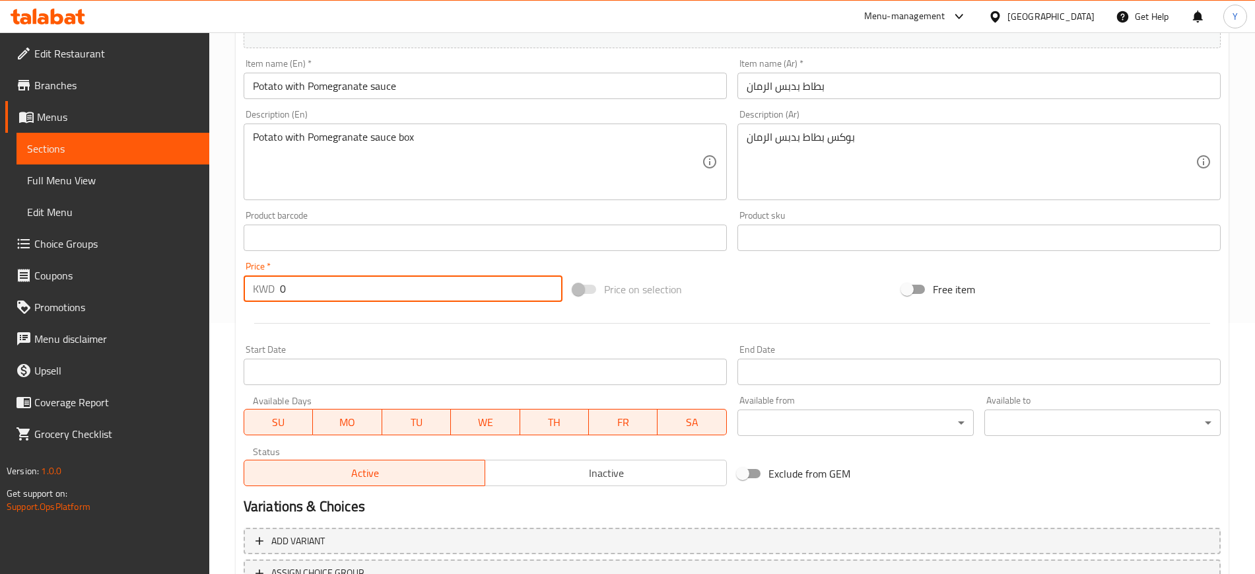
click at [336, 292] on input "0" at bounding box center [421, 288] width 283 height 26
type input "1"
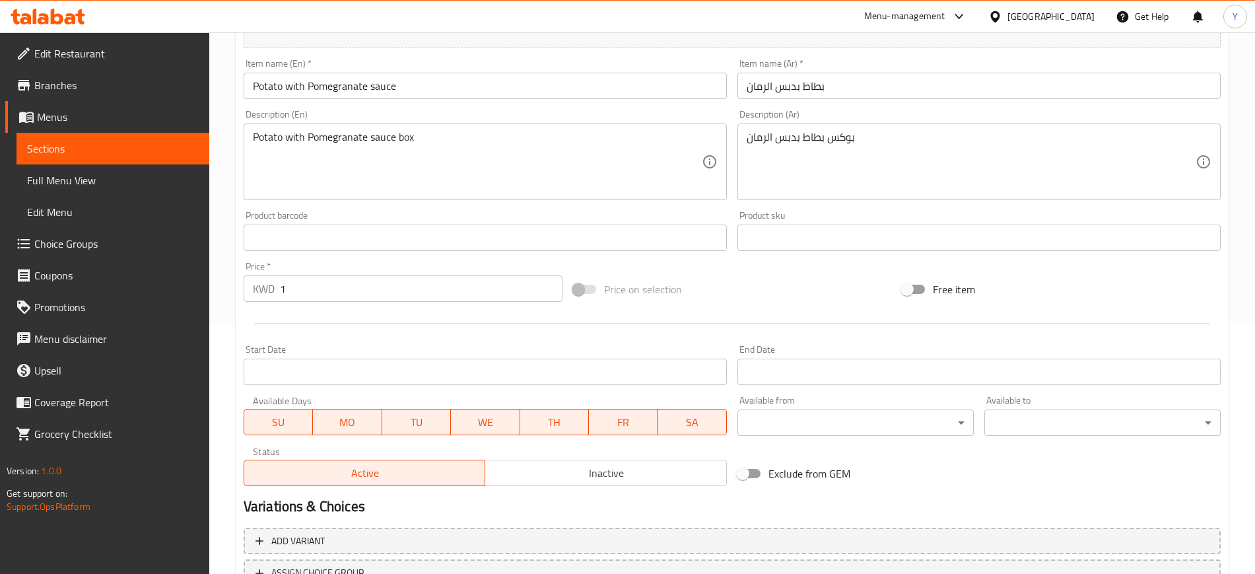
scroll to position [359, 0]
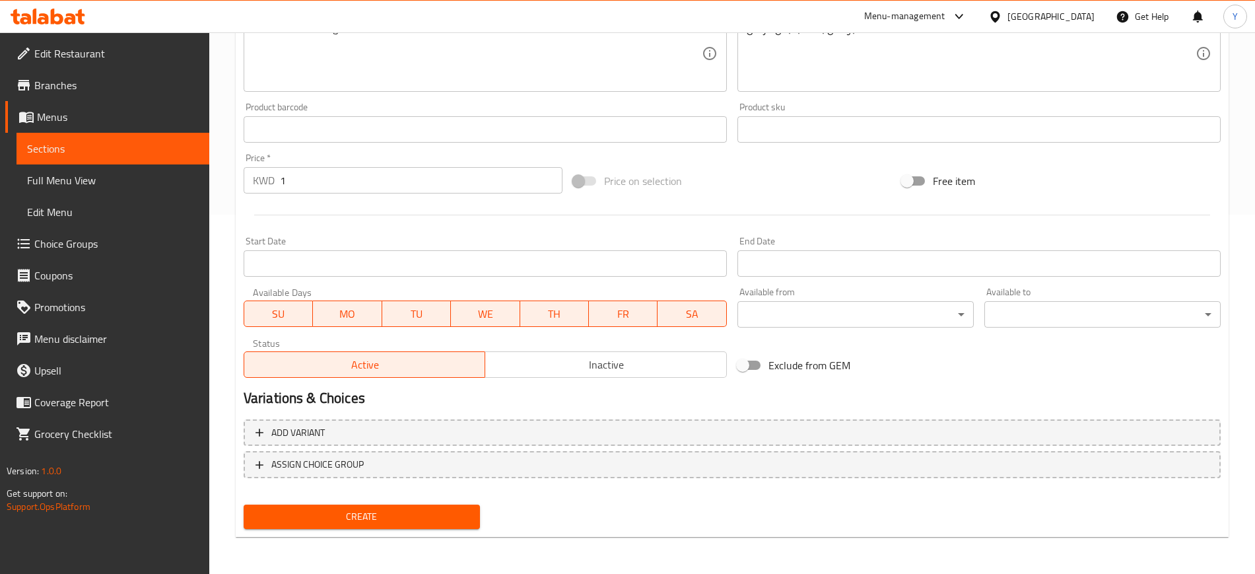
click at [338, 512] on span "Create" at bounding box center [361, 516] width 215 height 17
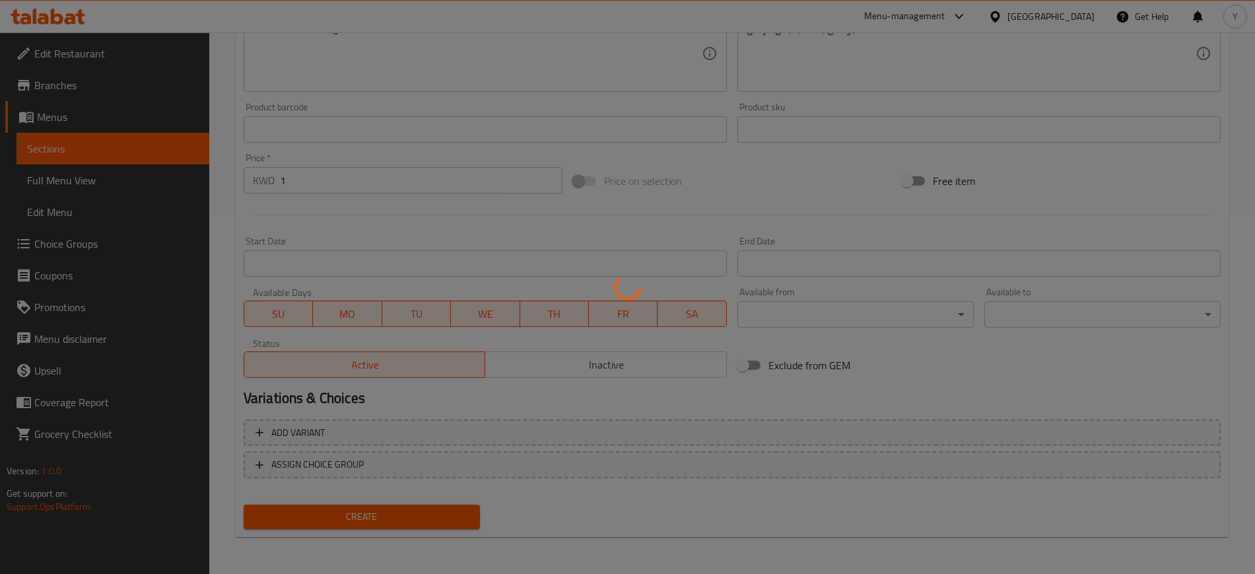
type input "0"
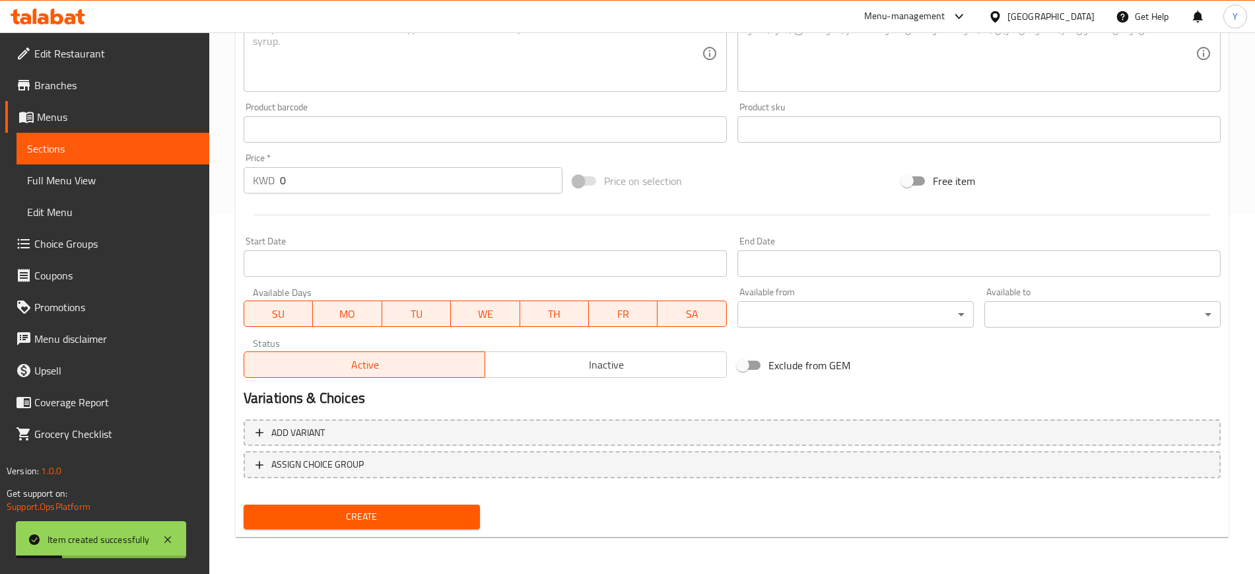
scroll to position [0, 0]
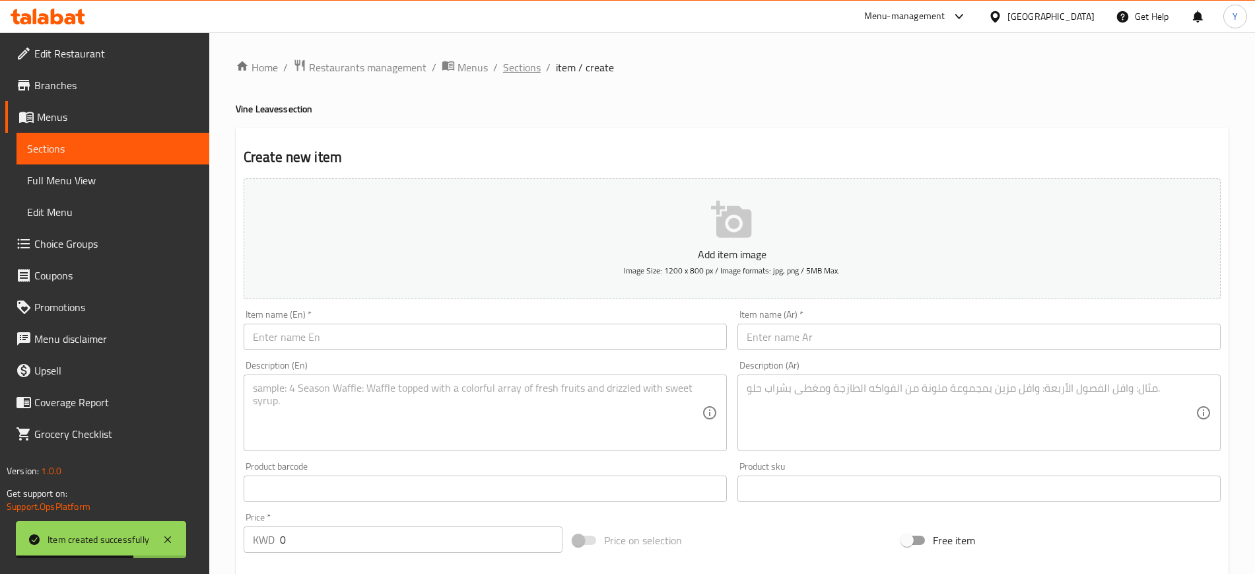
click at [524, 68] on span "Sections" at bounding box center [522, 67] width 38 height 16
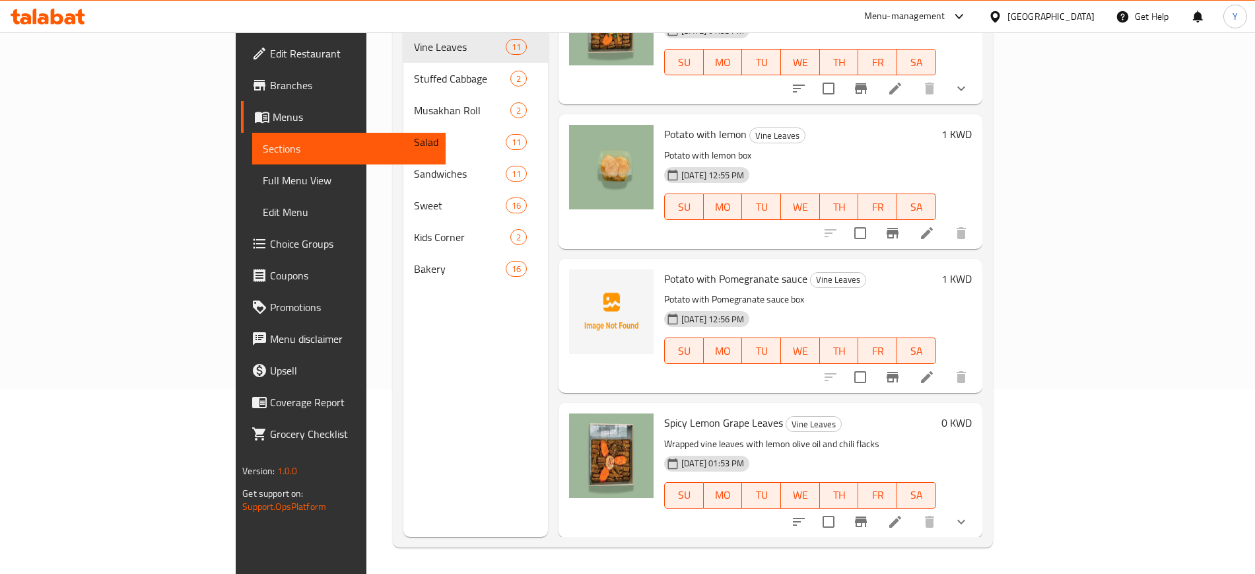
scroll to position [56, 0]
click at [933, 370] on icon at bounding box center [927, 376] width 12 height 12
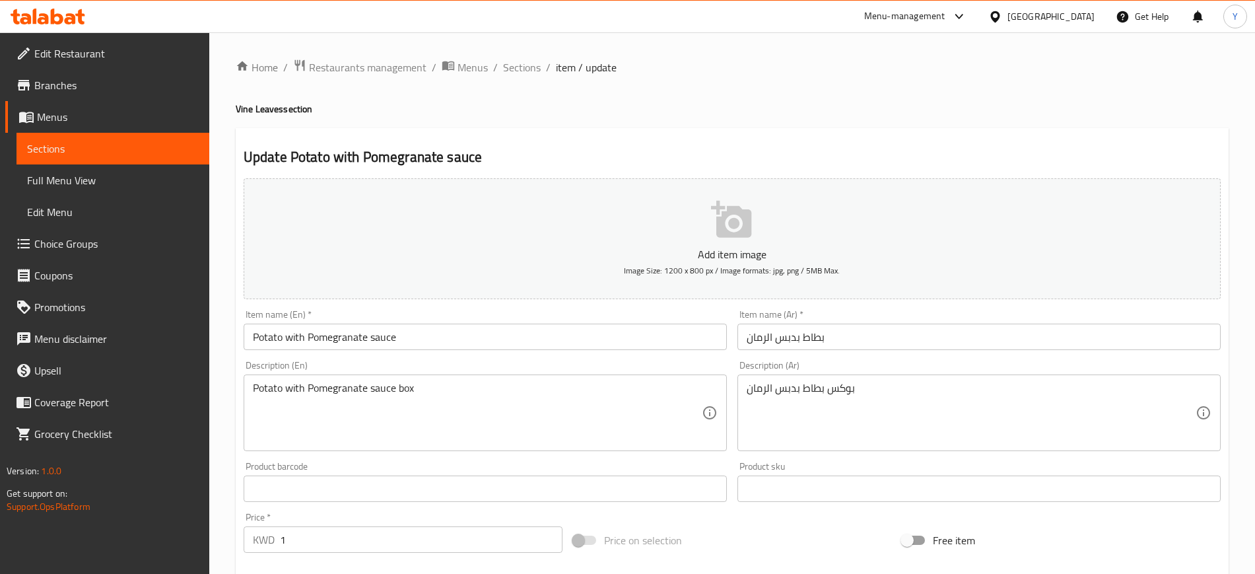
click at [721, 254] on p "Add item image" at bounding box center [732, 254] width 936 height 16
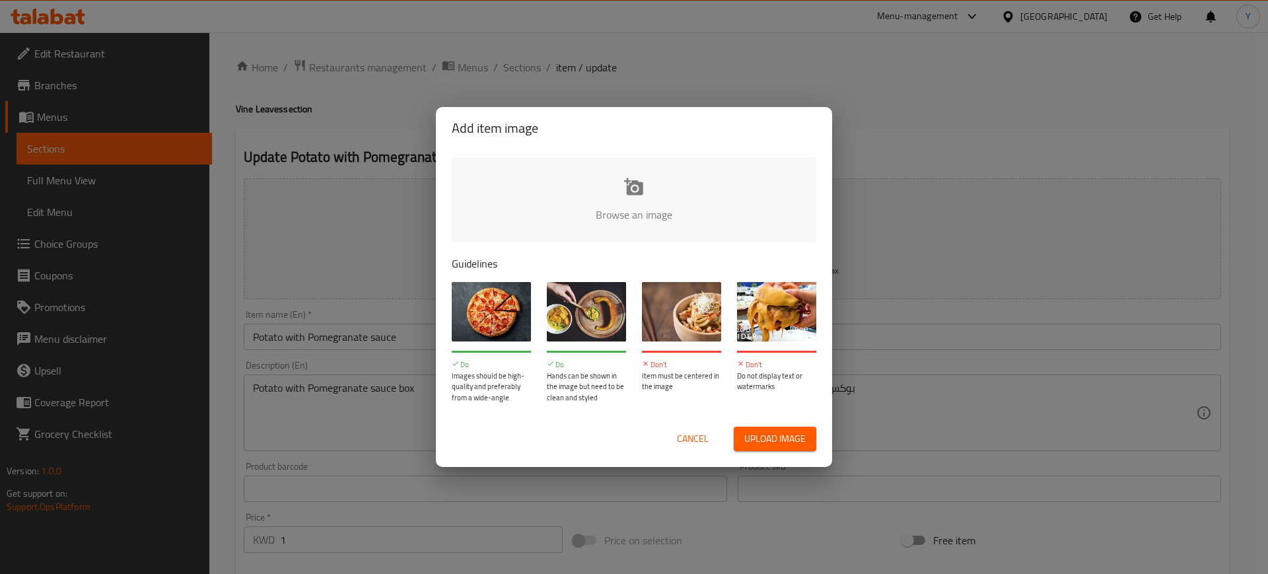
click at [602, 218] on input "file" at bounding box center [1080, 218] width 1257 height 123
click at [636, 219] on input "file" at bounding box center [1080, 218] width 1257 height 123
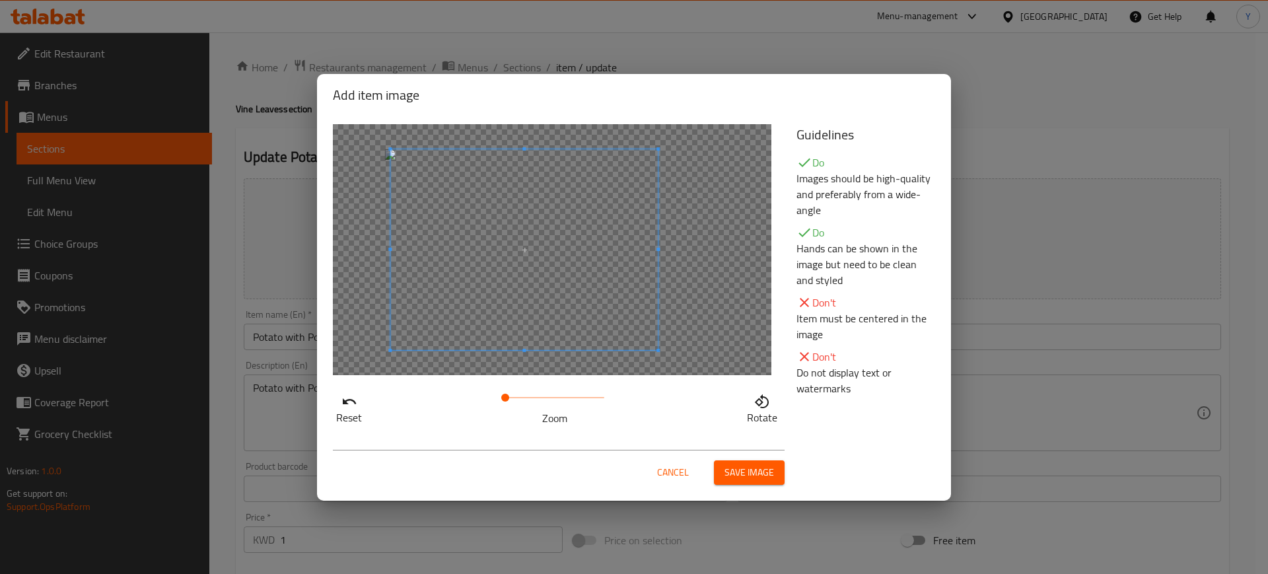
click at [586, 240] on span at bounding box center [523, 249] width 267 height 201
click at [508, 396] on span at bounding box center [510, 398] width 8 height 8
click at [510, 397] on span at bounding box center [511, 398] width 8 height 8
click at [733, 483] on button "Save image" at bounding box center [749, 472] width 71 height 24
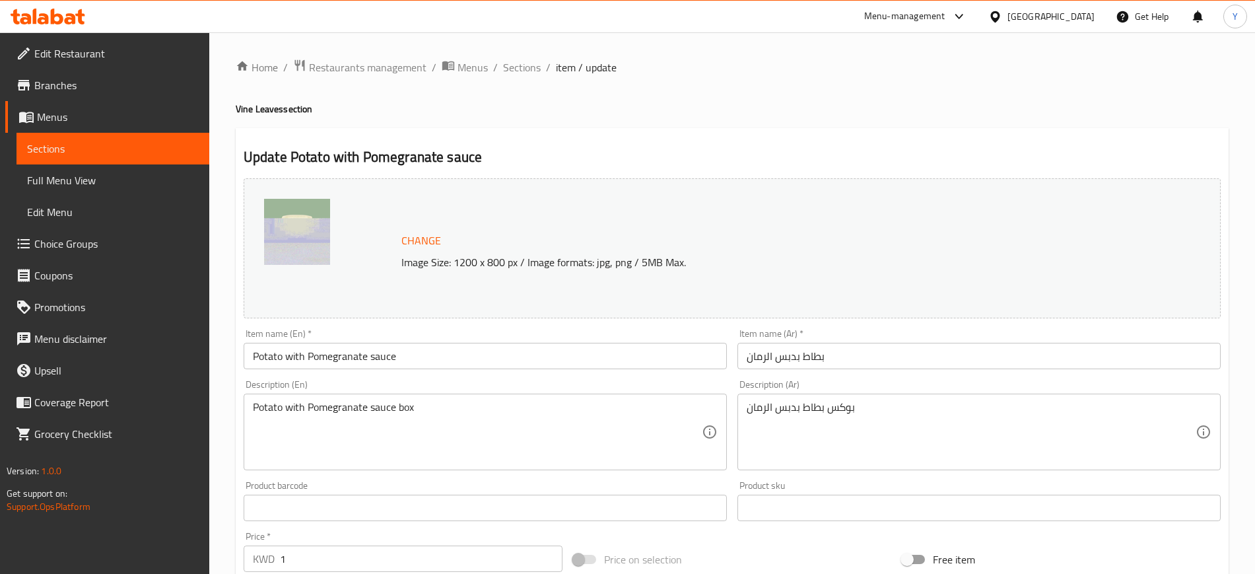
scroll to position [378, 0]
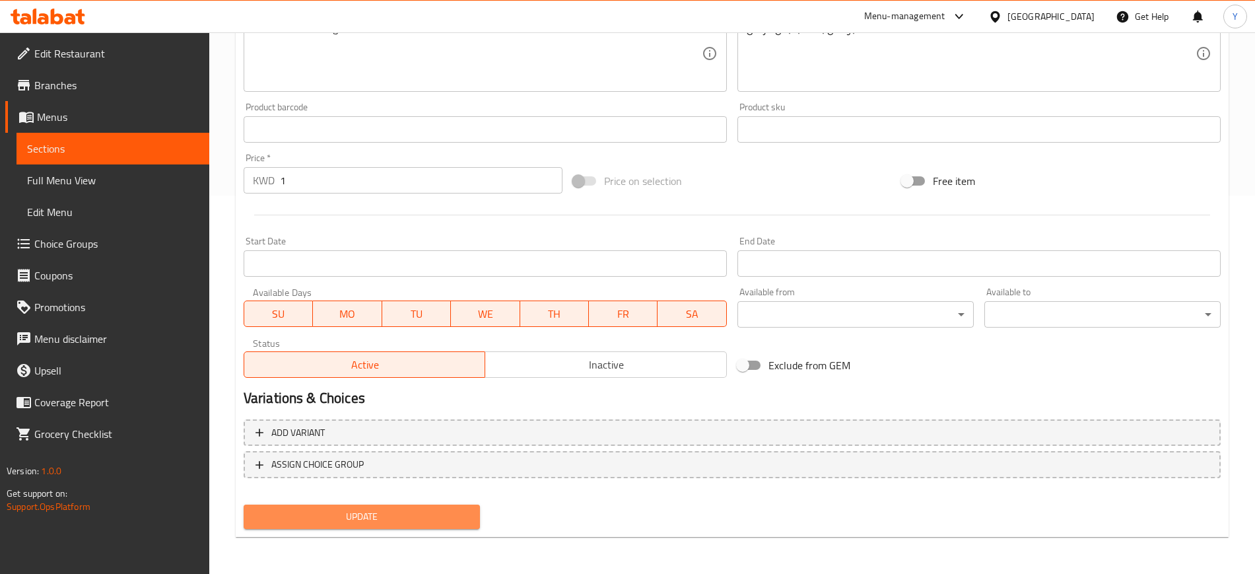
click at [337, 514] on span "Update" at bounding box center [361, 516] width 215 height 17
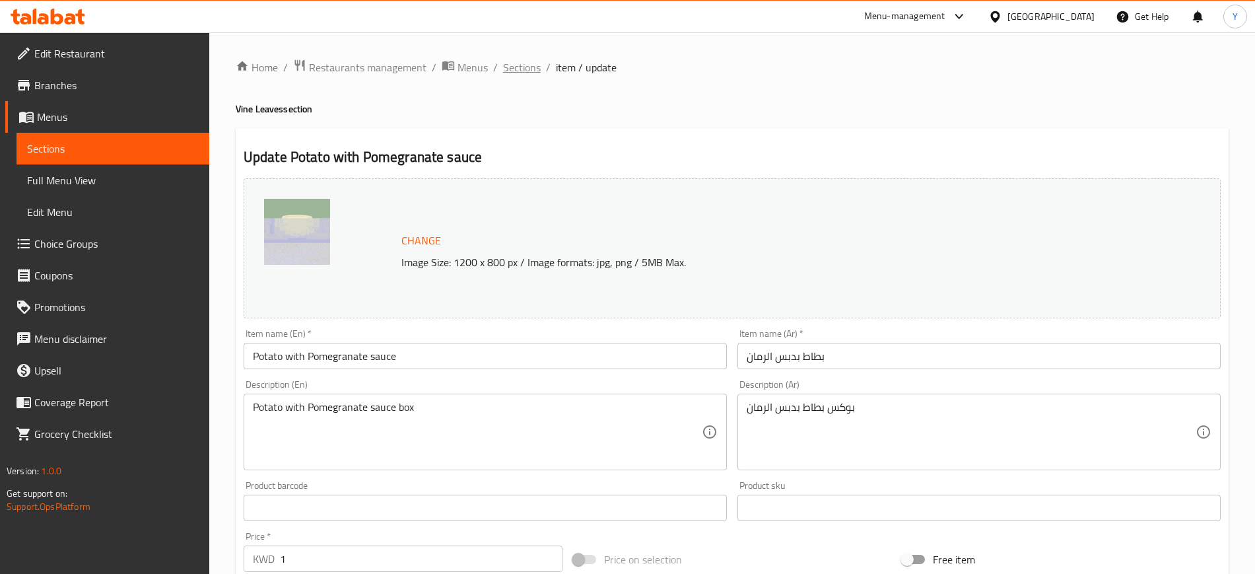
click at [524, 67] on span "Sections" at bounding box center [522, 67] width 38 height 16
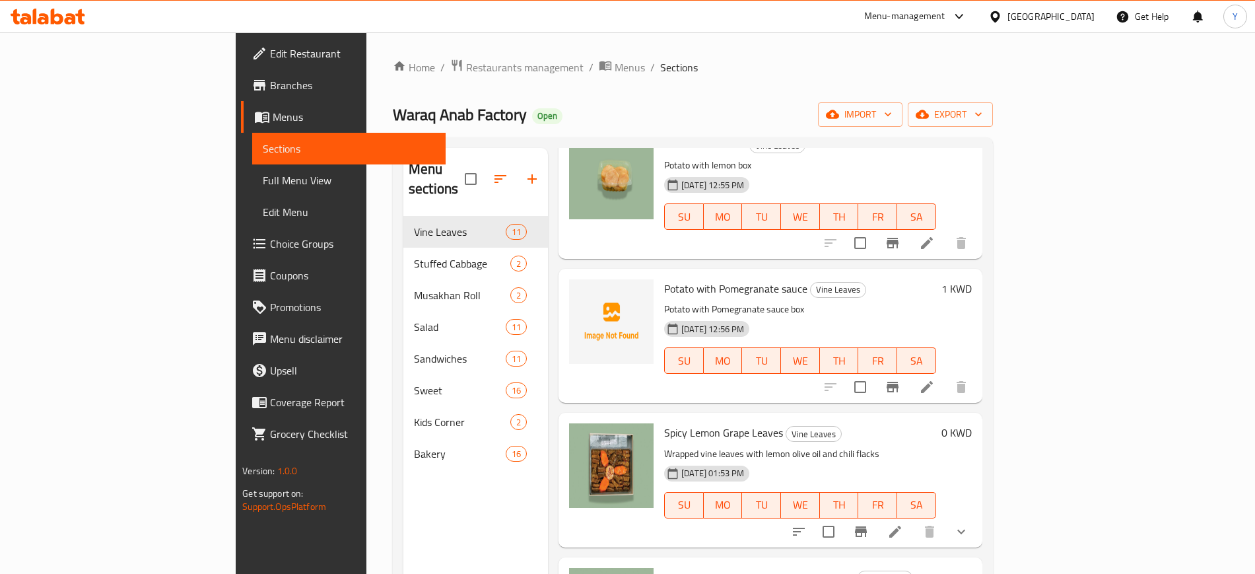
scroll to position [231, 0]
click at [933, 380] on icon at bounding box center [927, 386] width 12 height 12
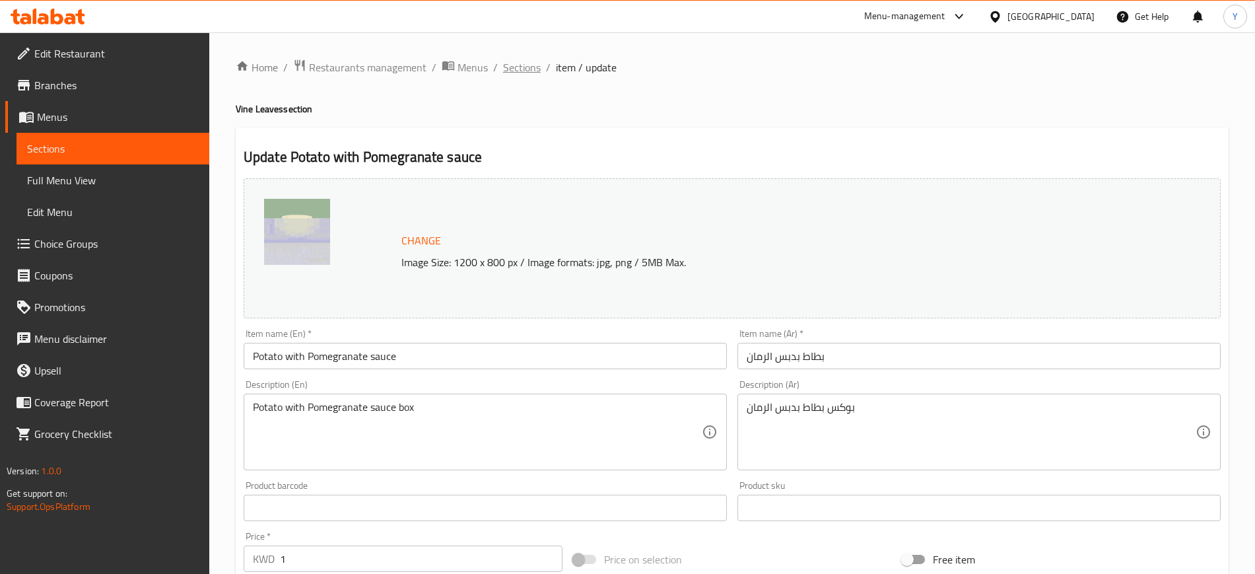
click at [518, 65] on span "Sections" at bounding box center [522, 67] width 38 height 16
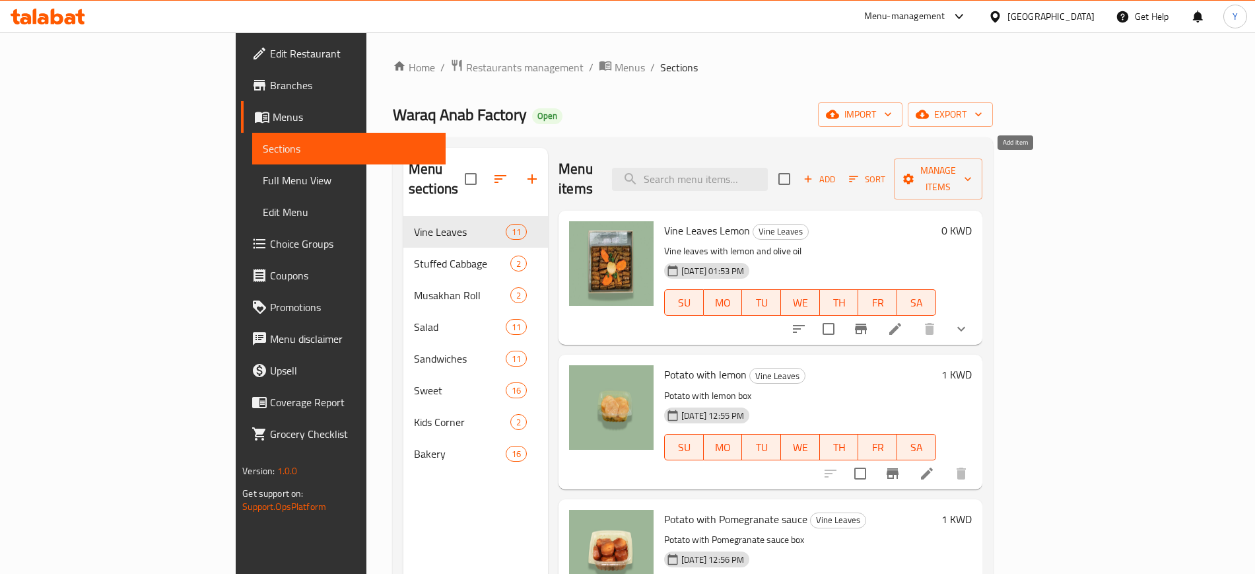
click at [837, 172] on span "Add" at bounding box center [820, 179] width 36 height 15
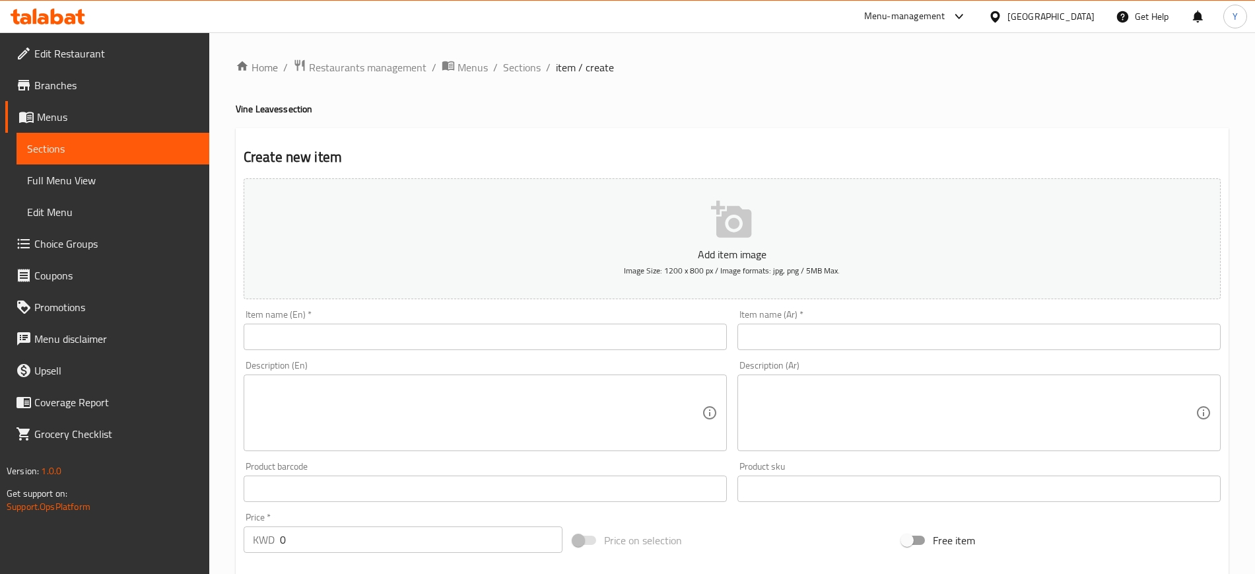
click at [403, 337] on input "text" at bounding box center [485, 337] width 483 height 26
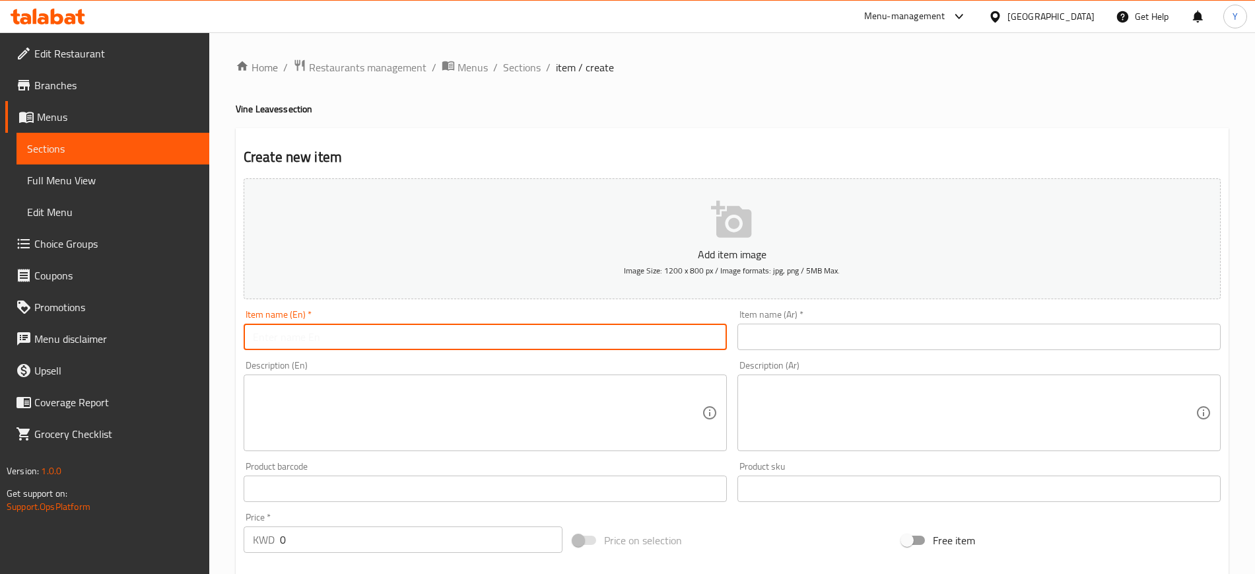
paste input "vine leaves with pomegranate 25 pcs"
type input "vine leaves with pomegranate 25 pcs"
click at [782, 344] on input "text" at bounding box center [979, 337] width 483 height 26
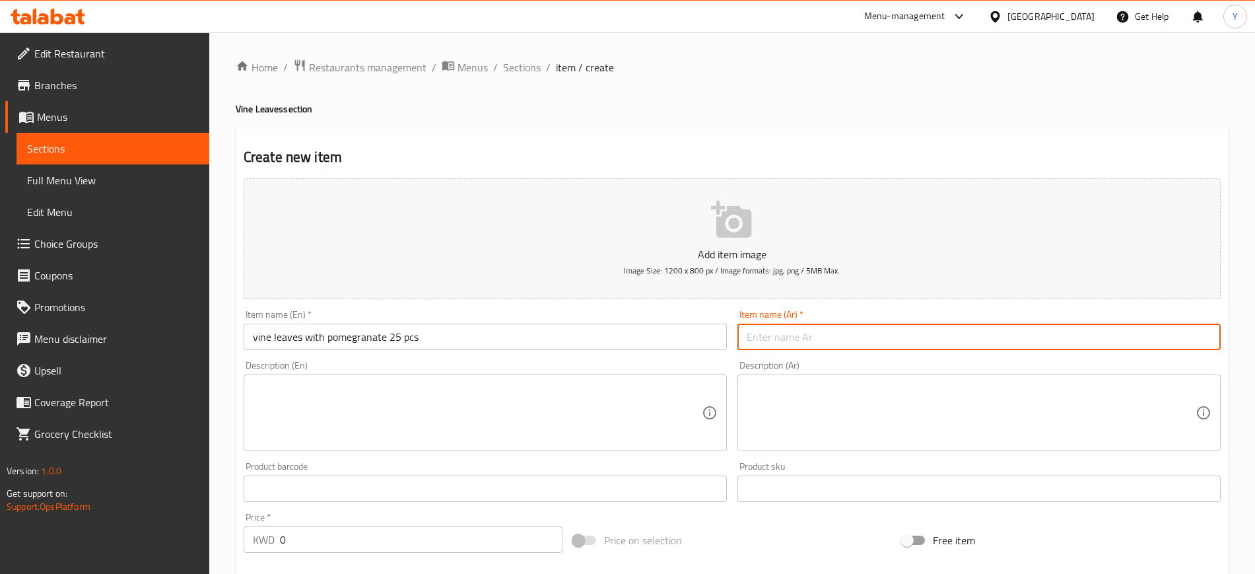
paste input "ورق عنب بدبس الرمان 25 حبة"
type input "ورق عنب بدبس الرمان 25 حبة"
click at [525, 380] on div "Description (En)" at bounding box center [485, 412] width 483 height 77
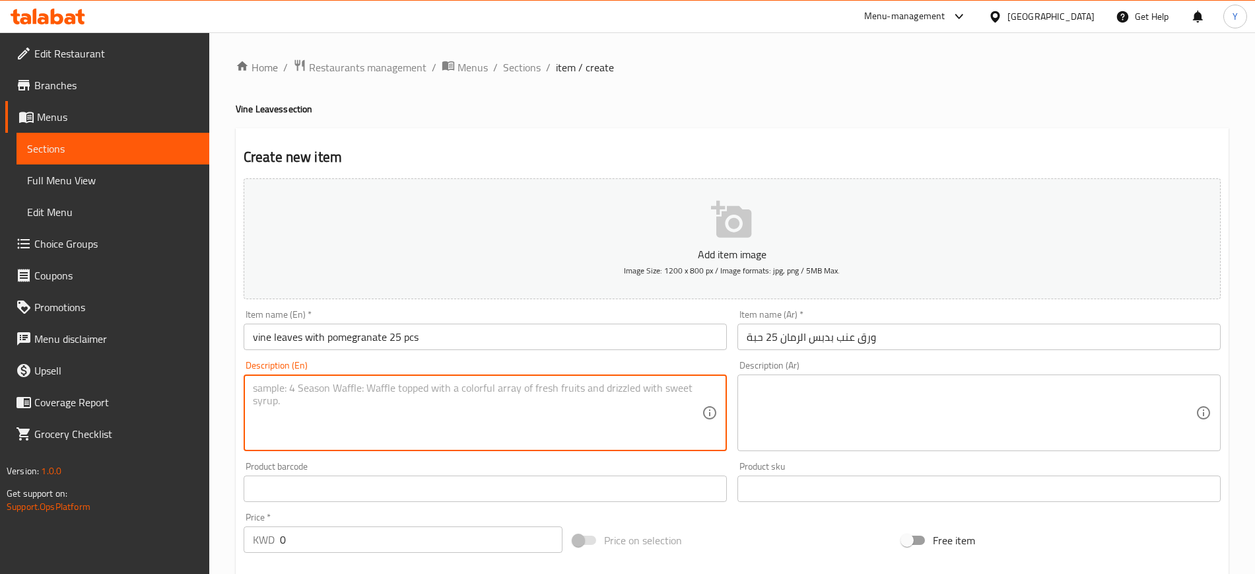
click at [299, 424] on textarea at bounding box center [477, 413] width 449 height 63
paste textarea "vine leave with pomegranate sauce"
type textarea "vine leave with pomegranate sauce"
click at [829, 394] on textarea at bounding box center [971, 413] width 449 height 63
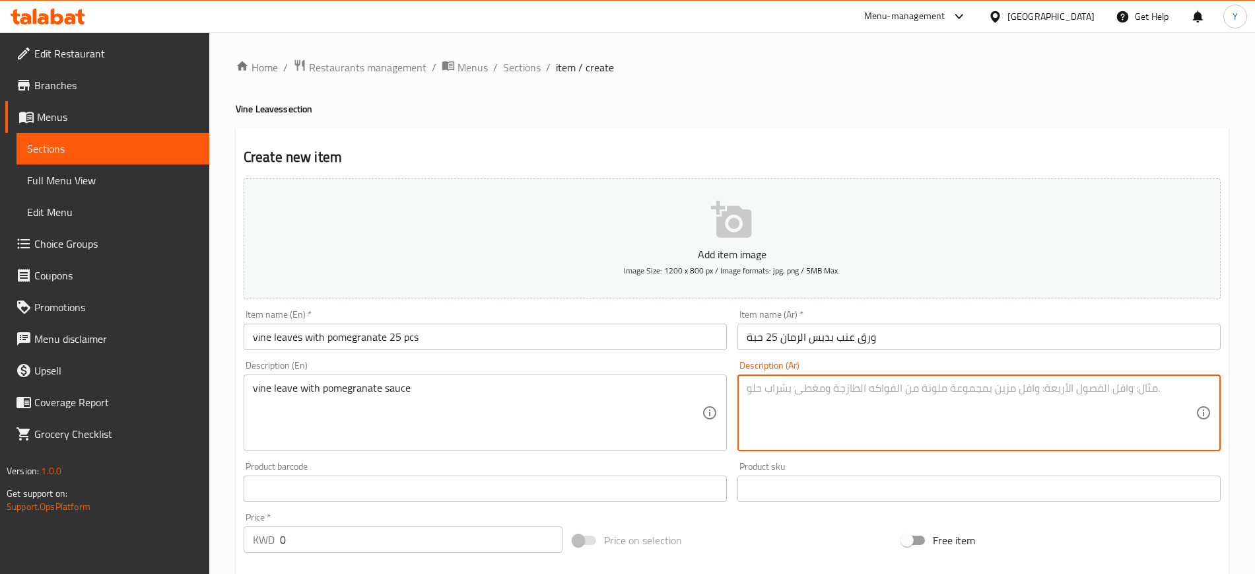
paste textarea "ورق عنب مع دبس الرمان و زيت الزيتون"
type textarea "ورق عنب مع دبس الرمان و زيت الزيتون"
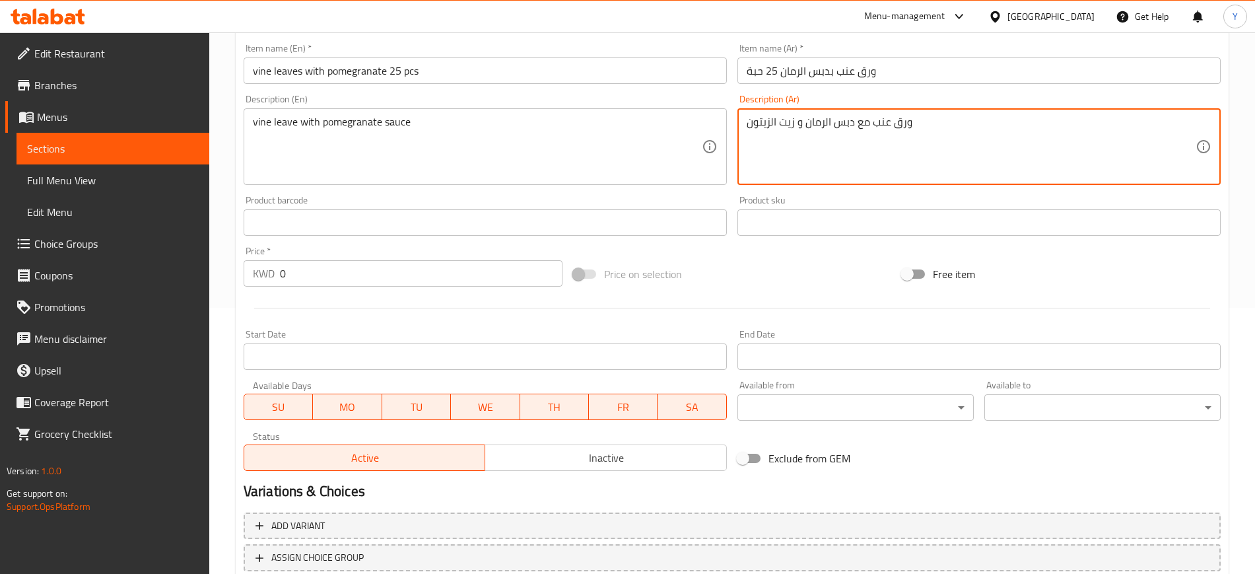
scroll to position [286, 0]
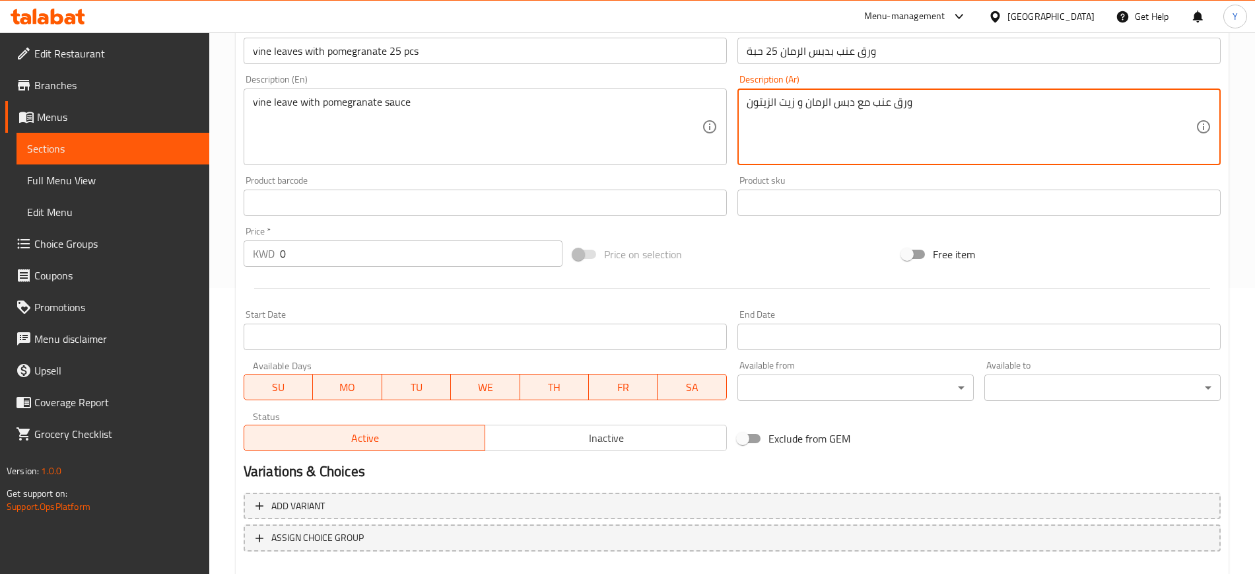
click at [335, 244] on input "0" at bounding box center [421, 253] width 283 height 26
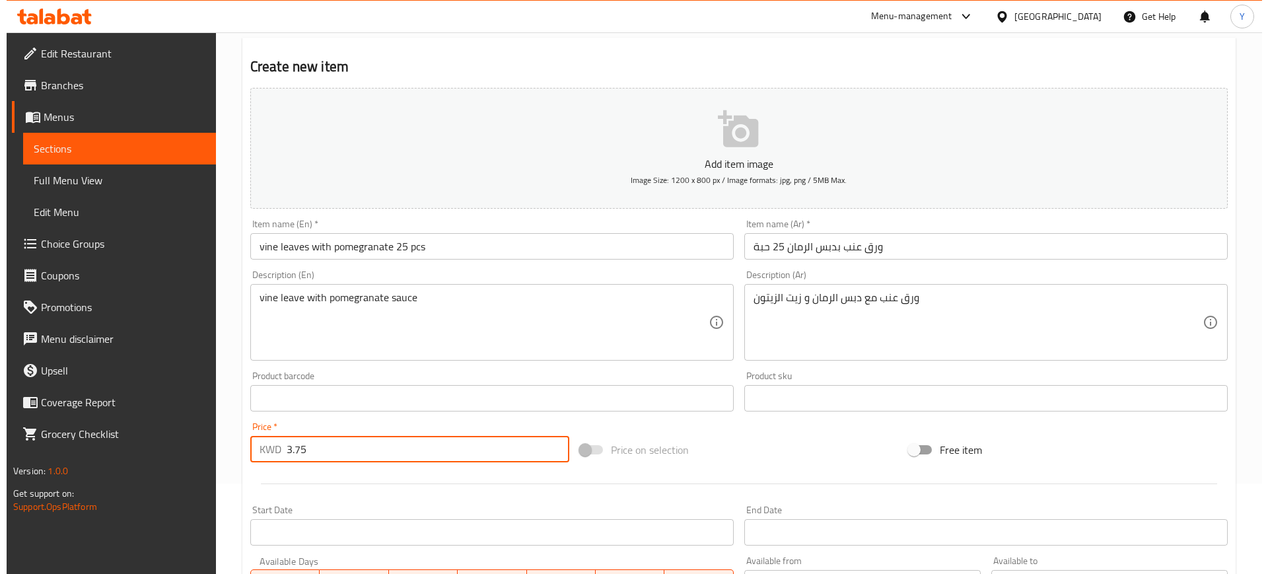
scroll to position [88, 0]
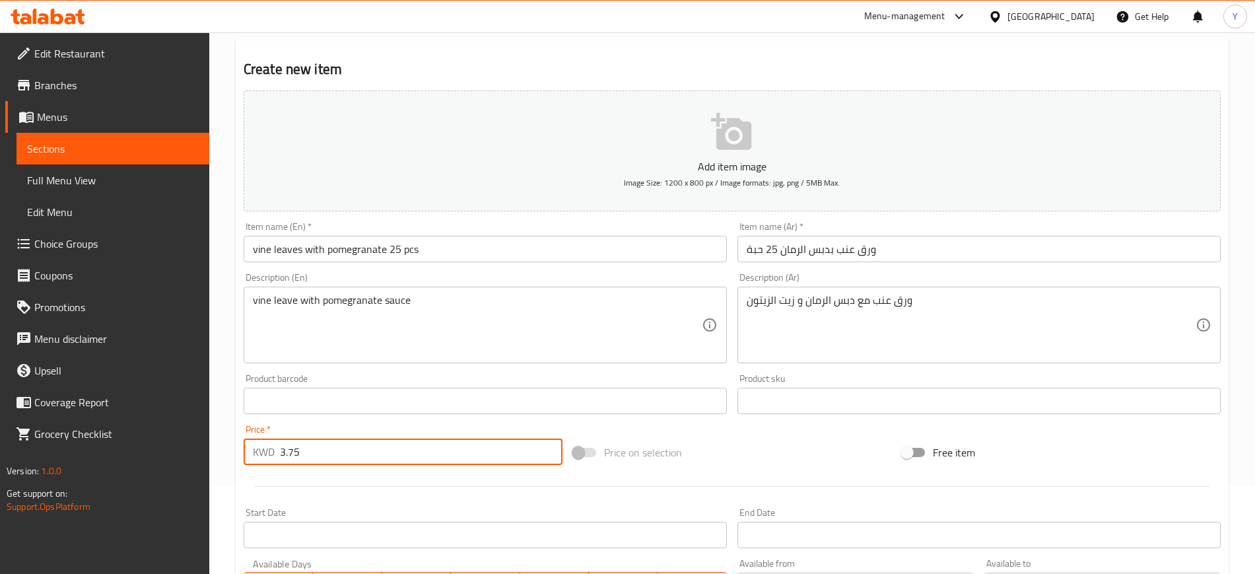
type input "3.75"
click at [707, 167] on p "Add item image" at bounding box center [732, 166] width 936 height 16
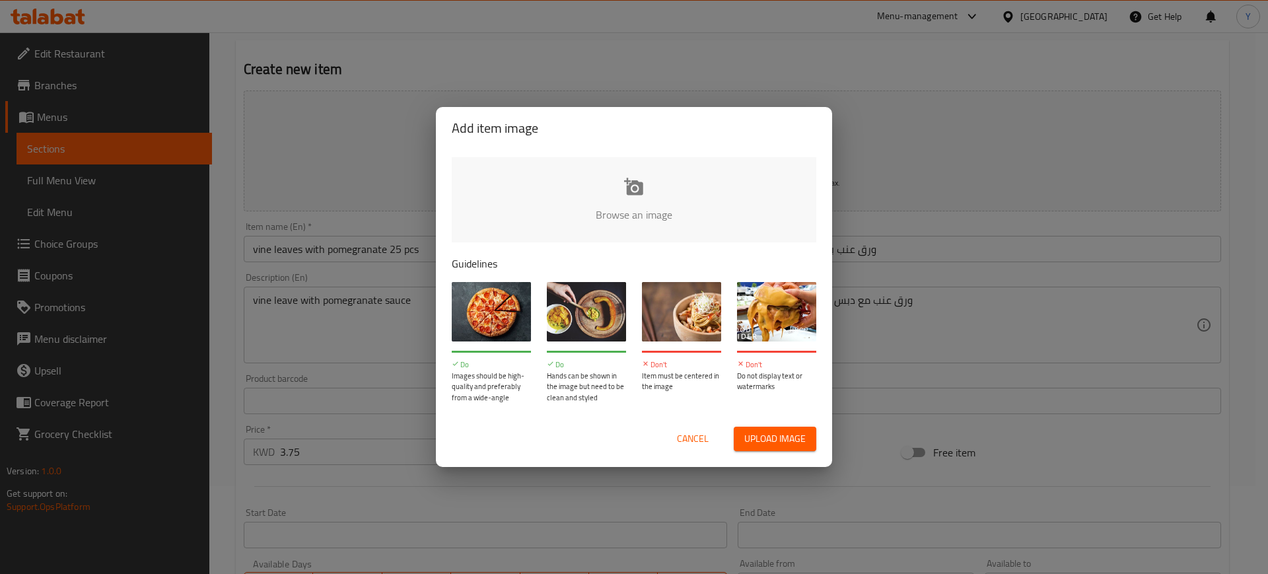
click at [613, 205] on input "file" at bounding box center [1080, 218] width 1257 height 123
